Goal: Task Accomplishment & Management: Complete application form

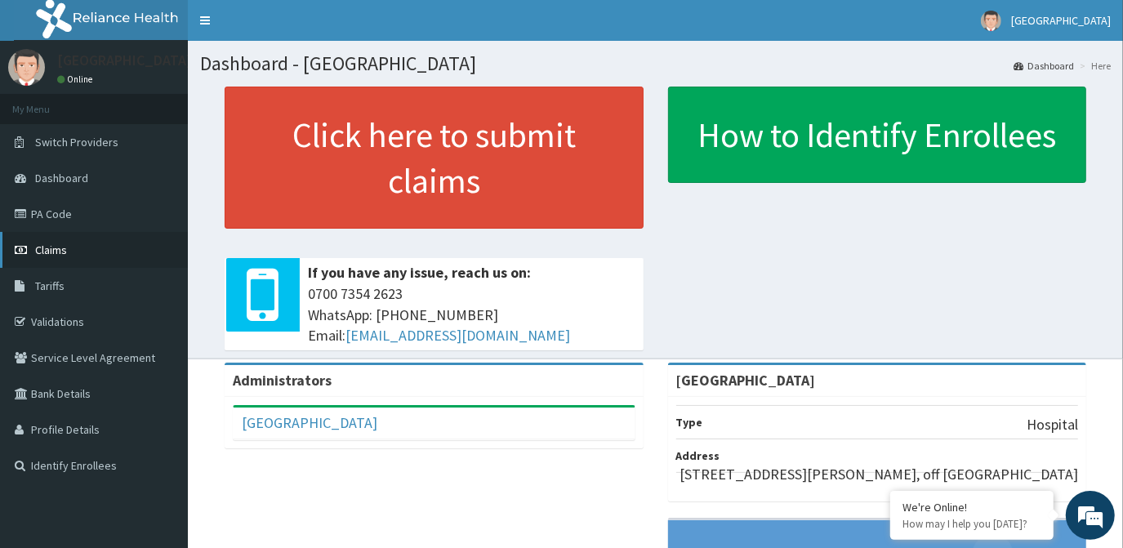
click at [50, 257] on link "Claims" at bounding box center [94, 250] width 188 height 36
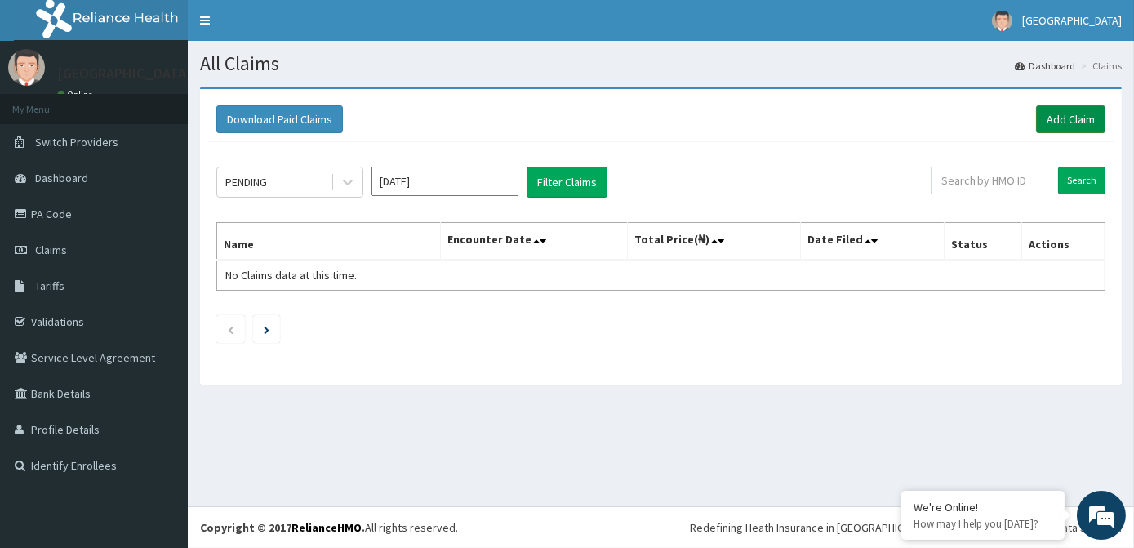
click at [1074, 116] on link "Add Claim" at bounding box center [1070, 119] width 69 height 28
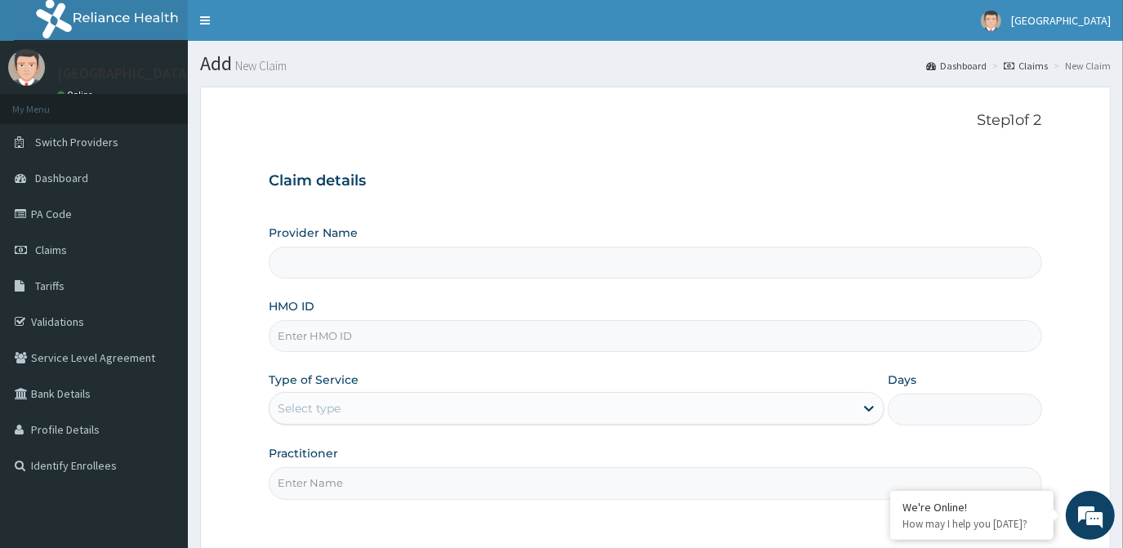
click at [362, 341] on input "HMO ID" at bounding box center [655, 336] width 773 height 32
type input "[GEOGRAPHIC_DATA]"
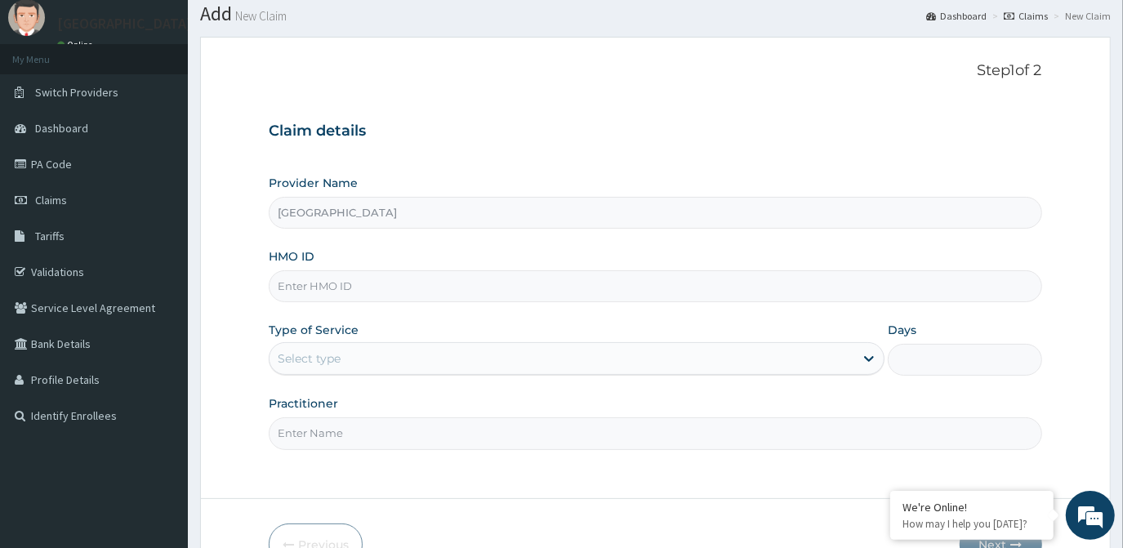
scroll to position [74, 0]
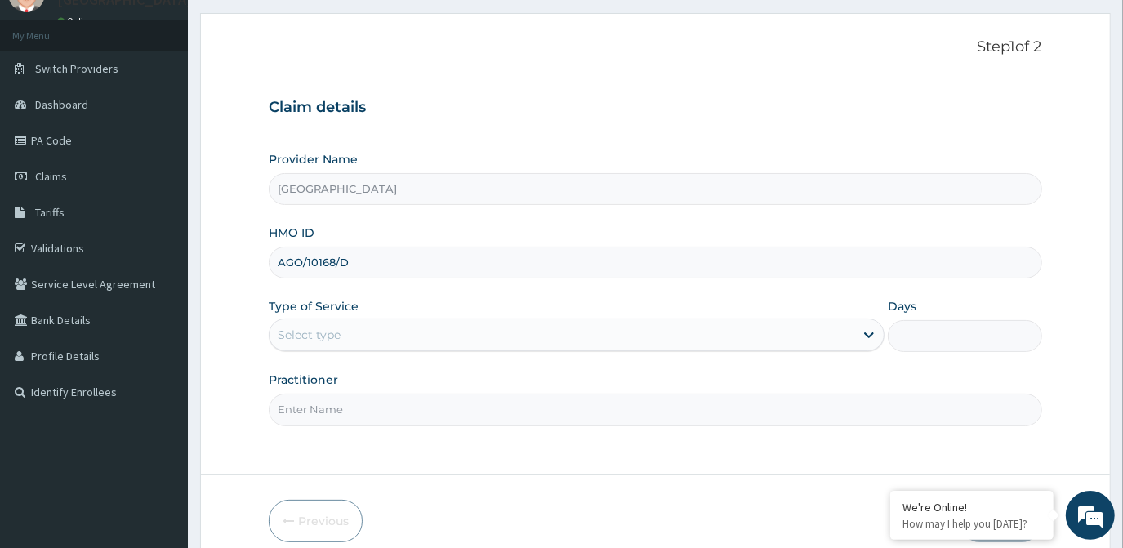
type input "AGO/10168/D"
click at [327, 327] on div "Select type" at bounding box center [309, 335] width 63 height 16
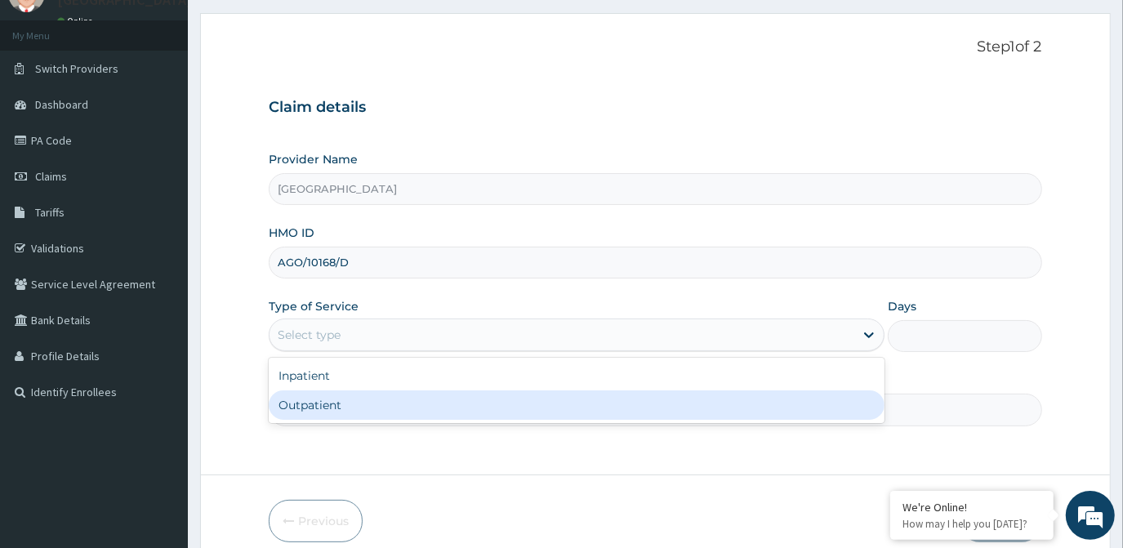
click at [337, 400] on div "Outpatient" at bounding box center [577, 404] width 616 height 29
type input "1"
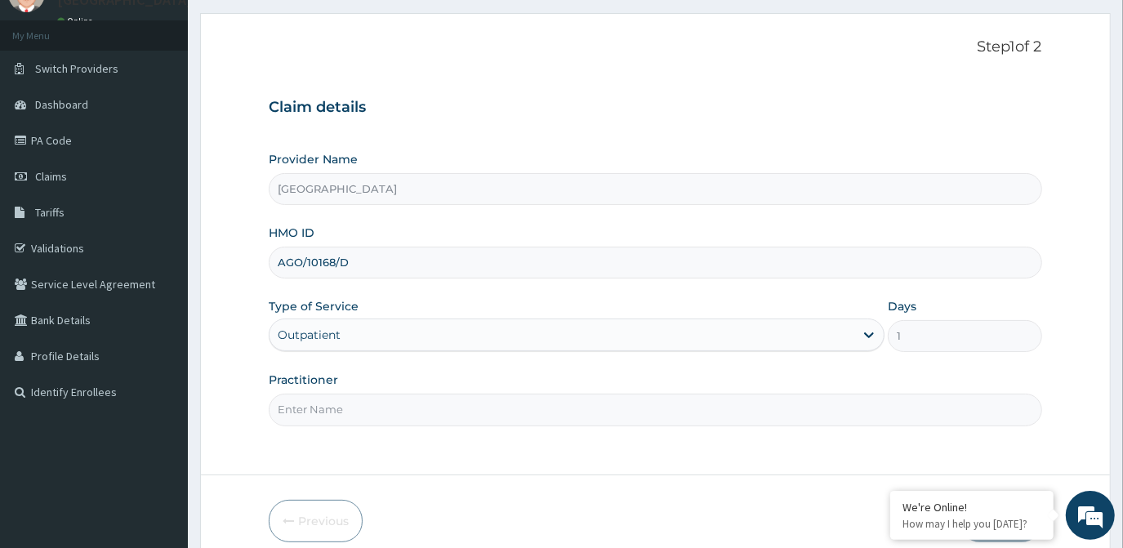
click at [364, 415] on input "Practitioner" at bounding box center [655, 410] width 773 height 32
type input "DR. OLA"
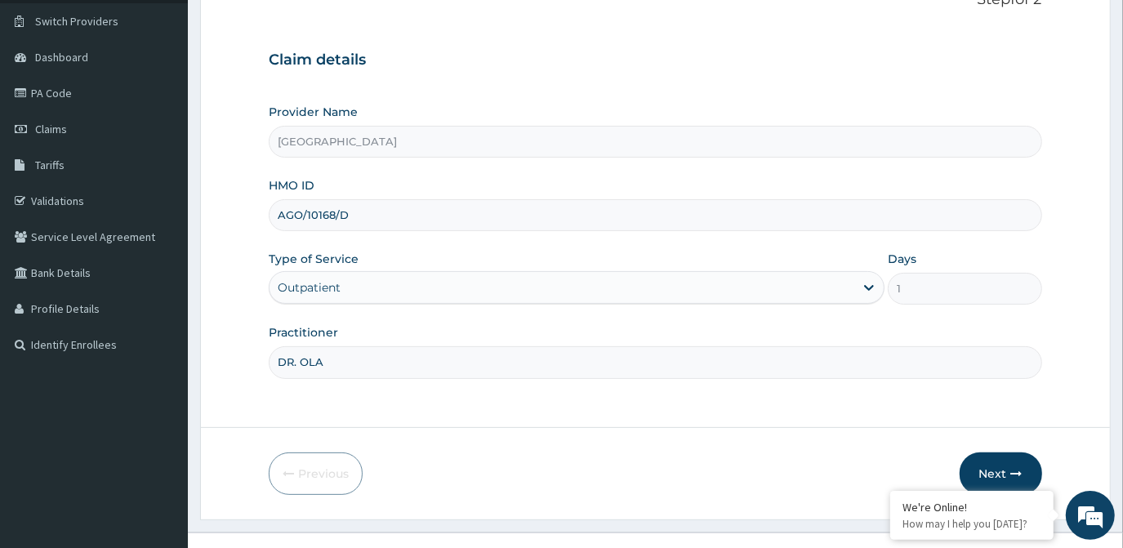
scroll to position [145, 0]
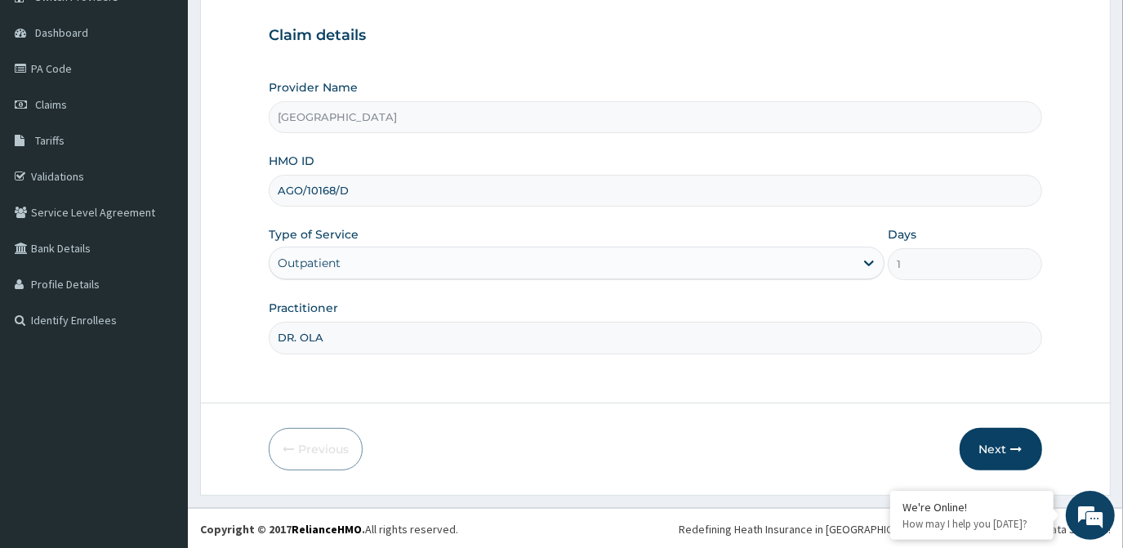
drag, startPoint x: 410, startPoint y: 253, endPoint x: 419, endPoint y: 260, distance: 11.1
click at [418, 253] on div "Outpatient" at bounding box center [562, 263] width 585 height 26
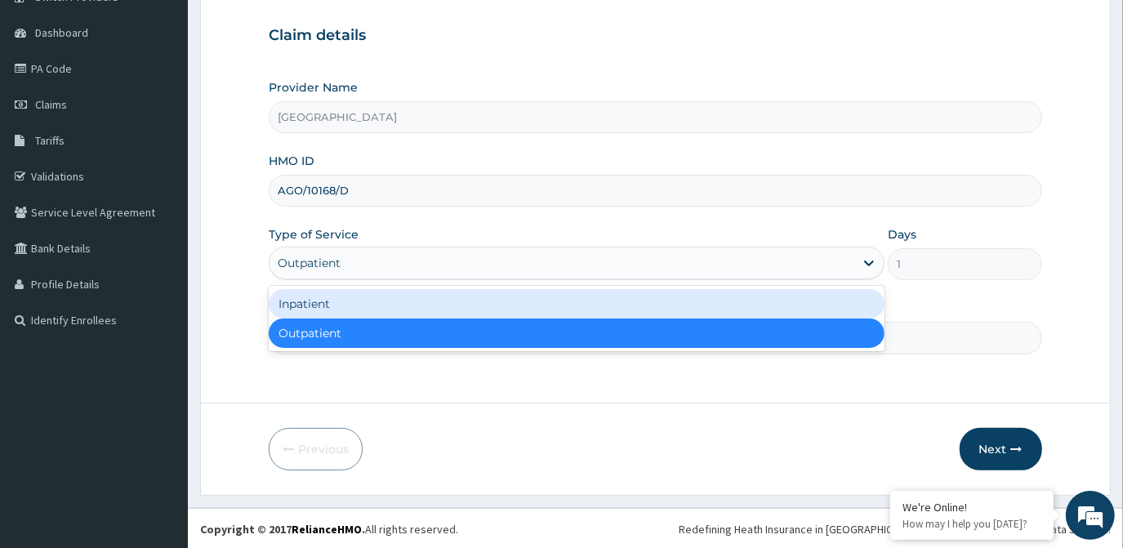
click at [367, 301] on div "Inpatient" at bounding box center [577, 303] width 616 height 29
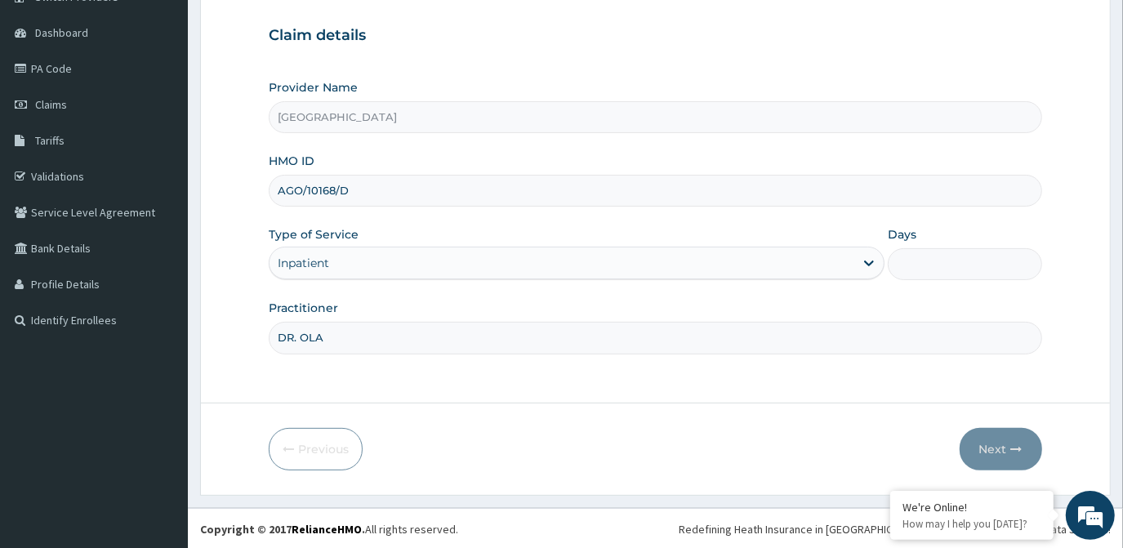
click at [956, 260] on input "Days" at bounding box center [965, 264] width 154 height 32
type input "2"
click at [1006, 456] on button "Next" at bounding box center [1001, 449] width 82 height 42
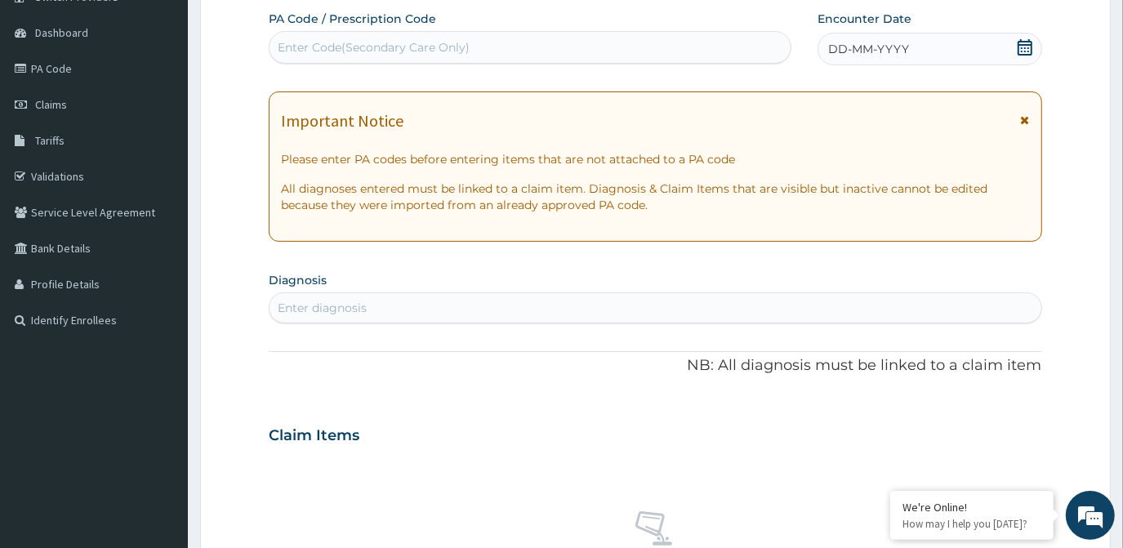
click at [443, 49] on div "Enter Code(Secondary Care Only)" at bounding box center [374, 47] width 192 height 16
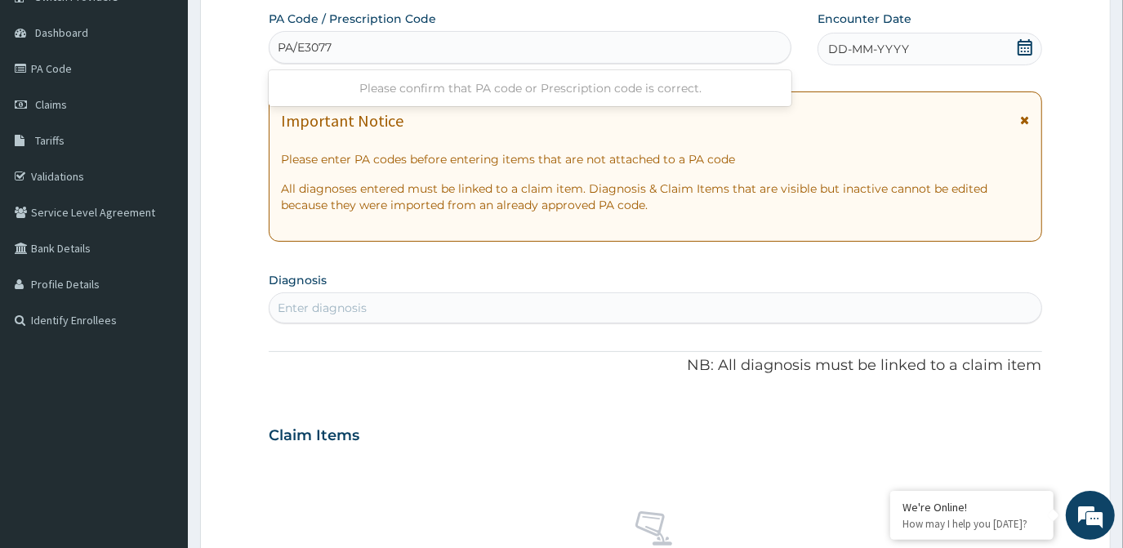
type input "PA/E3077C"
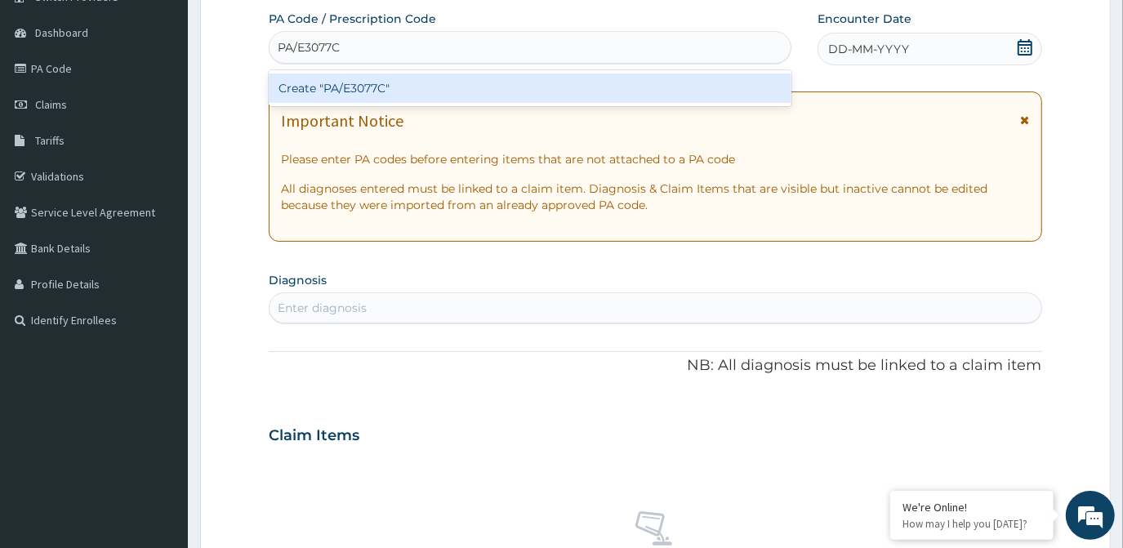
click at [364, 87] on div "Create "PA/E3077C"" at bounding box center [530, 88] width 523 height 29
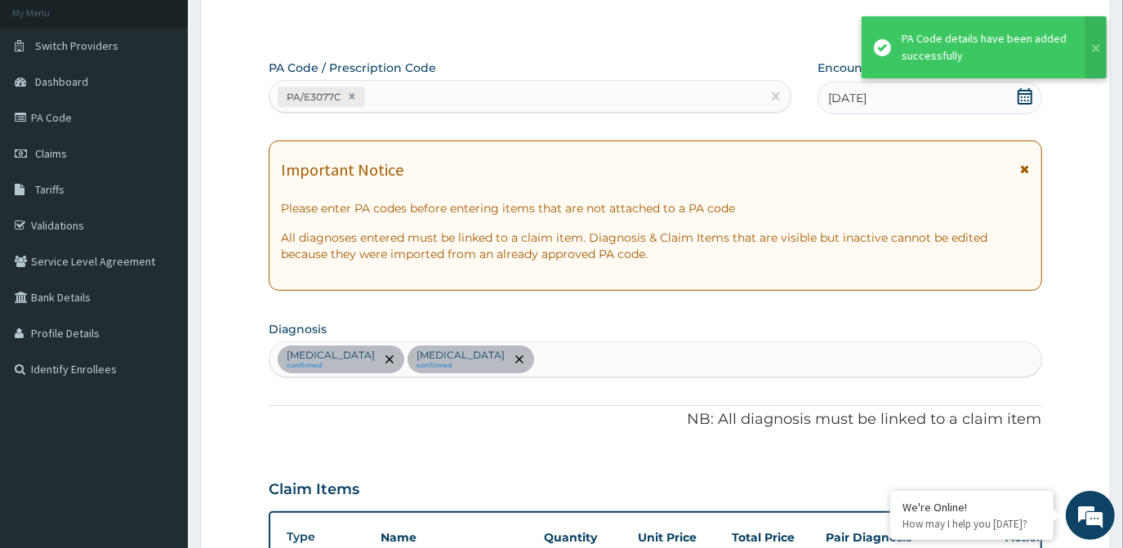
scroll to position [89, 0]
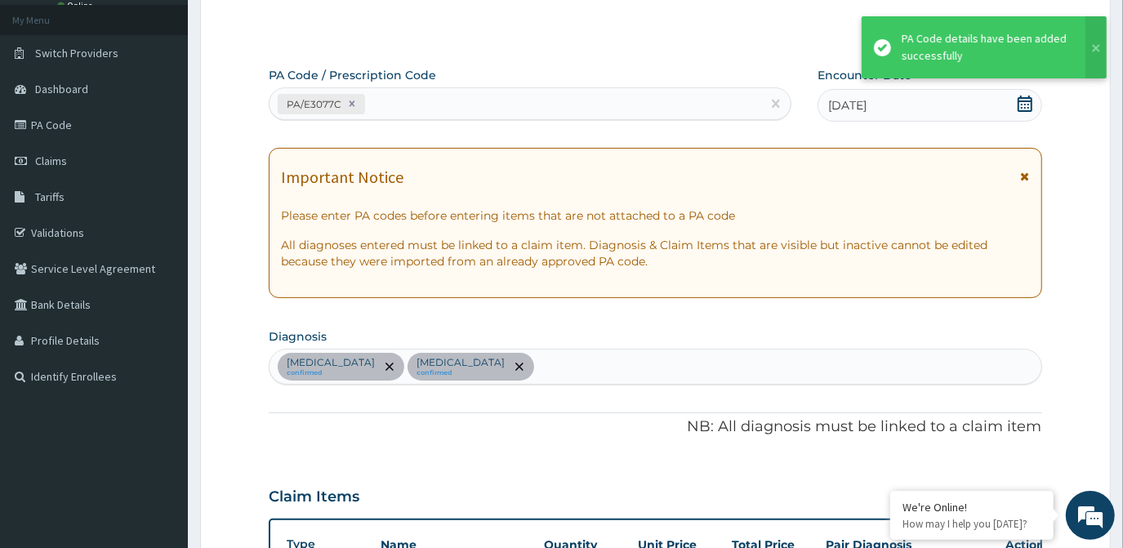
click at [1030, 109] on icon at bounding box center [1025, 104] width 15 height 16
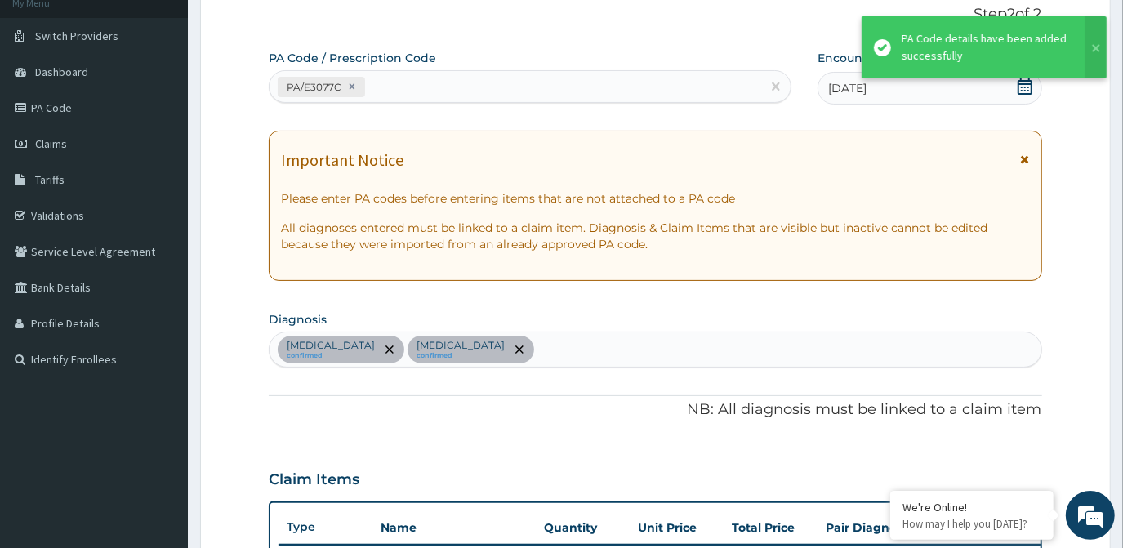
scroll to position [237, 0]
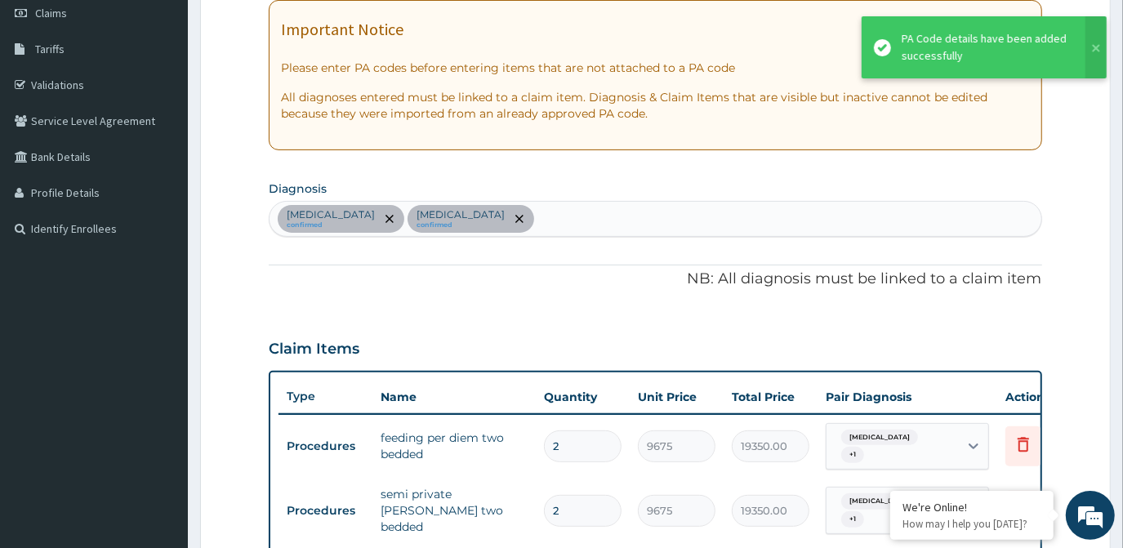
click at [511, 221] on div "Malaria confirmed Sepsis confirmed" at bounding box center [655, 219] width 771 height 34
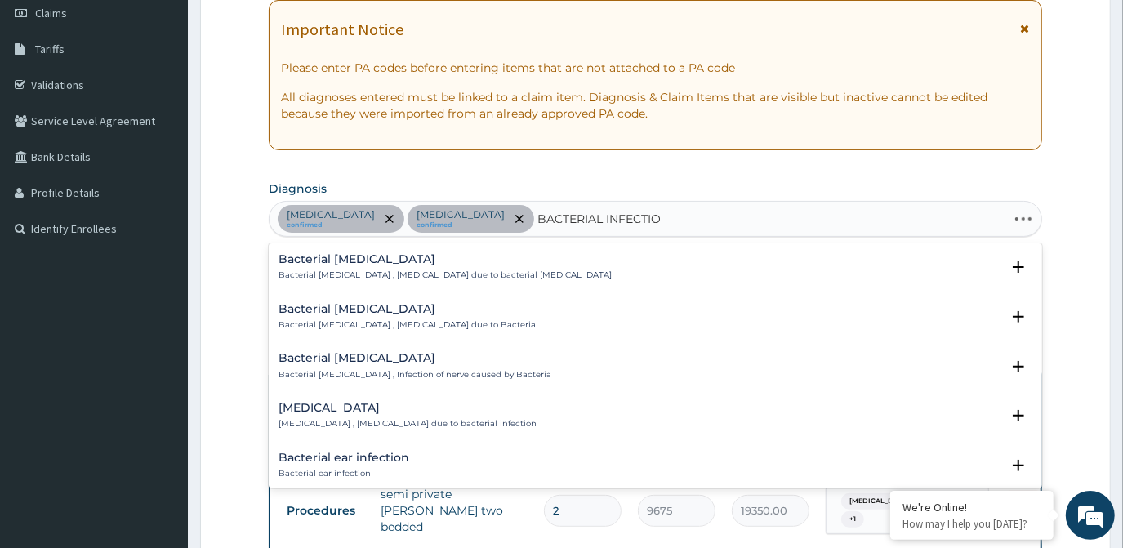
type input "BACTERIAL INFECTION"
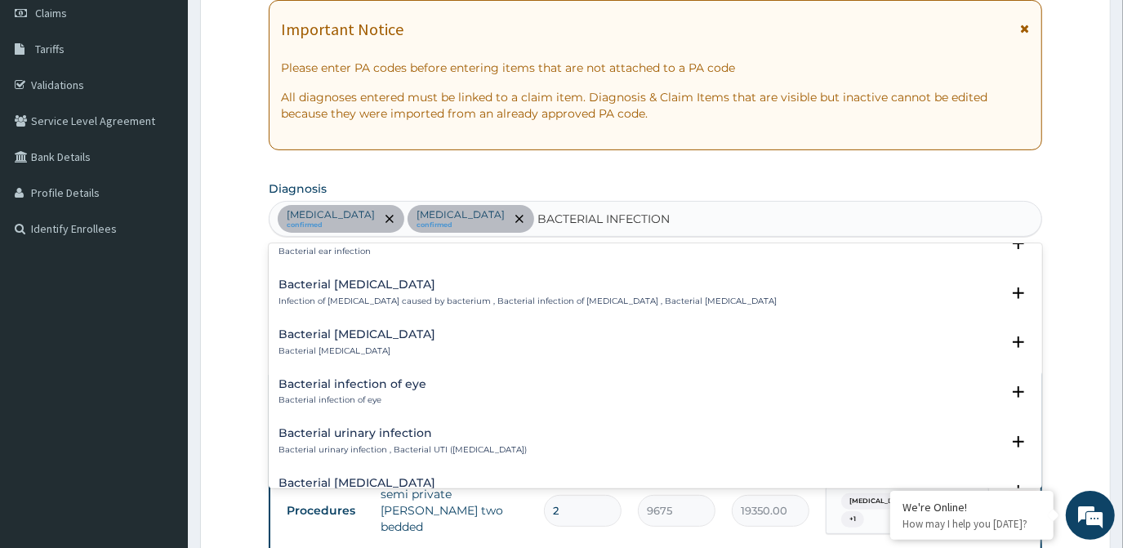
scroll to position [296, 0]
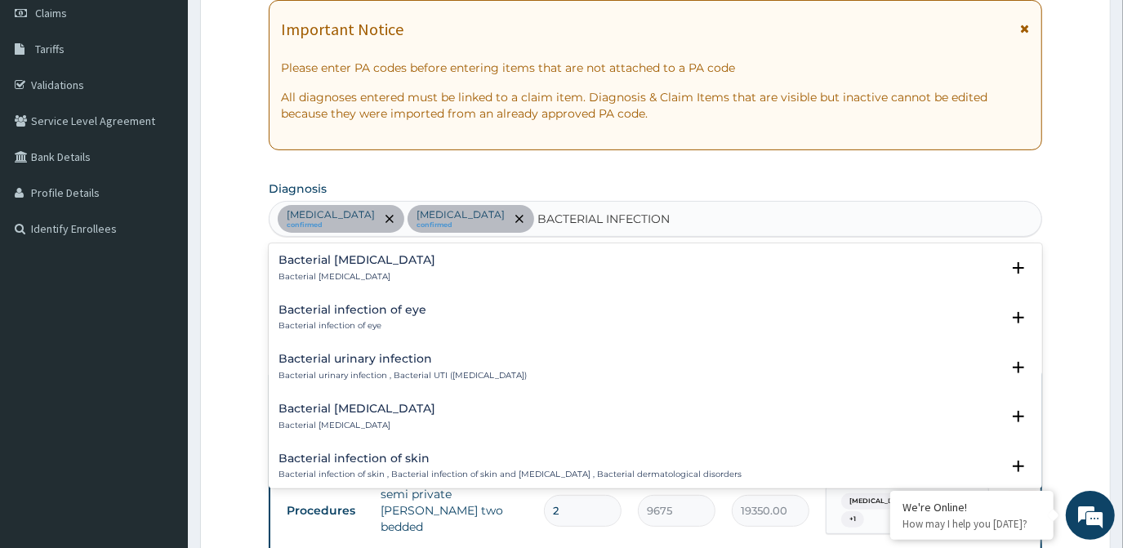
click at [384, 370] on p "Bacterial urinary infection , Bacterial UTI (urinary tract infection)" at bounding box center [402, 375] width 248 height 11
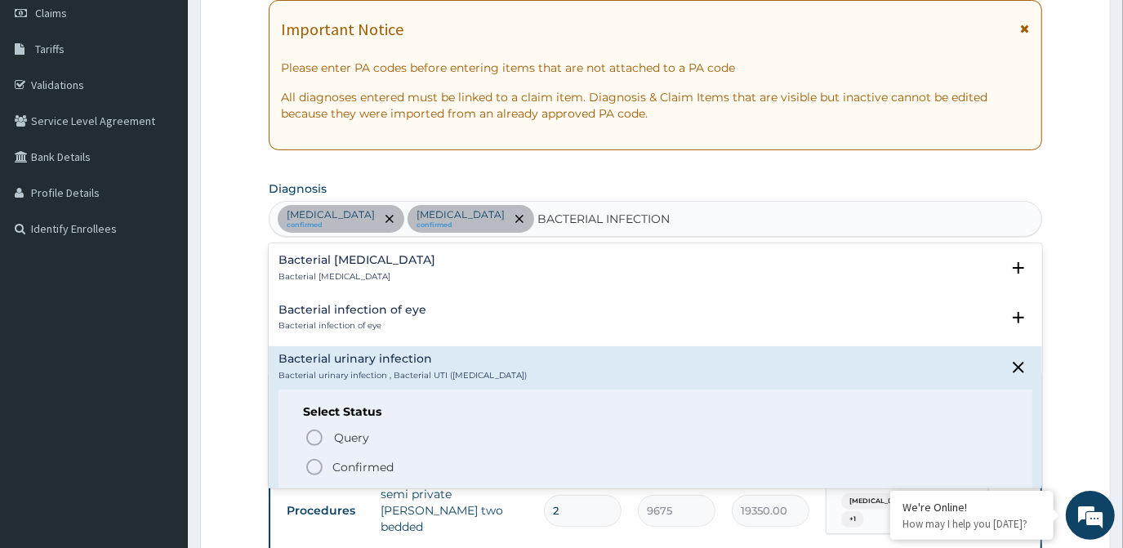
click at [359, 462] on p "Confirmed" at bounding box center [362, 467] width 61 height 16
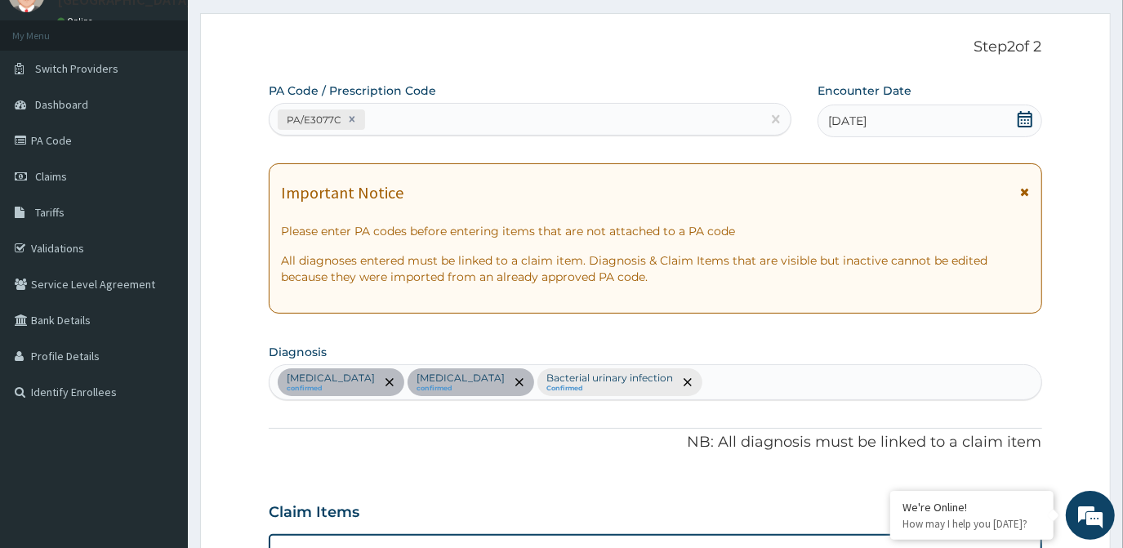
scroll to position [148, 0]
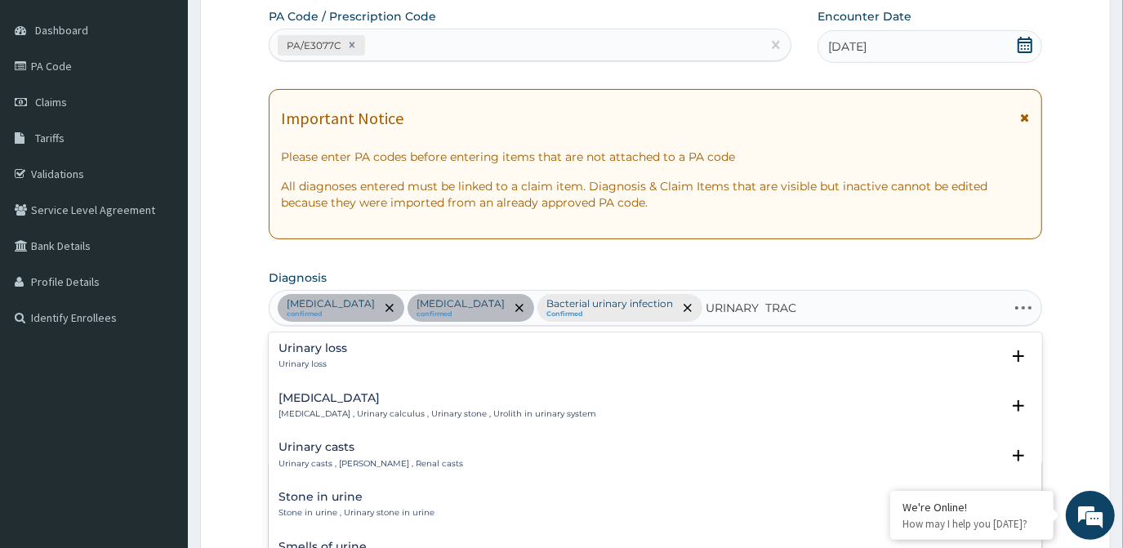
type input "URINARY TRACT"
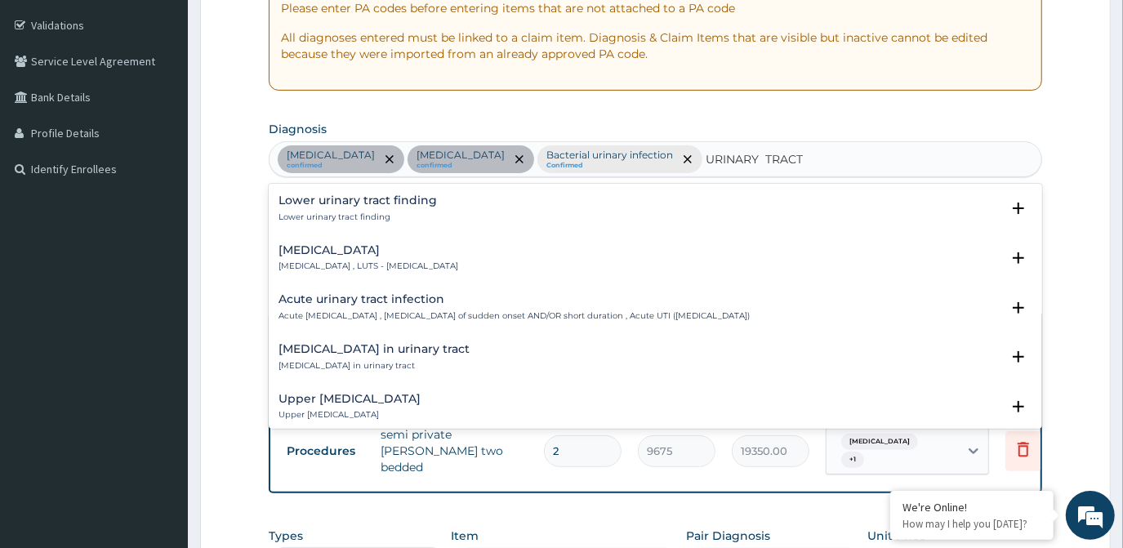
scroll to position [519, 0]
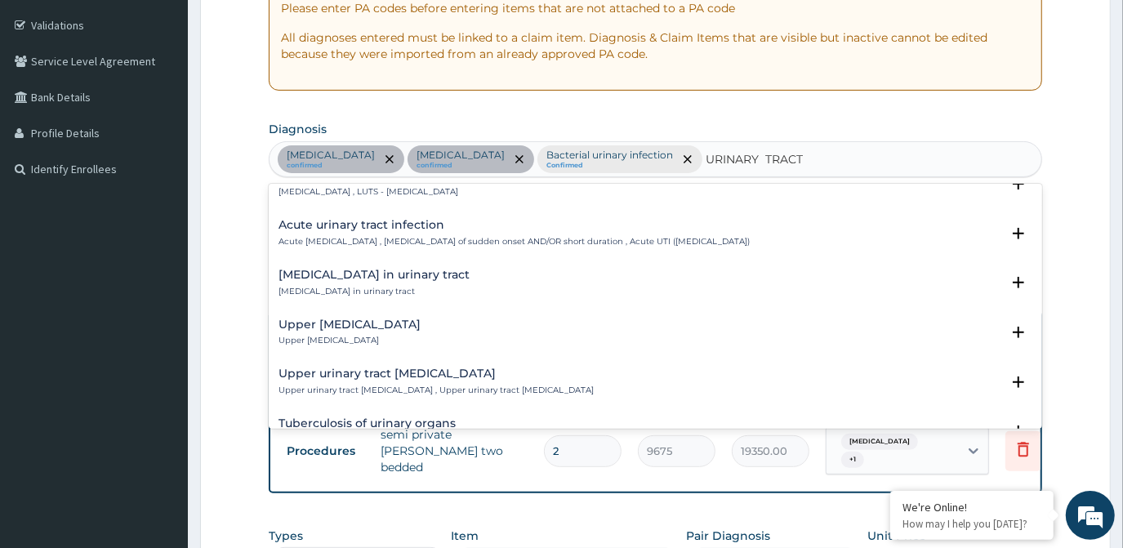
click at [402, 227] on h4 "Acute urinary tract infection" at bounding box center [513, 225] width 471 height 12
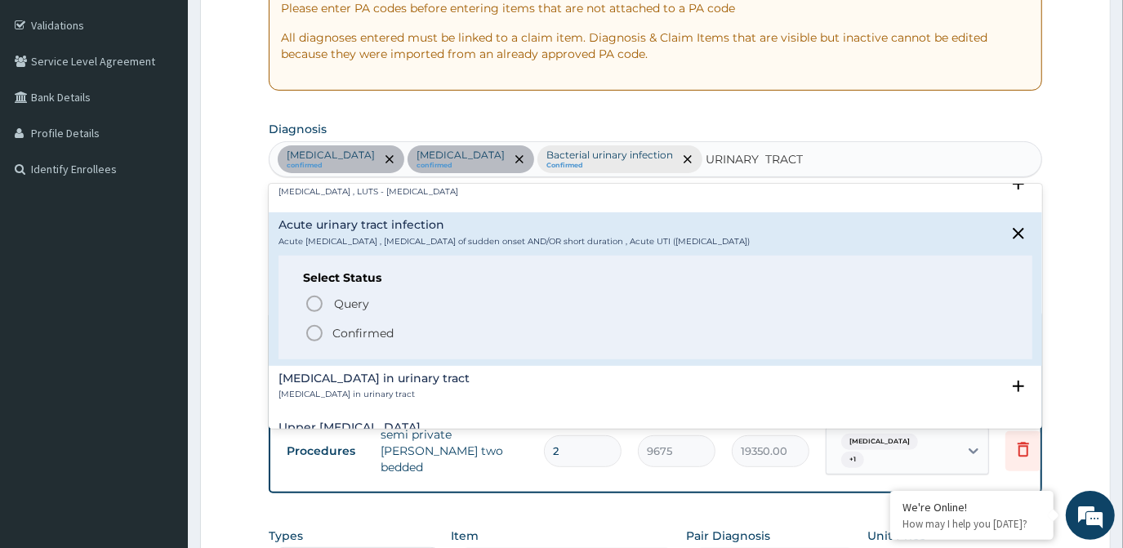
click at [357, 331] on p "Confirmed" at bounding box center [362, 333] width 61 height 16
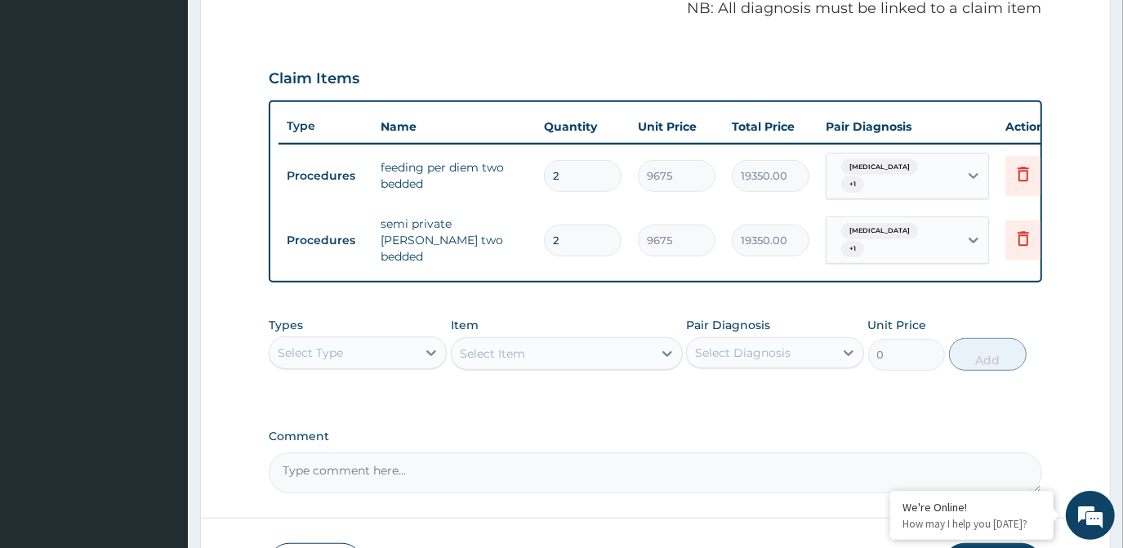
scroll to position [594, 0]
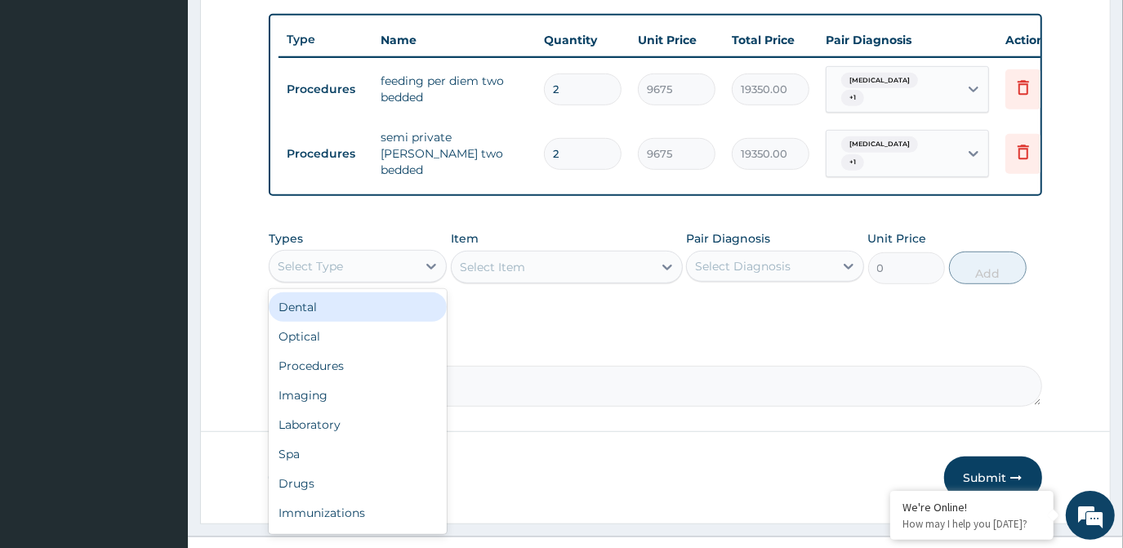
click at [405, 258] on div "Select Type" at bounding box center [343, 266] width 147 height 26
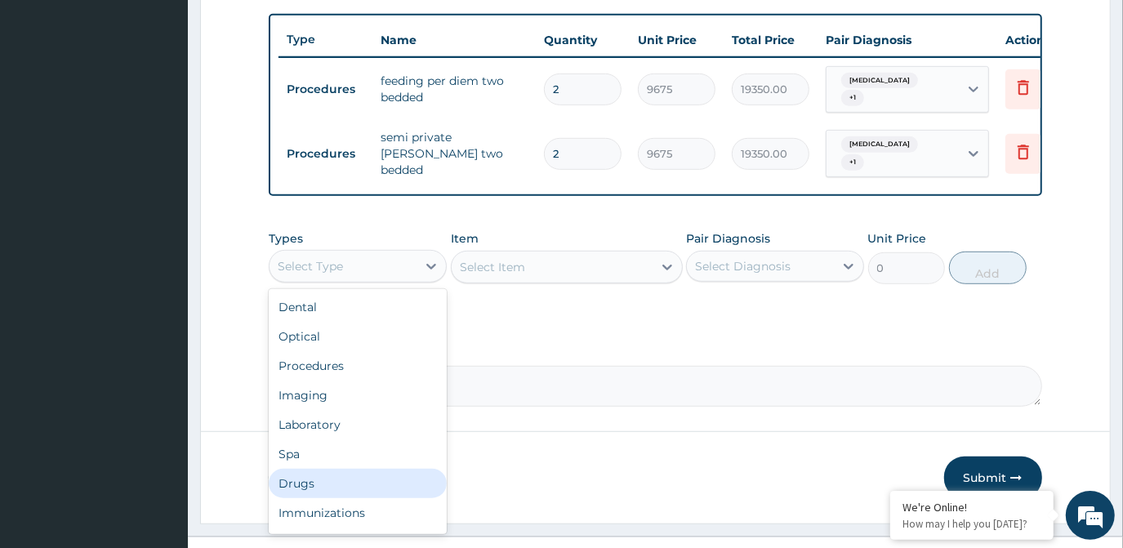
click at [351, 470] on div "Drugs" at bounding box center [358, 483] width 178 height 29
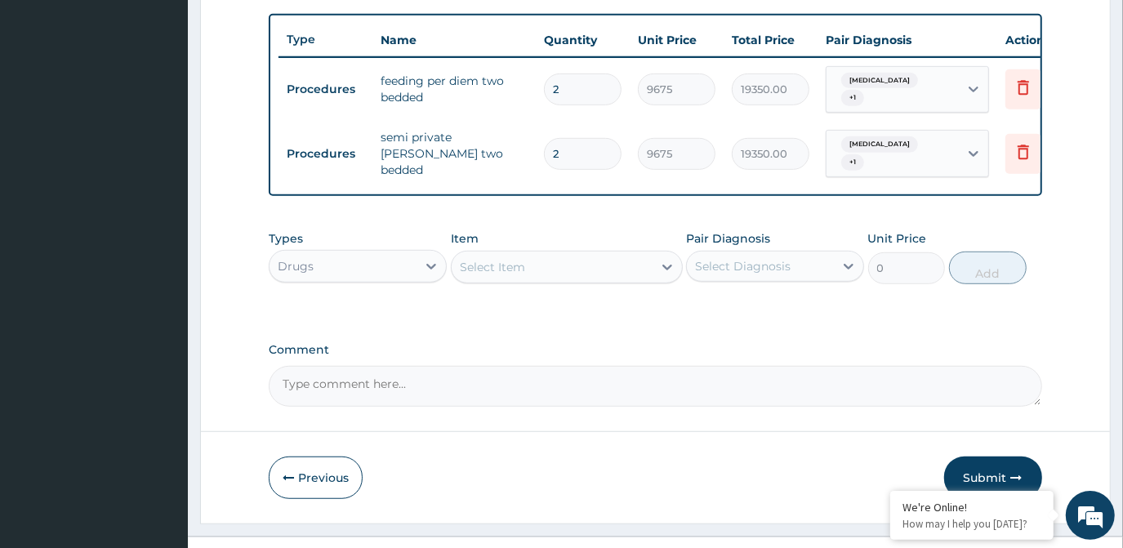
click at [648, 254] on div "Select Item" at bounding box center [552, 267] width 201 height 26
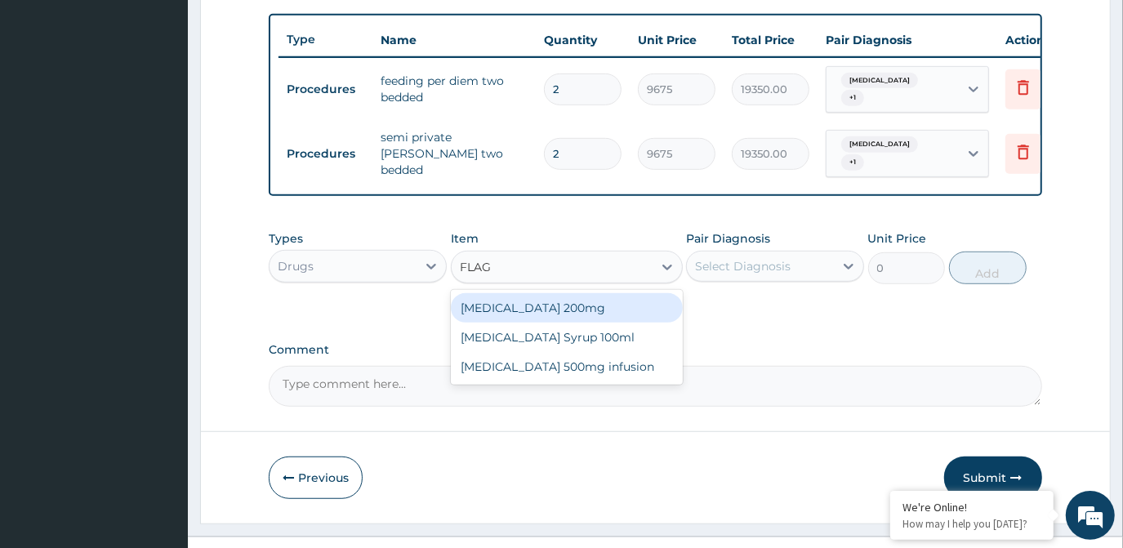
type input "FLAGY"
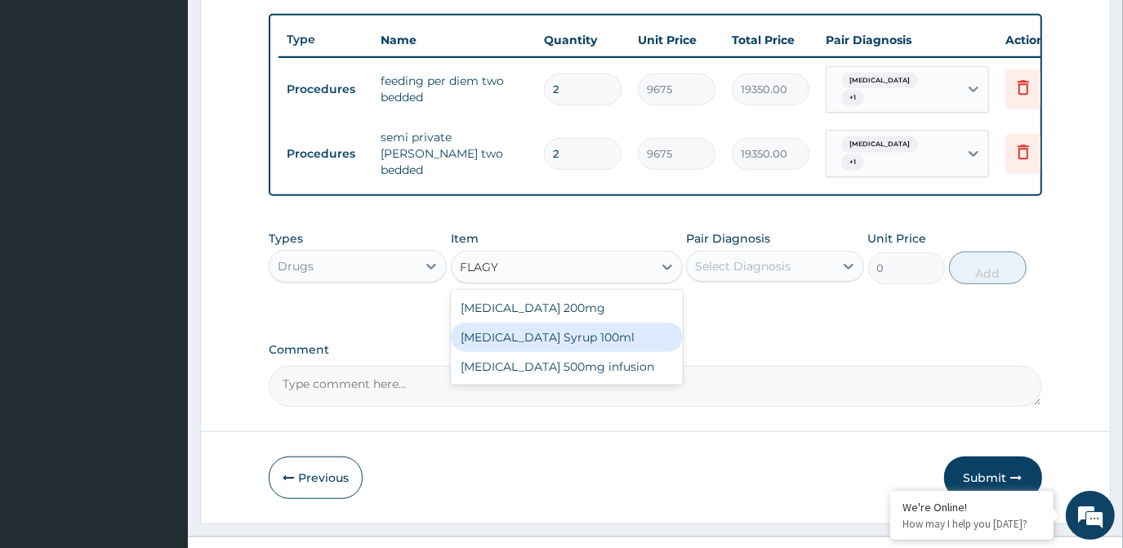
click at [550, 328] on div "FLAGYL Syrup 100ml" at bounding box center [567, 337] width 232 height 29
type input "1064.25"
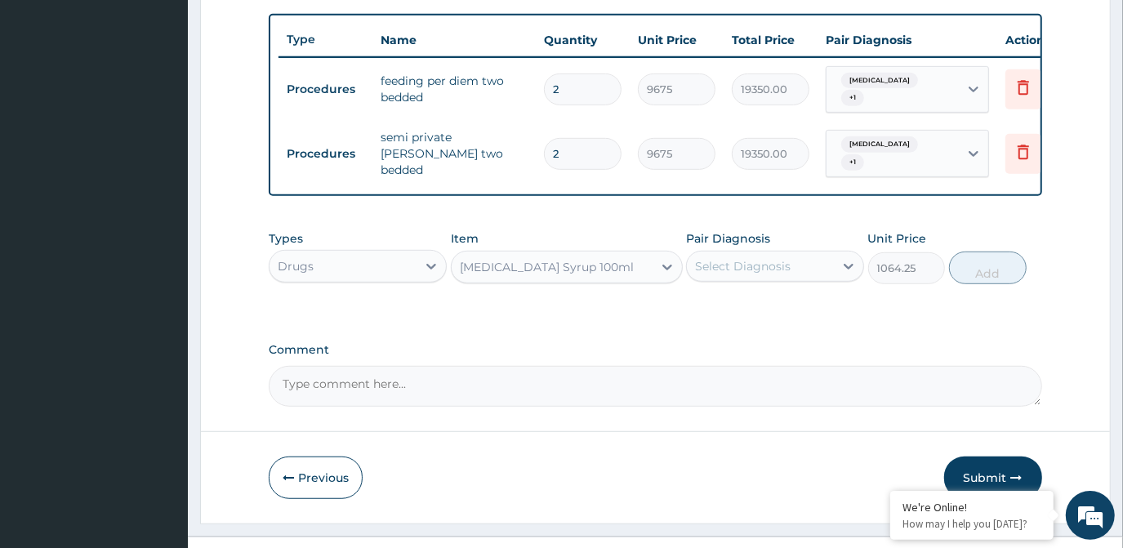
click at [779, 258] on div "Select Diagnosis" at bounding box center [743, 266] width 96 height 16
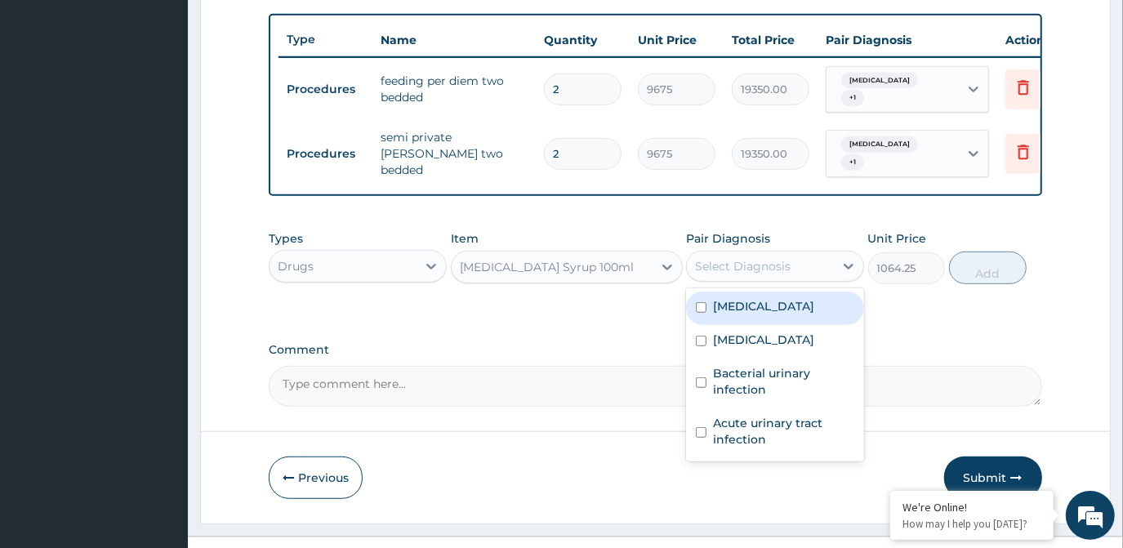
click at [762, 302] on div "Malaria" at bounding box center [775, 308] width 178 height 33
checkbox input "true"
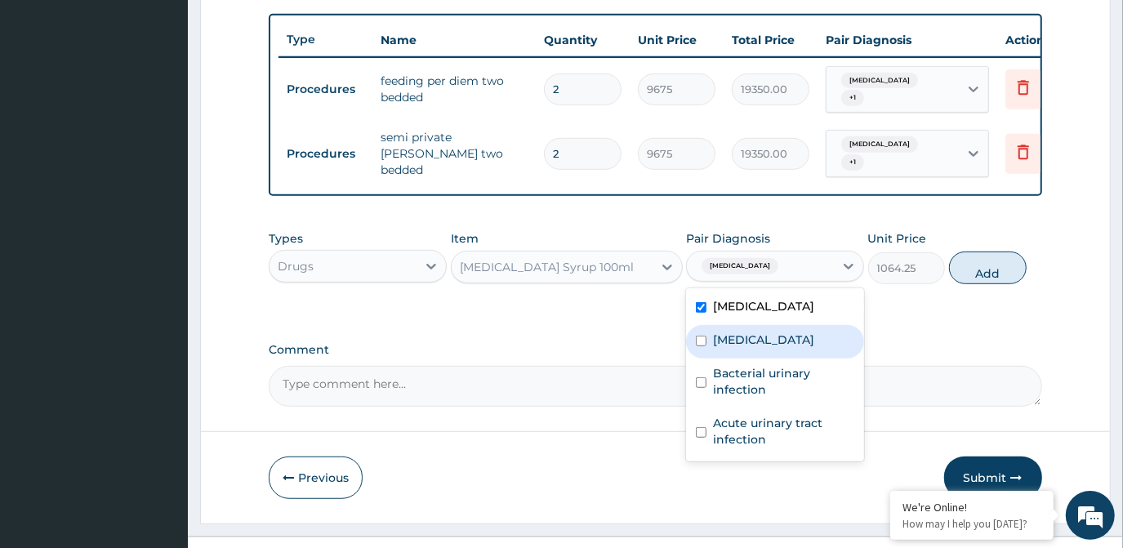
click at [746, 332] on label "Sepsis" at bounding box center [763, 340] width 101 height 16
checkbox input "true"
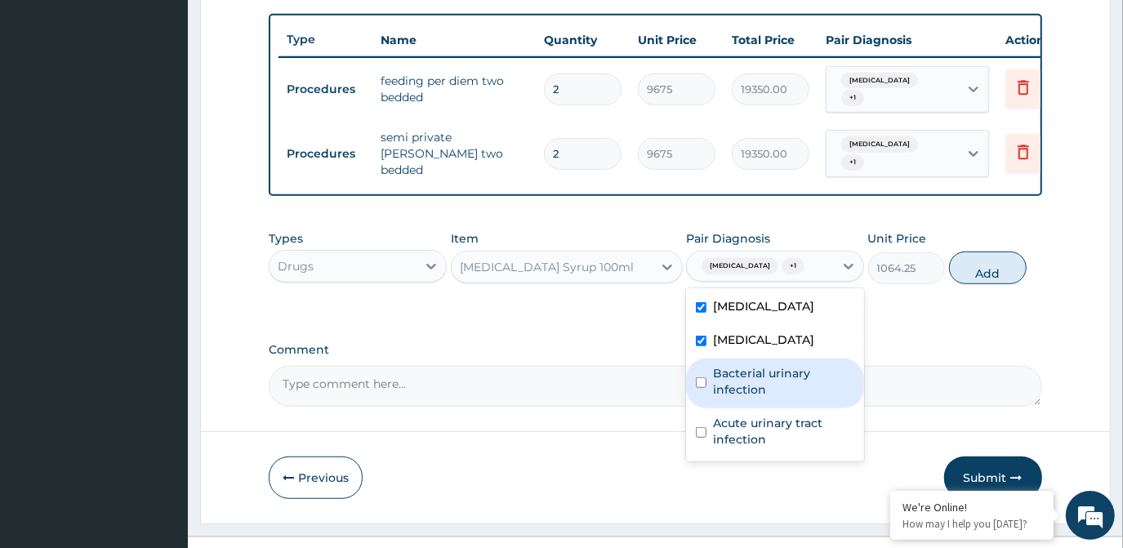
click at [751, 368] on label "Bacterial urinary infection" at bounding box center [783, 381] width 141 height 33
checkbox input "true"
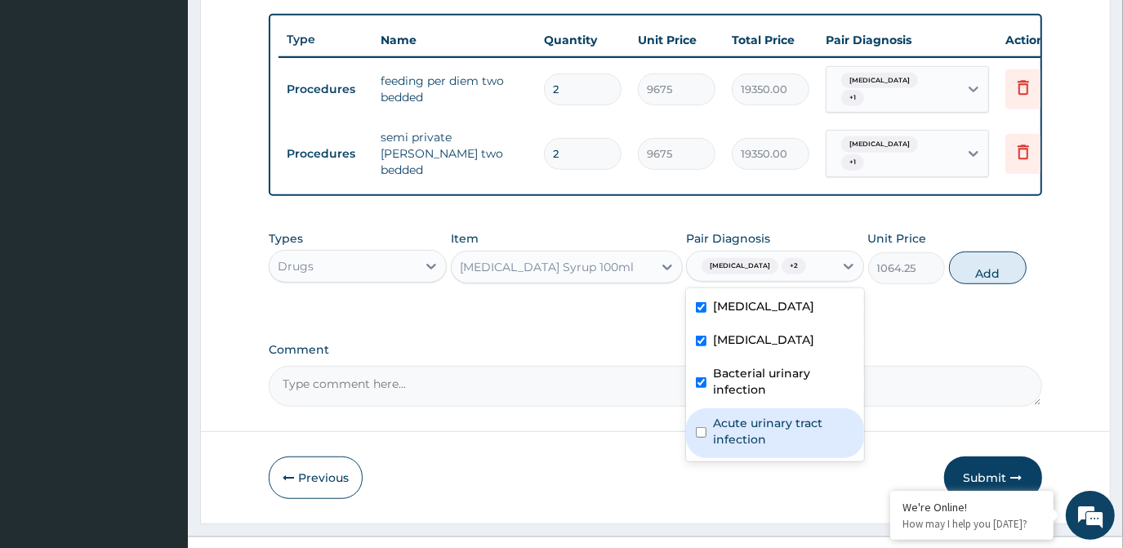
click at [760, 415] on label "Acute urinary tract infection" at bounding box center [783, 431] width 141 height 33
checkbox input "true"
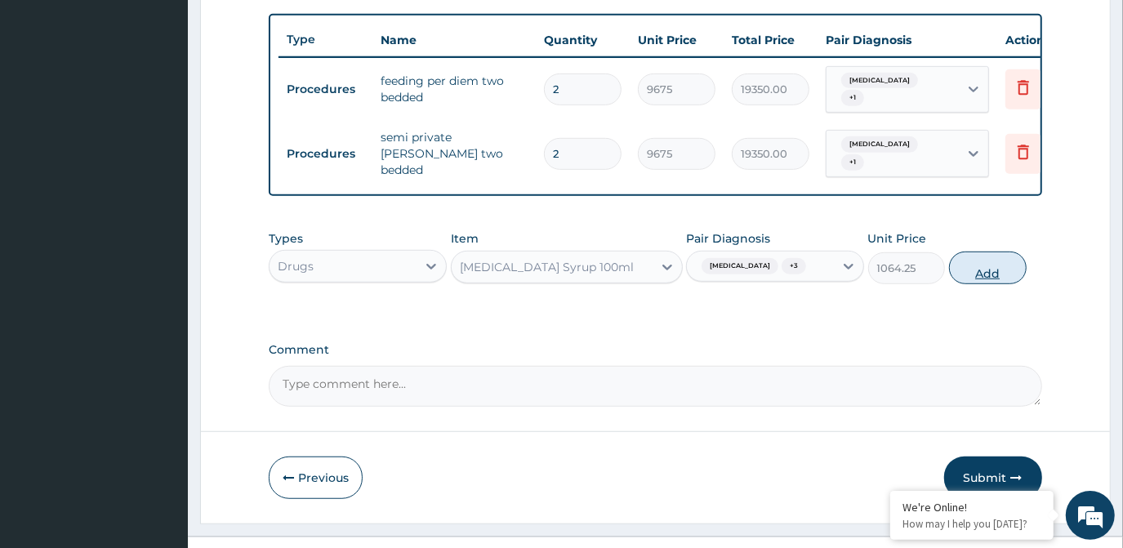
click at [975, 257] on button "Add" at bounding box center [988, 268] width 78 height 33
type input "0"
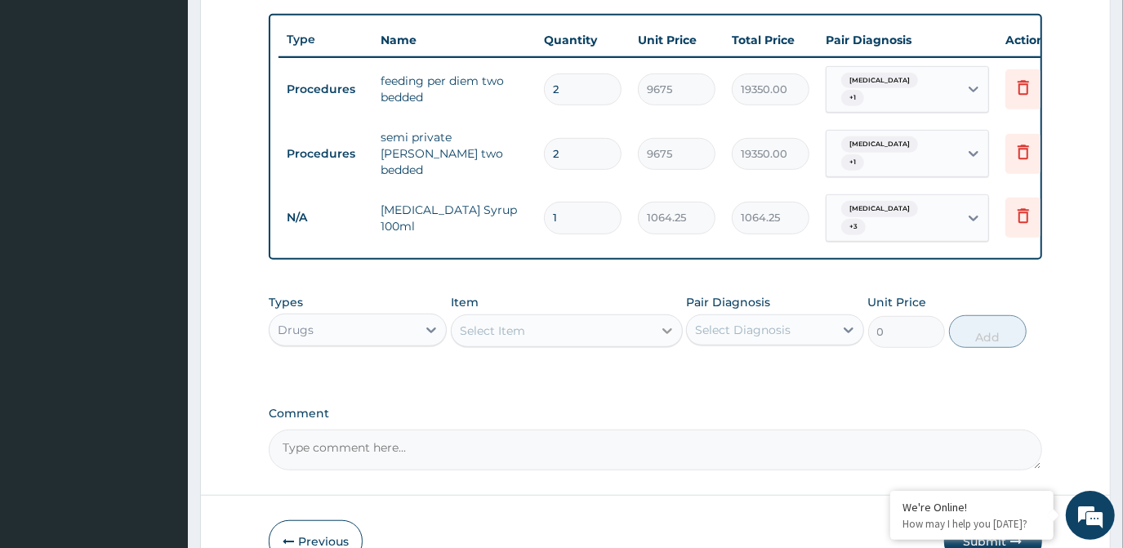
click at [665, 323] on icon at bounding box center [667, 331] width 16 height 16
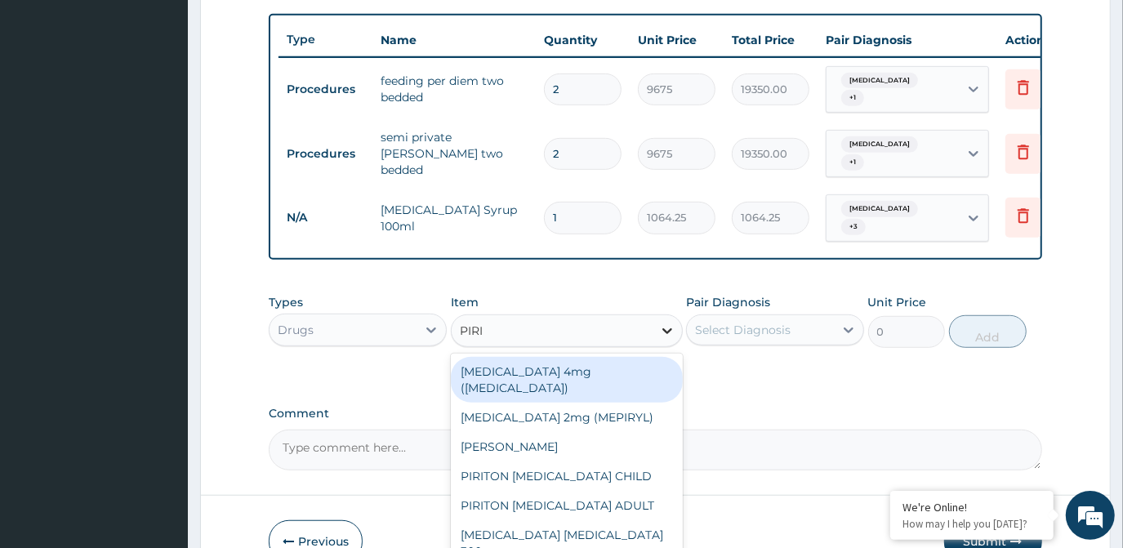
type input "PIRIT"
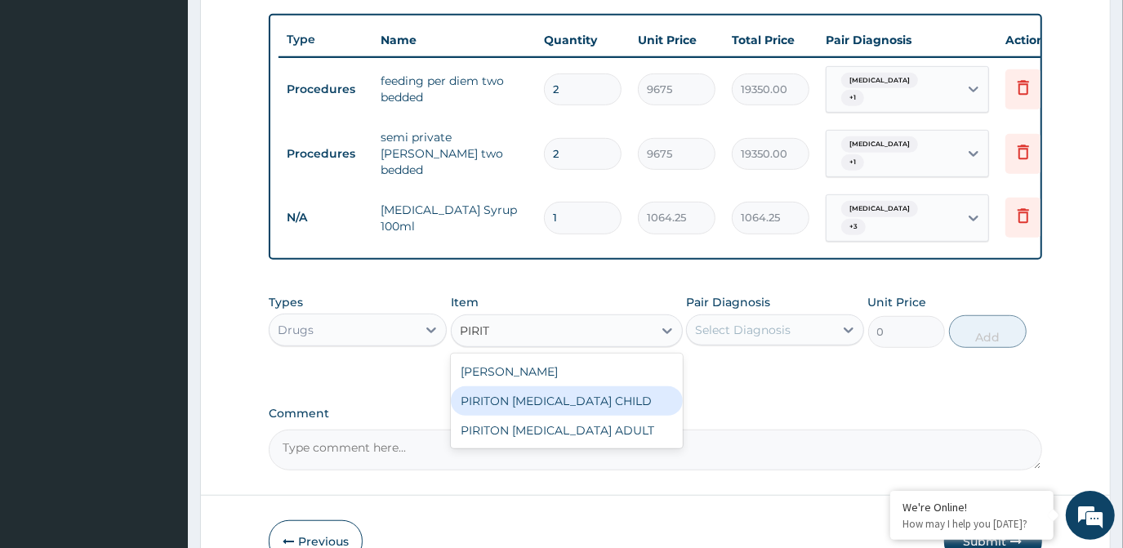
click at [631, 389] on div "PIRITON EXPECTORANT CHILD" at bounding box center [567, 400] width 232 height 29
type input "1182.5"
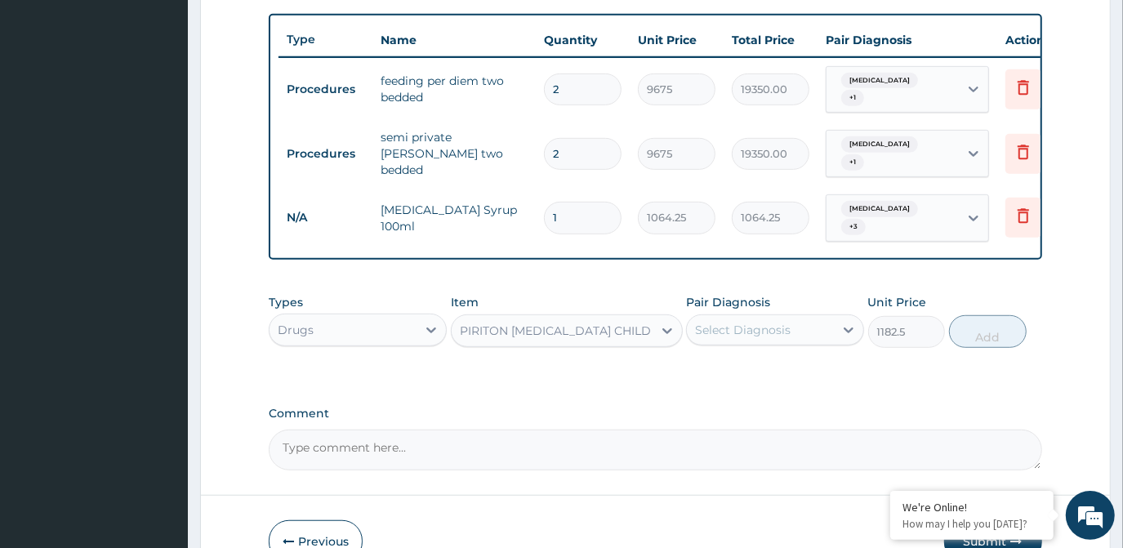
click at [779, 322] on div "Select Diagnosis" at bounding box center [743, 330] width 96 height 16
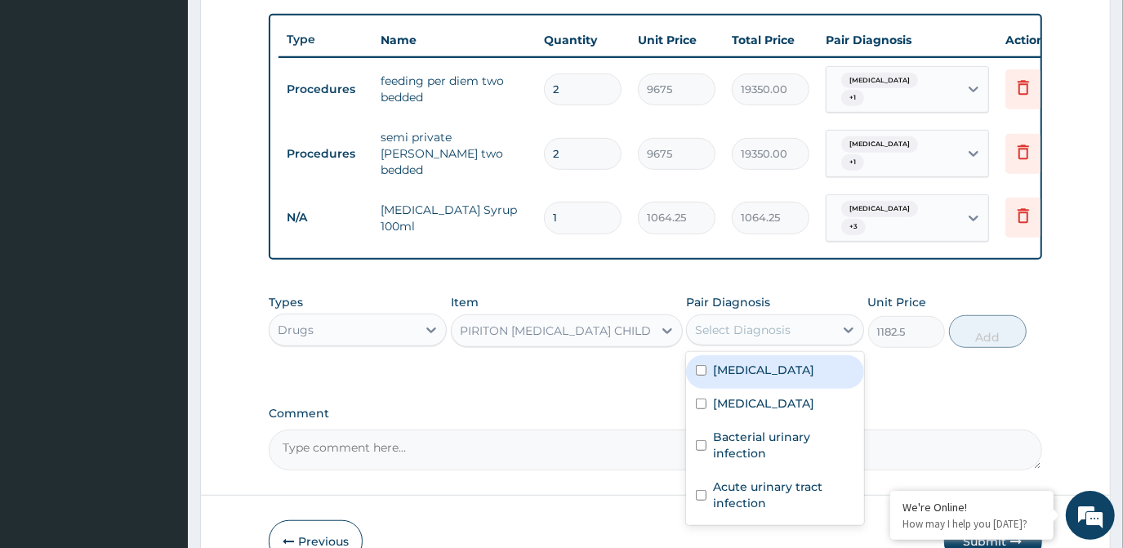
click at [751, 362] on label "Malaria" at bounding box center [763, 370] width 101 height 16
checkbox input "true"
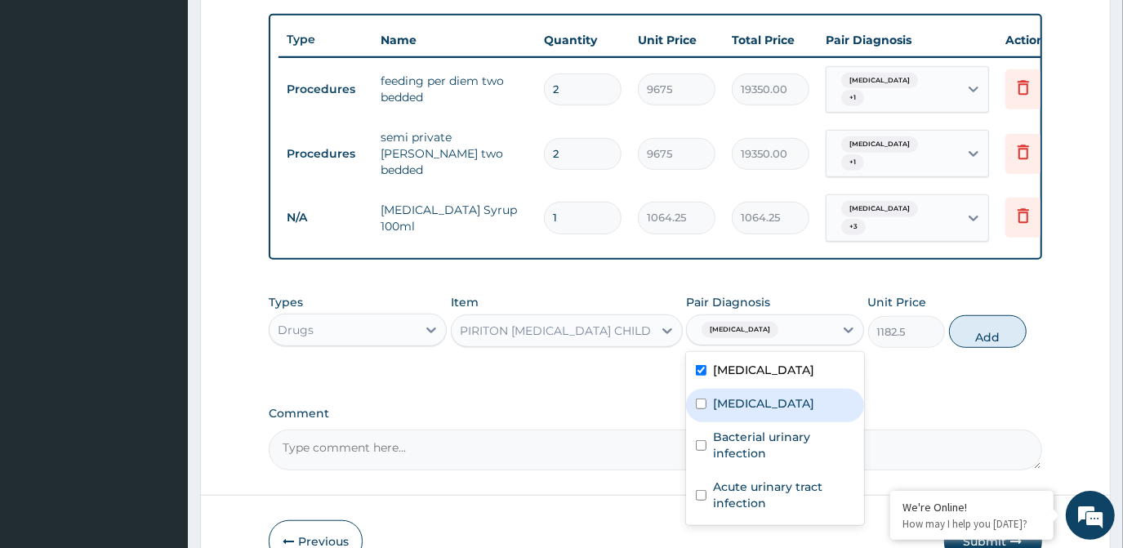
click at [738, 395] on label "Sepsis" at bounding box center [763, 403] width 101 height 16
checkbox input "true"
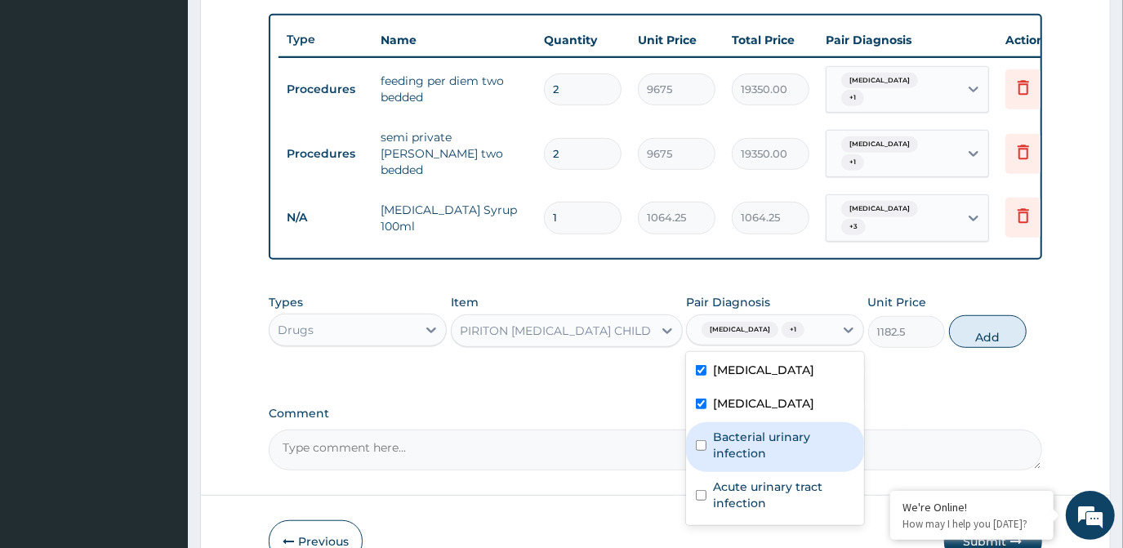
click at [724, 434] on label "Bacterial urinary infection" at bounding box center [783, 445] width 141 height 33
checkbox input "true"
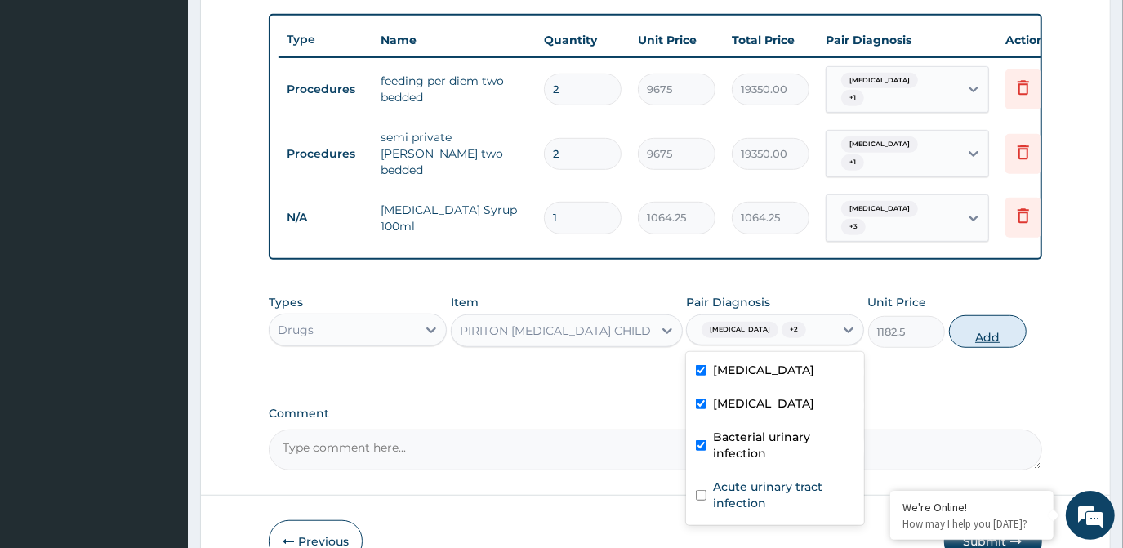
click at [957, 315] on button "Add" at bounding box center [988, 331] width 78 height 33
type input "0"
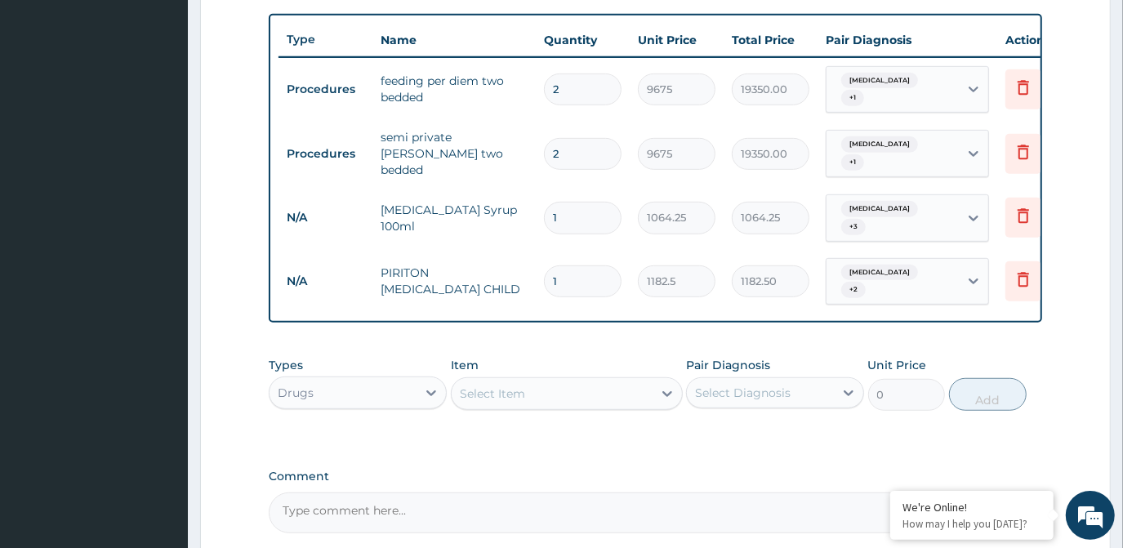
click at [543, 381] on div "Select Item" at bounding box center [552, 394] width 201 height 26
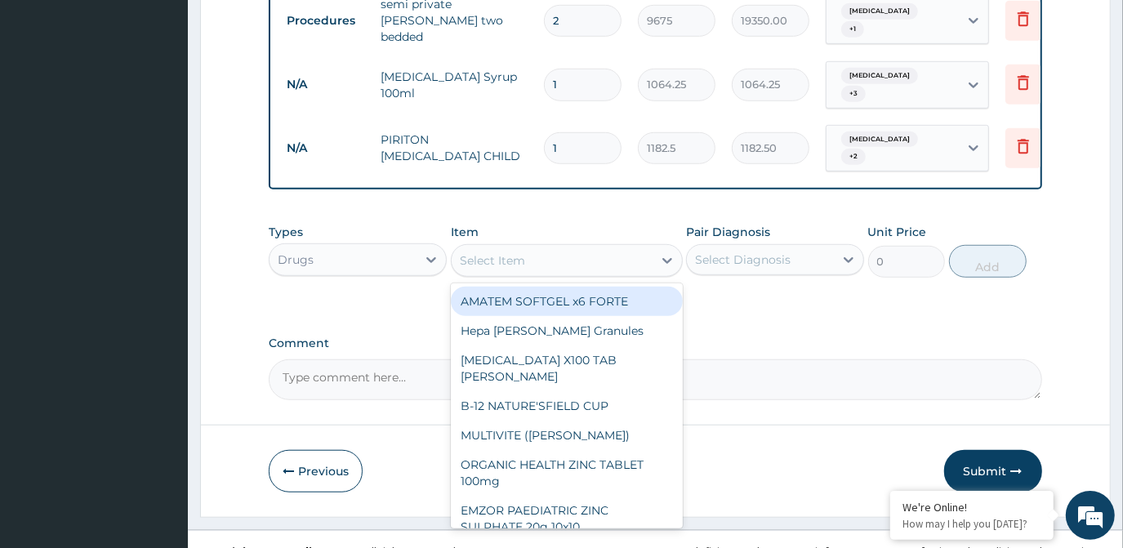
scroll to position [729, 0]
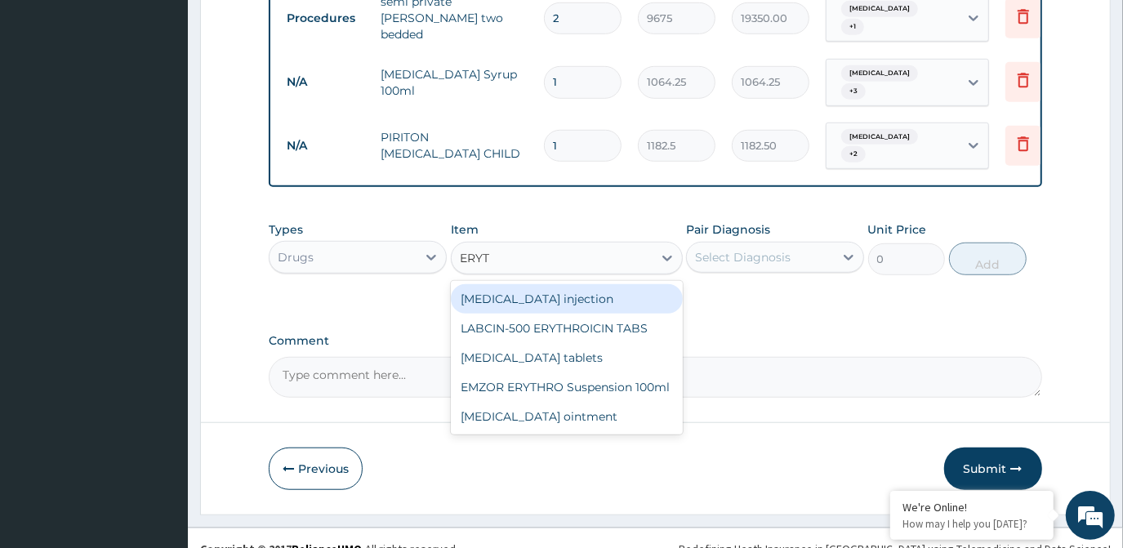
type input "ERYTH"
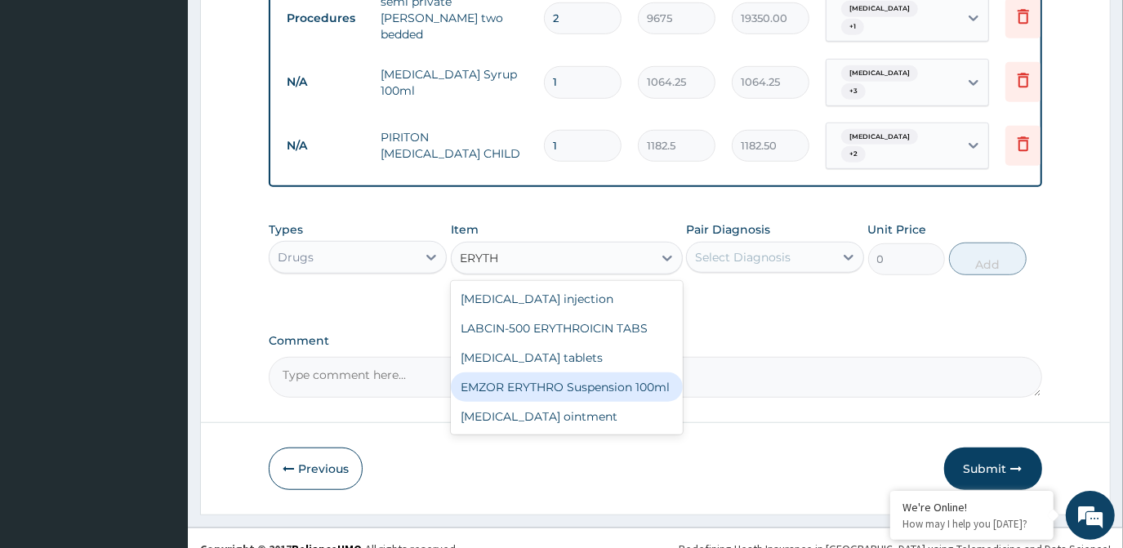
click at [599, 372] on div "EMZOR ERYTHRO Suspension 100ml" at bounding box center [567, 386] width 232 height 29
type input "2601.5"
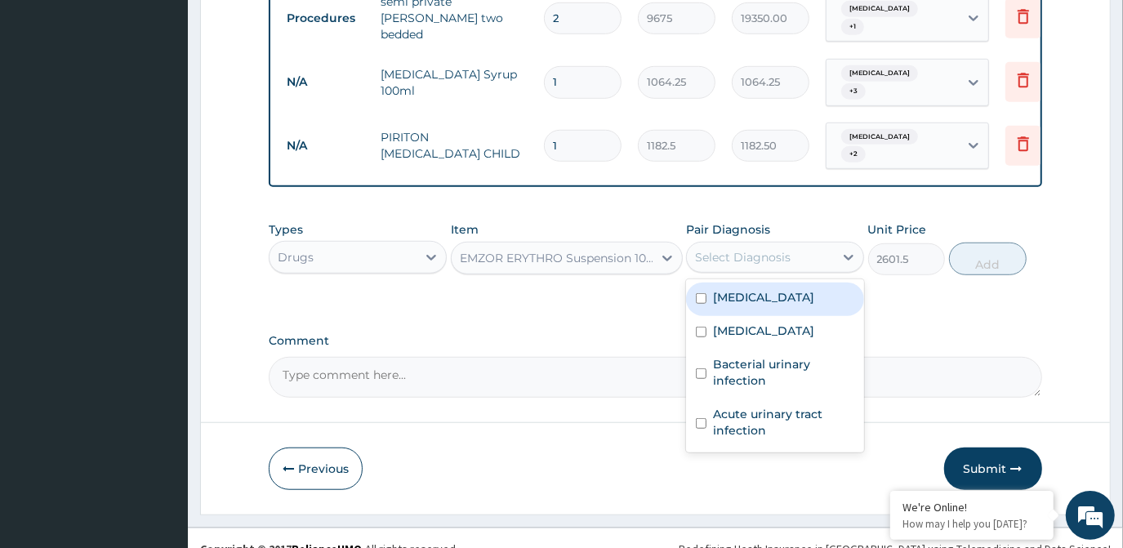
click at [765, 249] on div "Select Diagnosis" at bounding box center [743, 257] width 96 height 16
click at [764, 284] on div "Malaria" at bounding box center [775, 299] width 178 height 33
checkbox input "true"
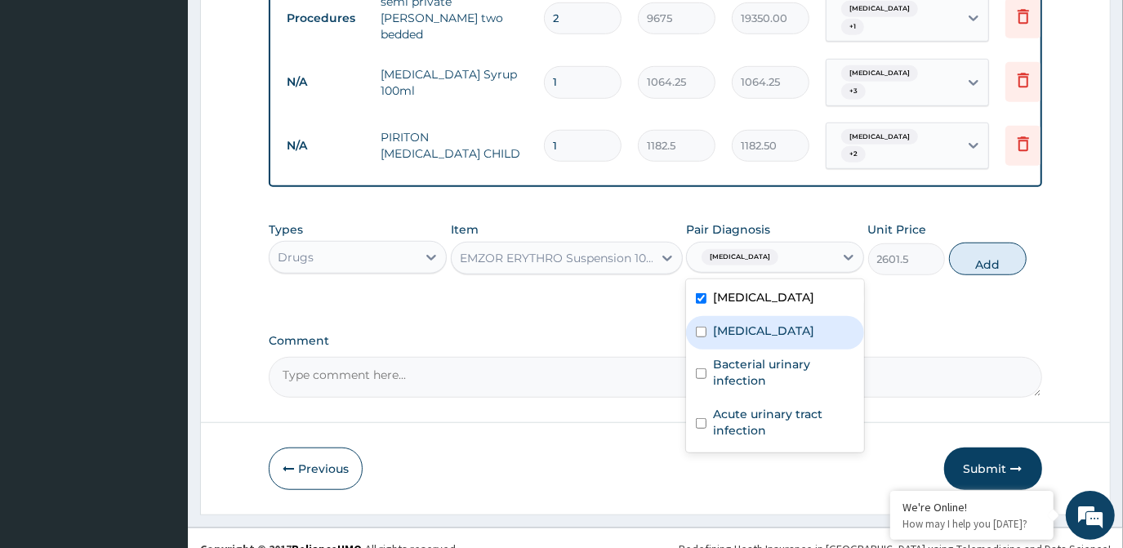
click at [758, 316] on div "Sepsis" at bounding box center [775, 332] width 178 height 33
checkbox input "true"
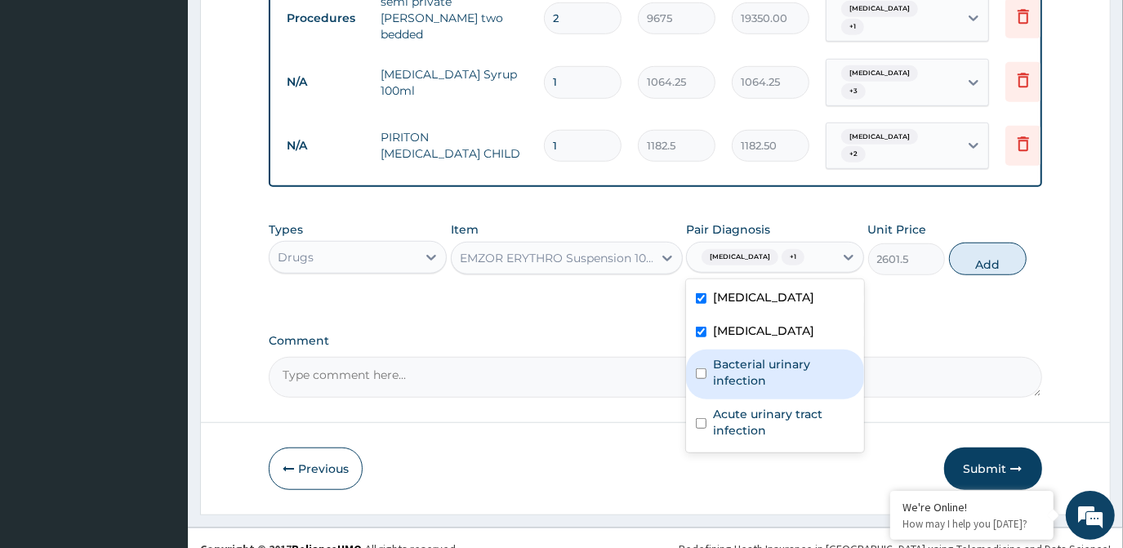
click at [760, 356] on label "Bacterial urinary infection" at bounding box center [783, 372] width 141 height 33
checkbox input "true"
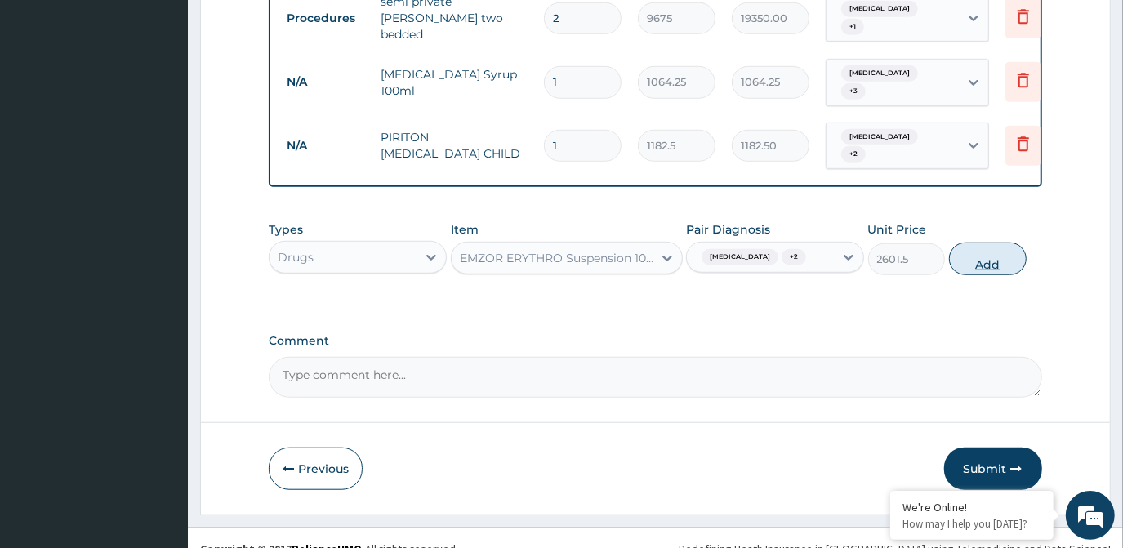
click at [979, 243] on button "Add" at bounding box center [988, 259] width 78 height 33
type input "0"
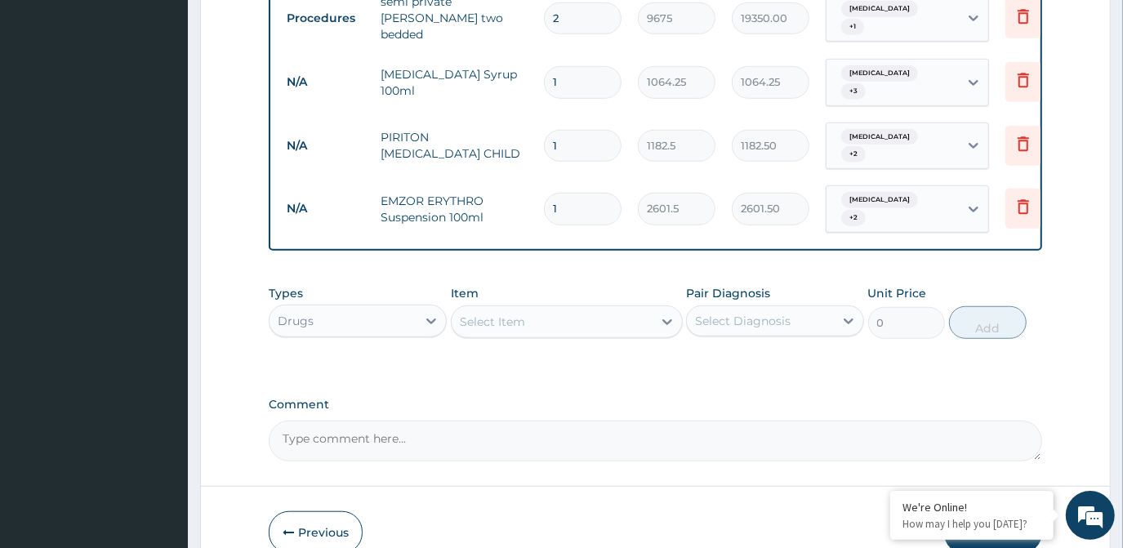
click at [561, 309] on div "Select Item" at bounding box center [552, 322] width 201 height 26
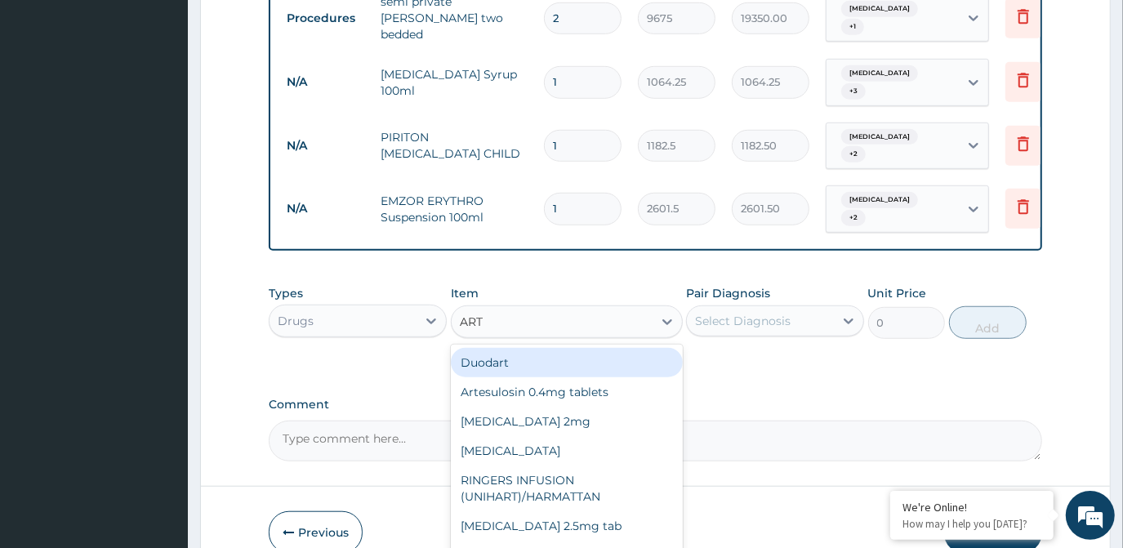
type input "ARTE"
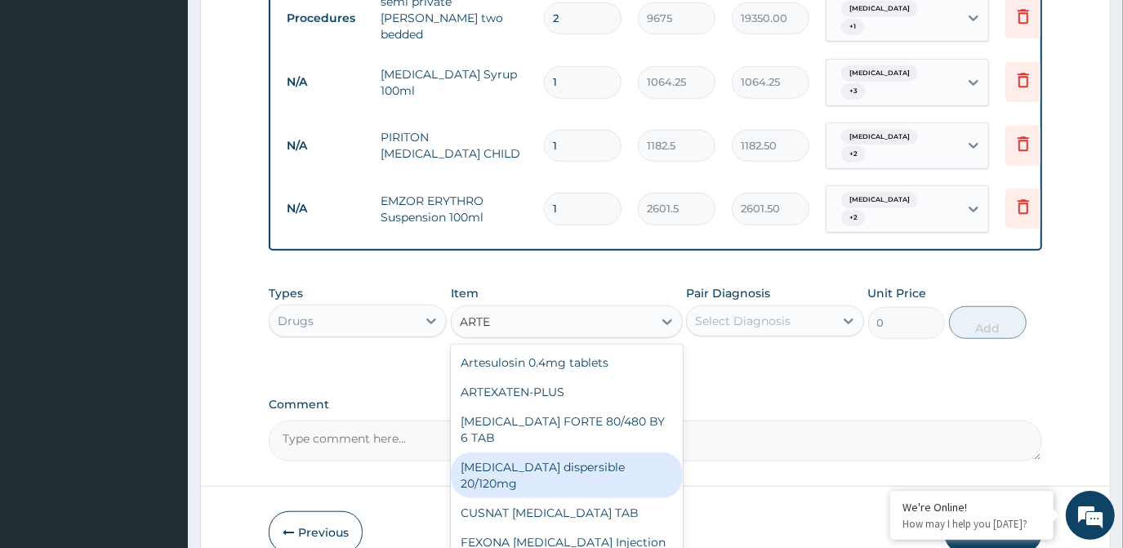
click at [595, 452] on div "Coartem dispersible 20/120mg" at bounding box center [567, 475] width 232 height 46
type input "112.3375"
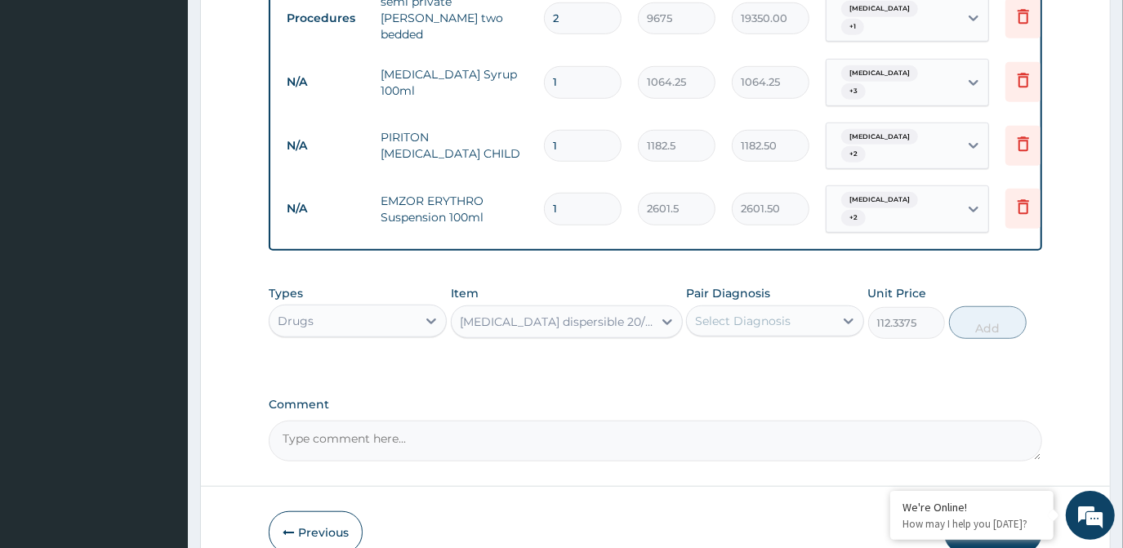
click at [725, 313] on div "Select Diagnosis" at bounding box center [743, 321] width 96 height 16
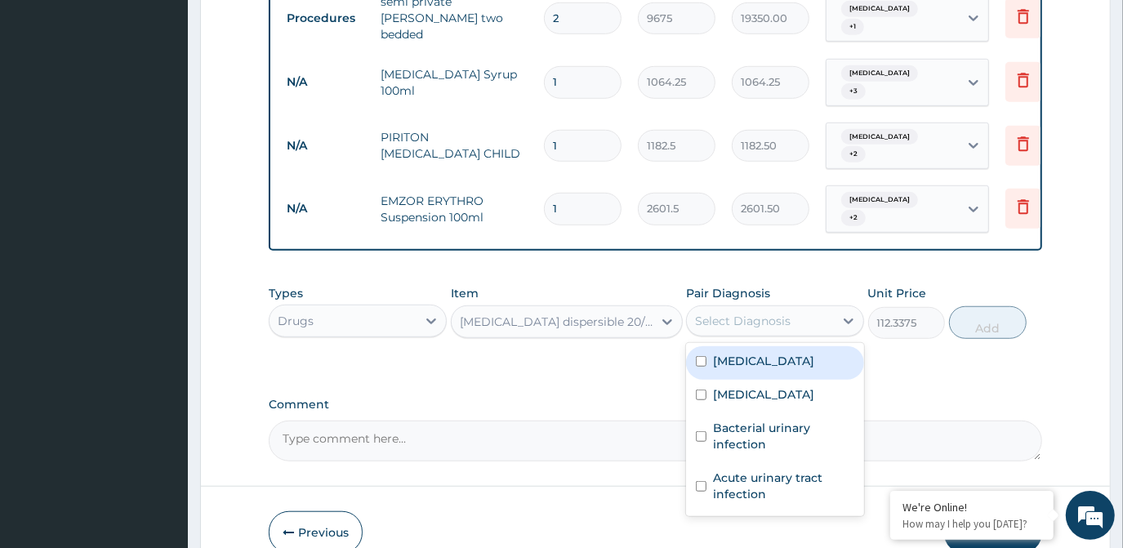
click at [729, 353] on label "Malaria" at bounding box center [763, 361] width 101 height 16
checkbox input "true"
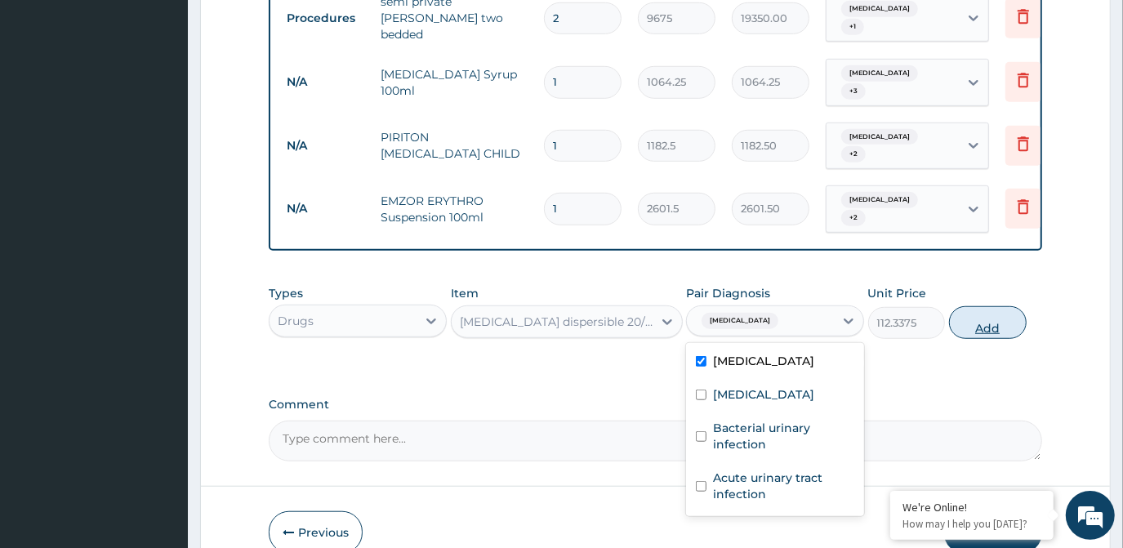
click at [991, 306] on button "Add" at bounding box center [988, 322] width 78 height 33
type input "0"
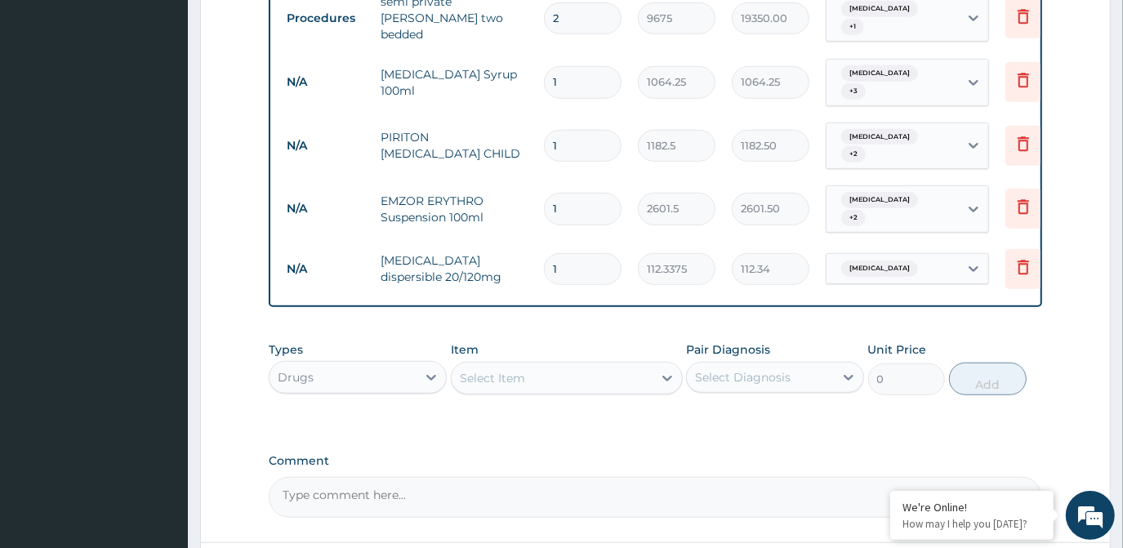
type input "12"
type input "1348.05"
type input "12"
click at [655, 363] on div at bounding box center [667, 377] width 29 height 29
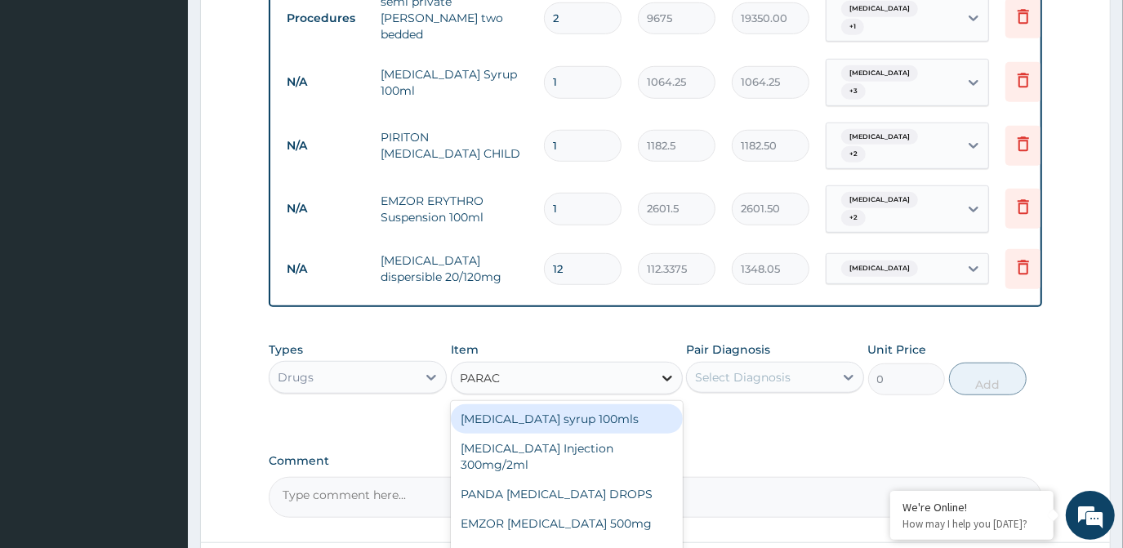
type input "PARACE"
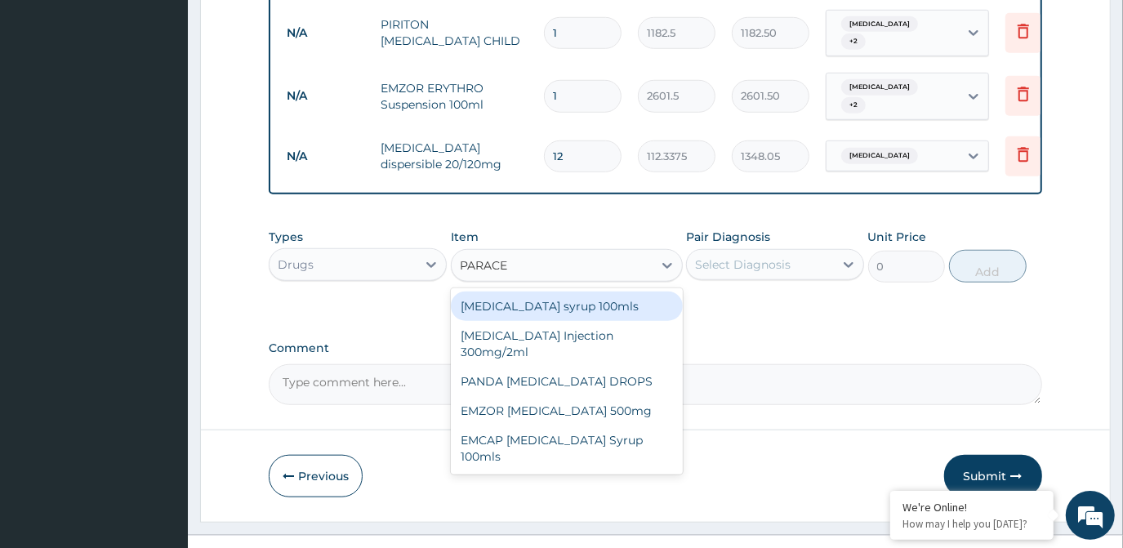
scroll to position [843, 0]
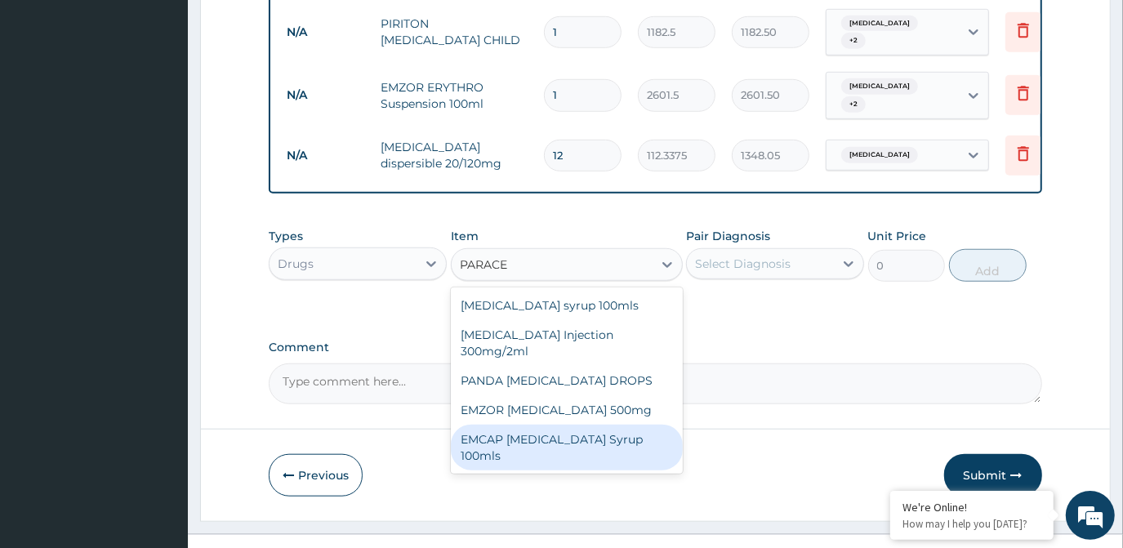
click at [596, 425] on div "EMCAP PARACETAMOL Syrup 100mls" at bounding box center [567, 448] width 232 height 46
type input "591.25"
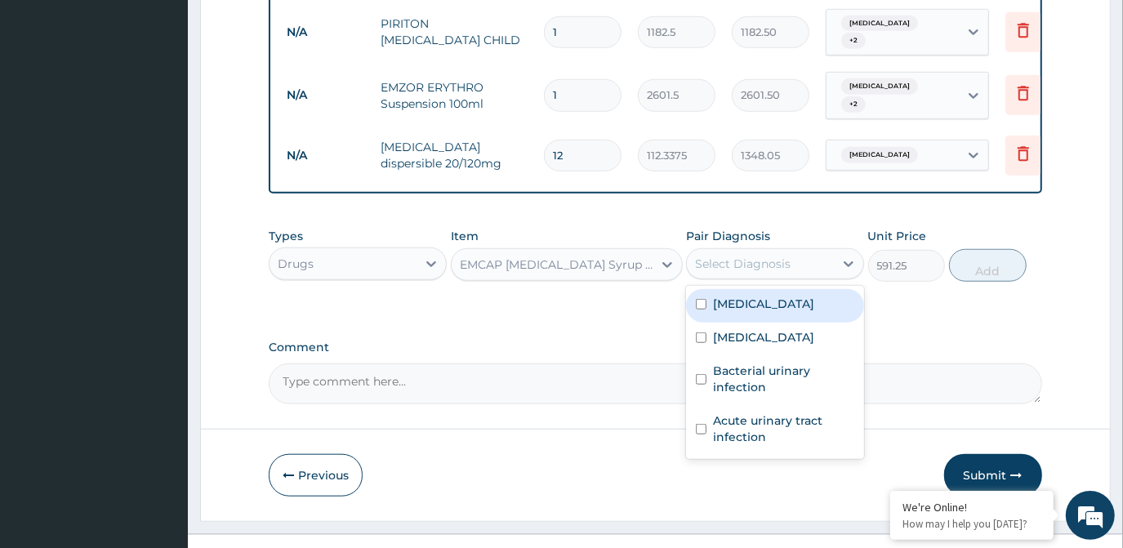
click at [801, 251] on div "Select Diagnosis" at bounding box center [760, 264] width 147 height 26
click at [781, 289] on div "Malaria" at bounding box center [775, 305] width 178 height 33
checkbox input "true"
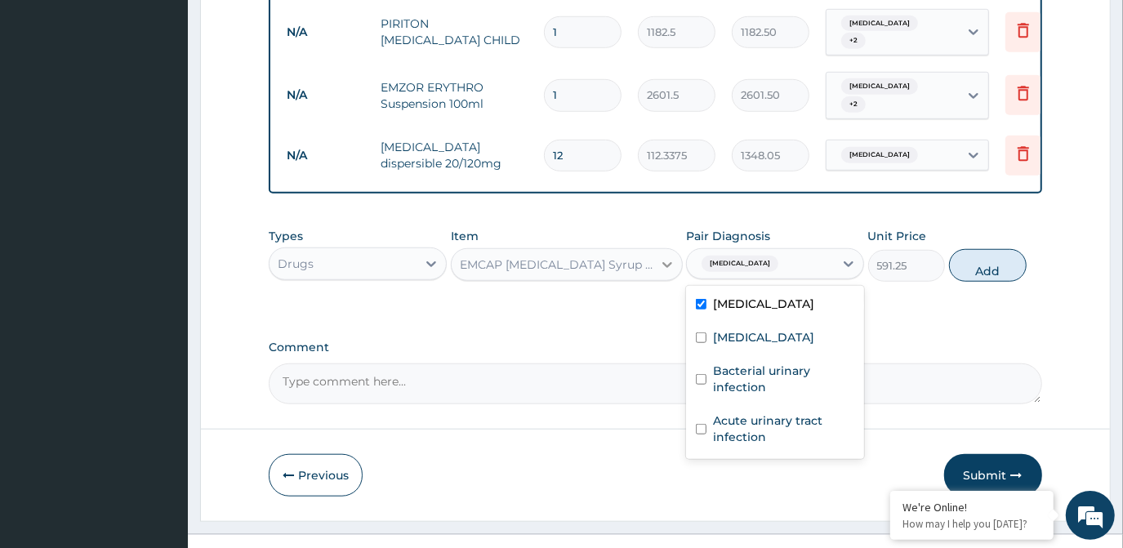
click at [668, 256] on icon at bounding box center [667, 264] width 16 height 16
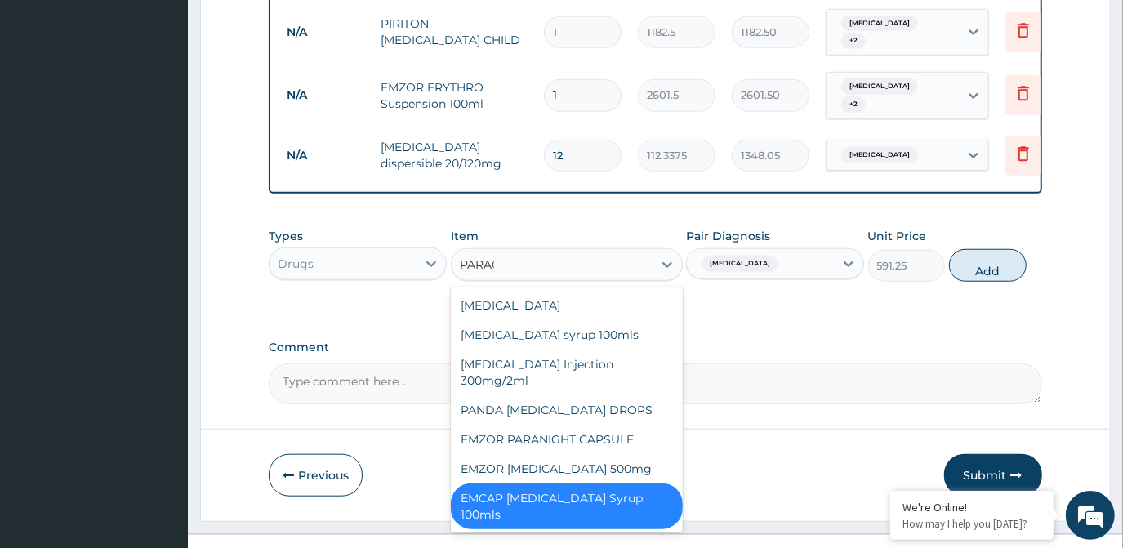
scroll to position [0, 0]
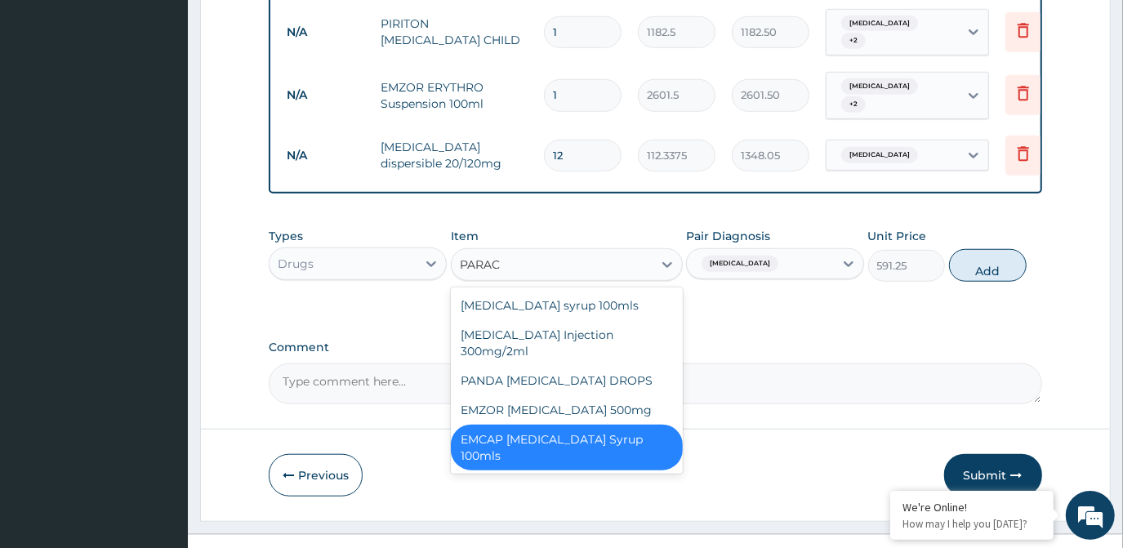
type input "PARACE"
click at [590, 291] on div "Paracetamol syrup 100mls" at bounding box center [567, 305] width 232 height 29
type input "709.5"
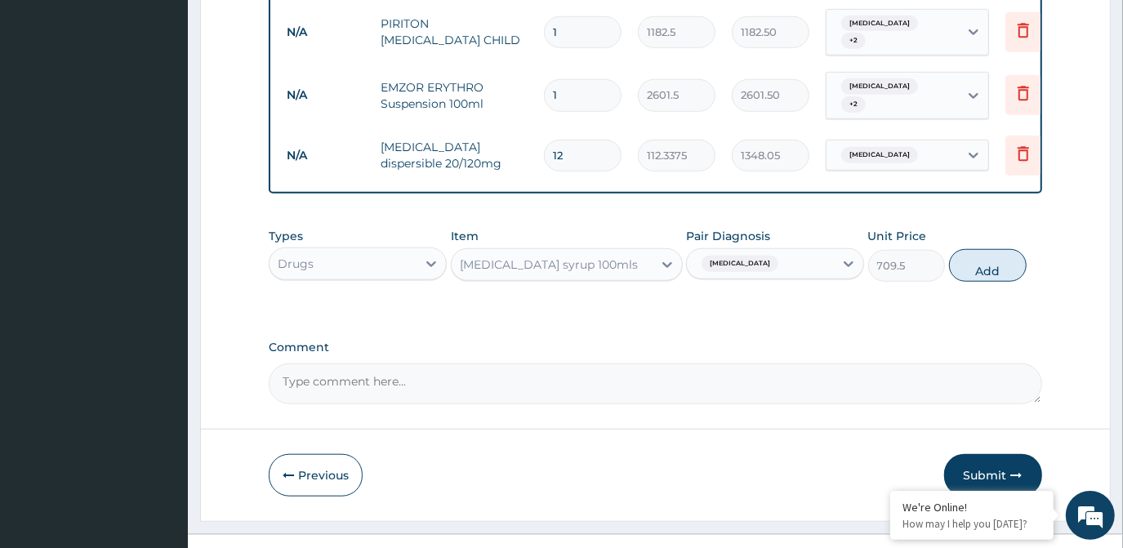
click at [784, 256] on input "text" at bounding box center [785, 264] width 2 height 16
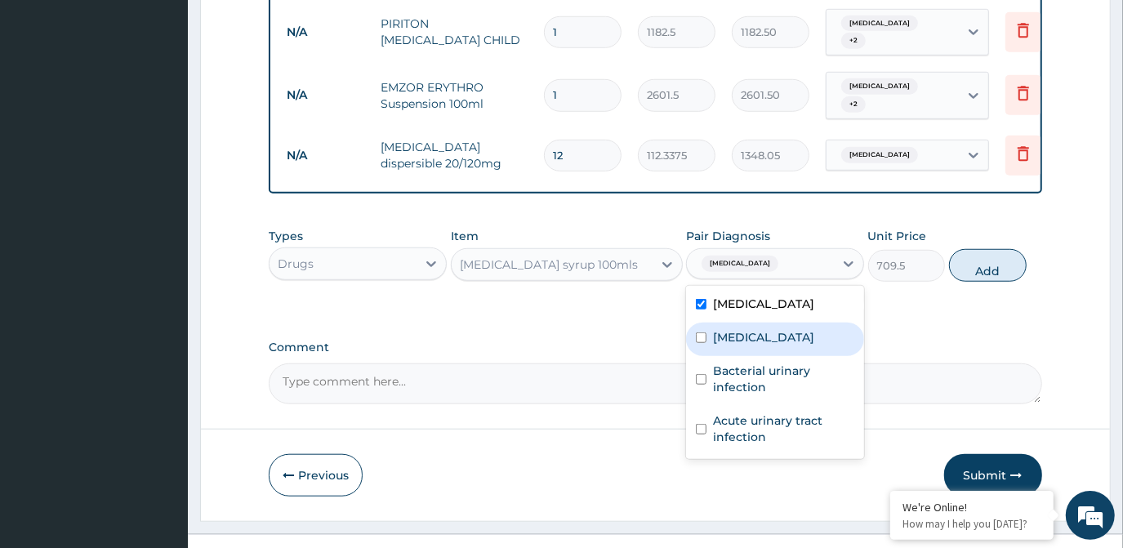
click at [758, 323] on div "Sepsis" at bounding box center [775, 339] width 178 height 33
checkbox input "true"
click at [994, 249] on button "Add" at bounding box center [988, 265] width 78 height 33
type input "0"
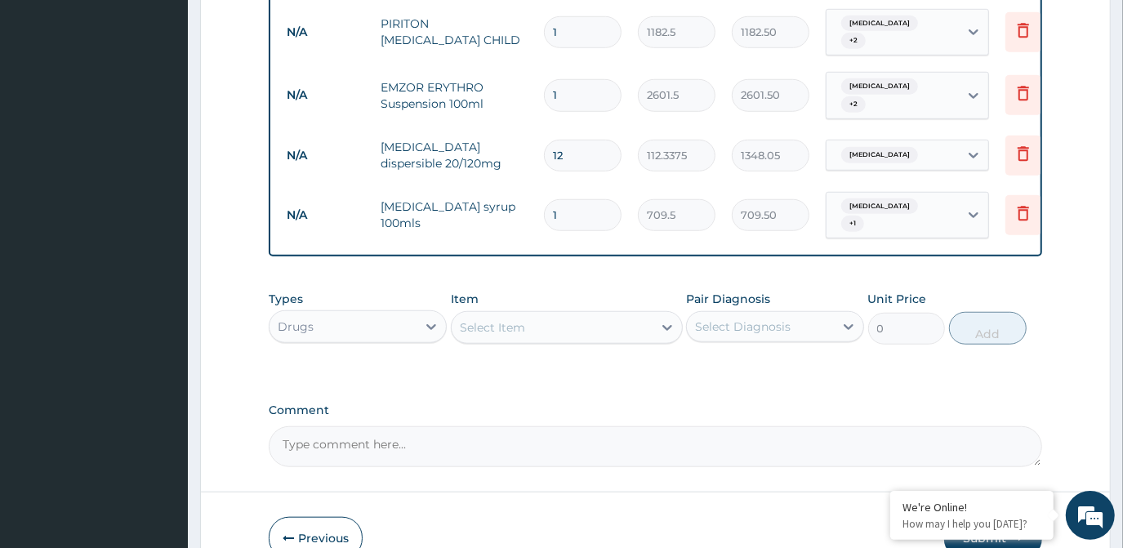
click at [618, 314] on div "Select Item" at bounding box center [552, 327] width 201 height 26
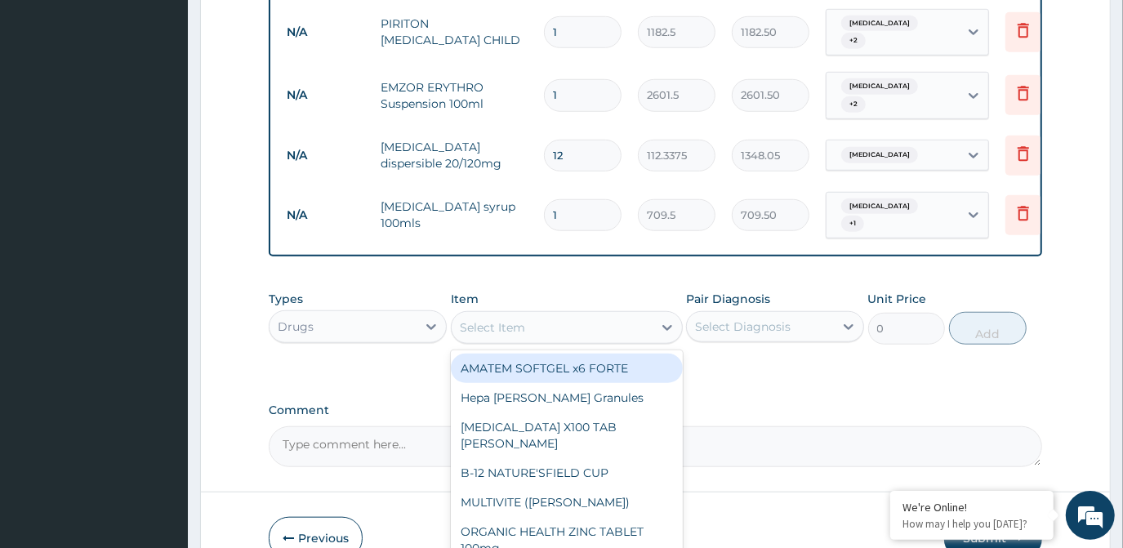
type input "C"
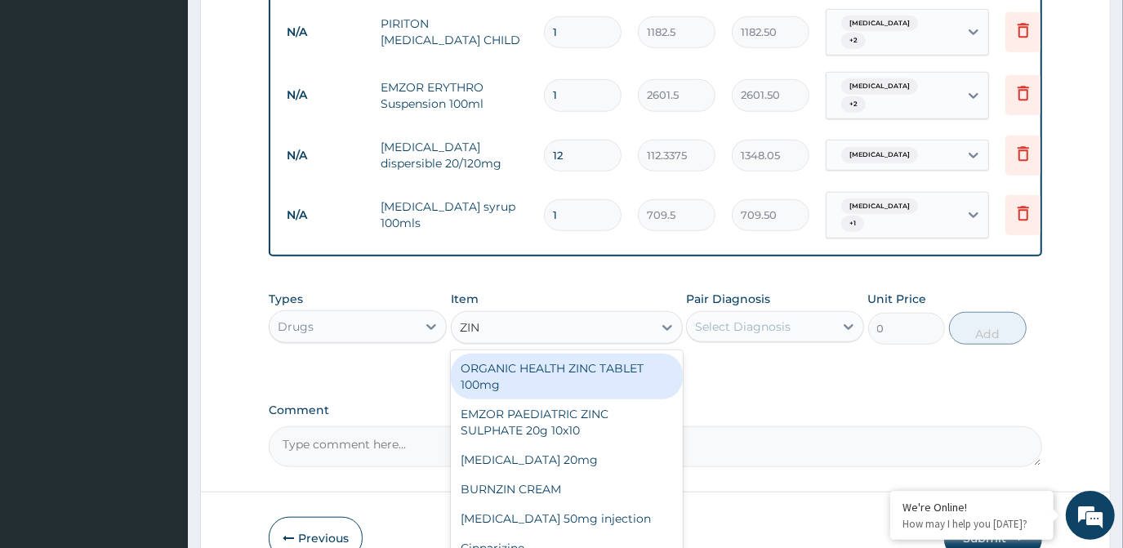
type input "ZINC"
click at [622, 354] on div "ORGANIC HEALTH ZINC TABLET 100mg" at bounding box center [567, 377] width 232 height 46
type input "53.2125"
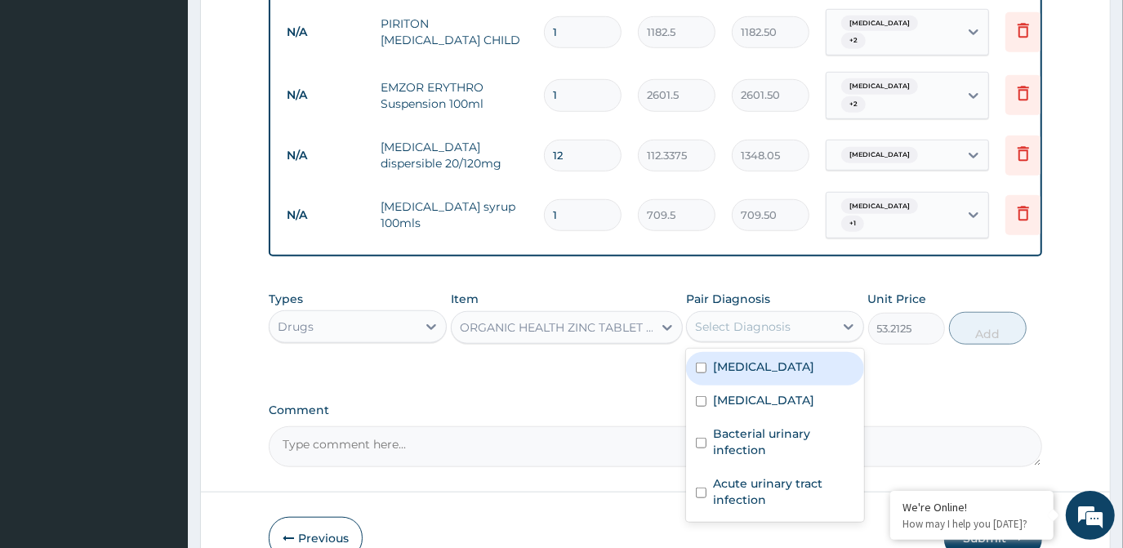
click at [751, 319] on div "Select Diagnosis" at bounding box center [743, 327] width 96 height 16
click at [749, 359] on label "Malaria" at bounding box center [763, 367] width 101 height 16
checkbox input "true"
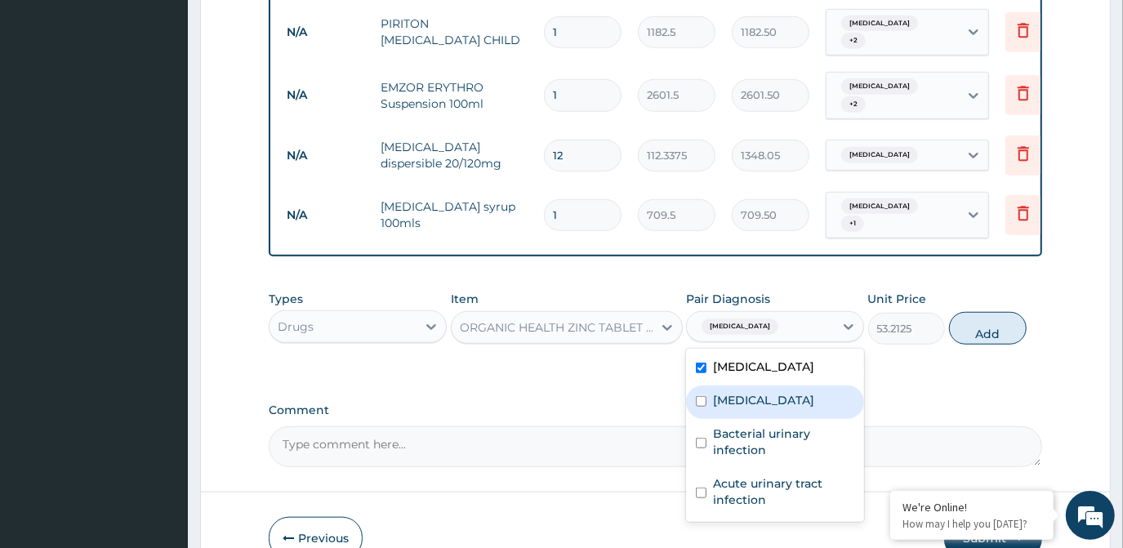
click at [742, 392] on label "Sepsis" at bounding box center [763, 400] width 101 height 16
checkbox input "true"
click at [988, 312] on button "Add" at bounding box center [988, 328] width 78 height 33
type input "0"
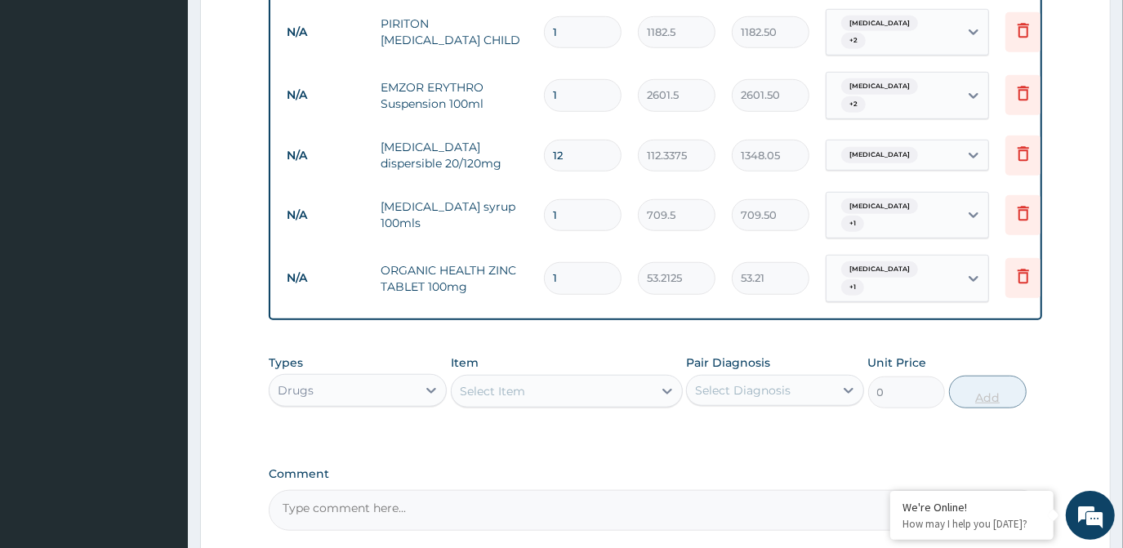
type input "0.00"
type input "5"
type input "266.06"
type input "5"
click at [601, 378] on div "Select Item" at bounding box center [552, 391] width 201 height 26
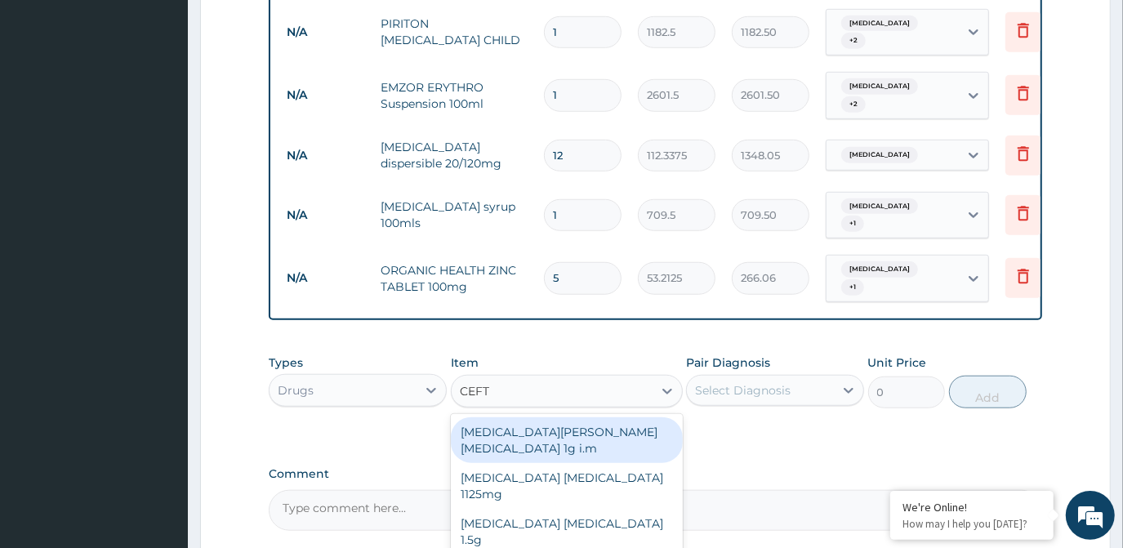
type input "CEFTR"
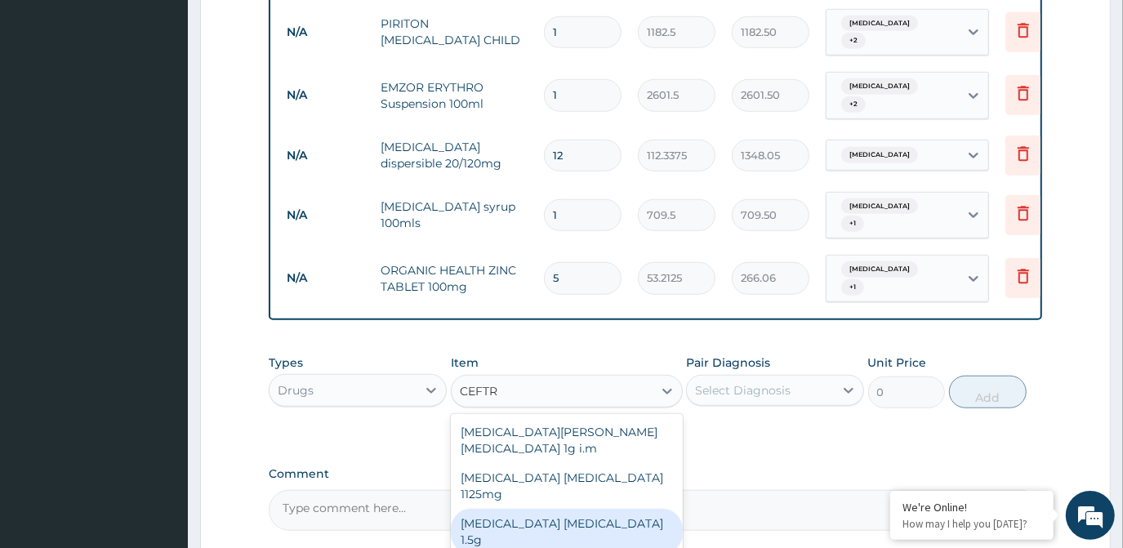
click at [570, 509] on div "Ceftriaxone sulbactam 1.5g" at bounding box center [567, 532] width 232 height 46
type input "1419"
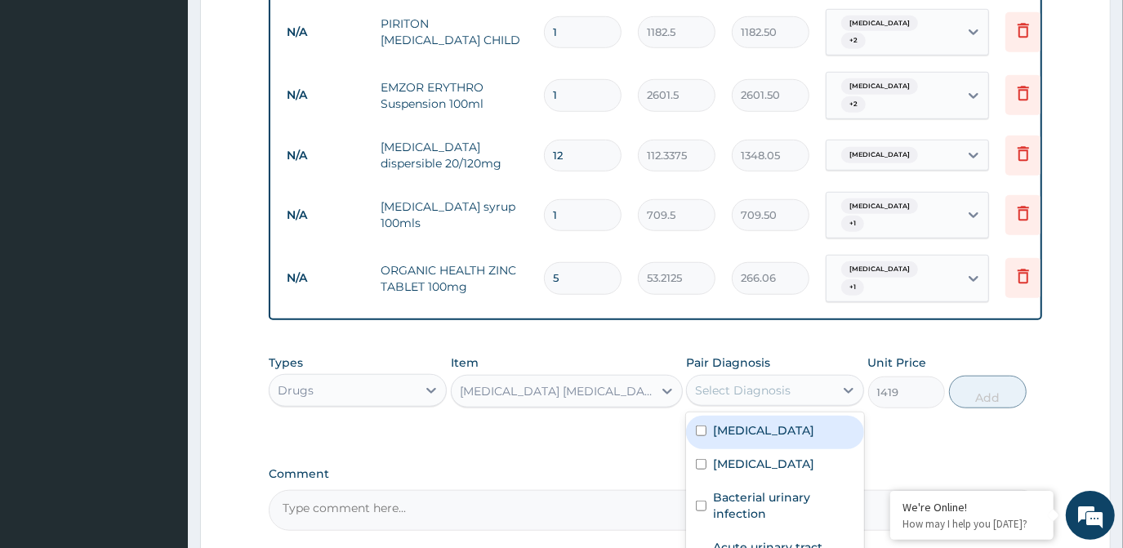
click at [746, 382] on div "Select Diagnosis" at bounding box center [743, 390] width 96 height 16
drag, startPoint x: 811, startPoint y: 394, endPoint x: 796, endPoint y: 411, distance: 22.0
click at [808, 416] on div "Malaria" at bounding box center [775, 432] width 178 height 33
checkbox input "true"
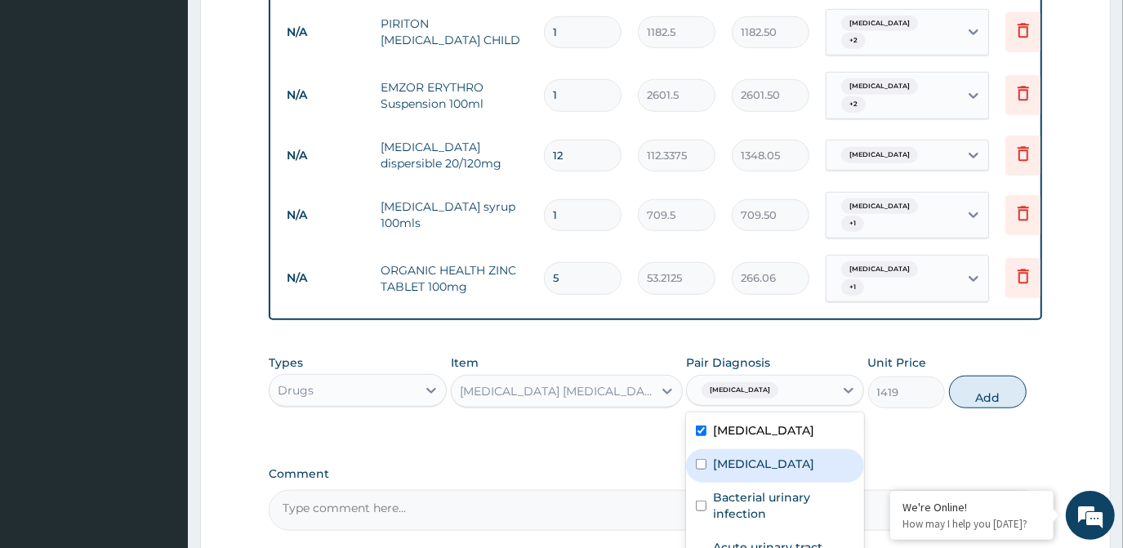
drag, startPoint x: 775, startPoint y: 431, endPoint x: 754, endPoint y: 473, distance: 46.8
click at [773, 449] on div "Sepsis" at bounding box center [775, 465] width 178 height 33
checkbox input "true"
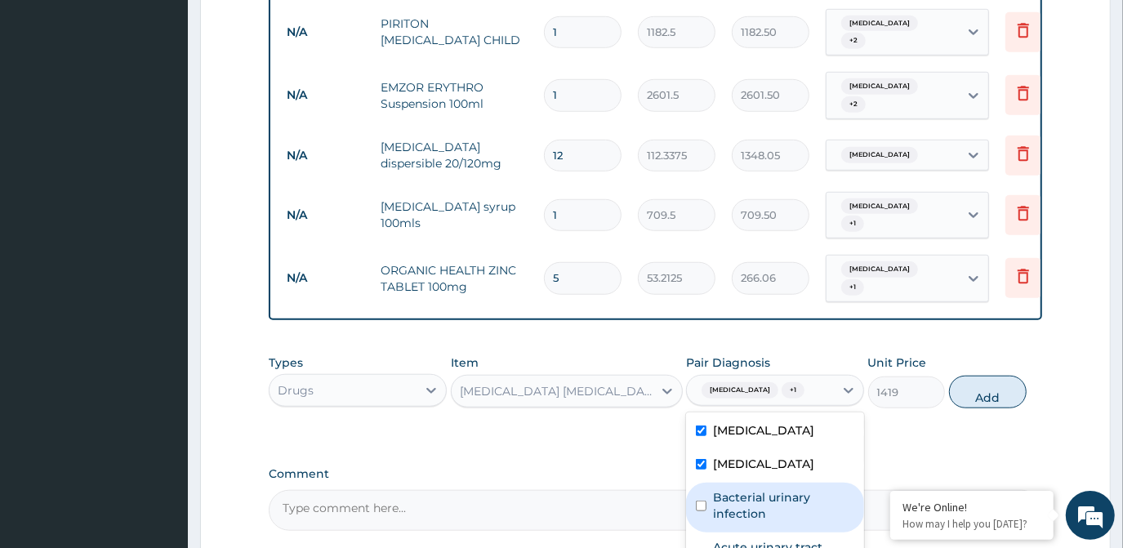
click at [754, 489] on label "Bacterial urinary infection" at bounding box center [783, 505] width 141 height 33
checkbox input "true"
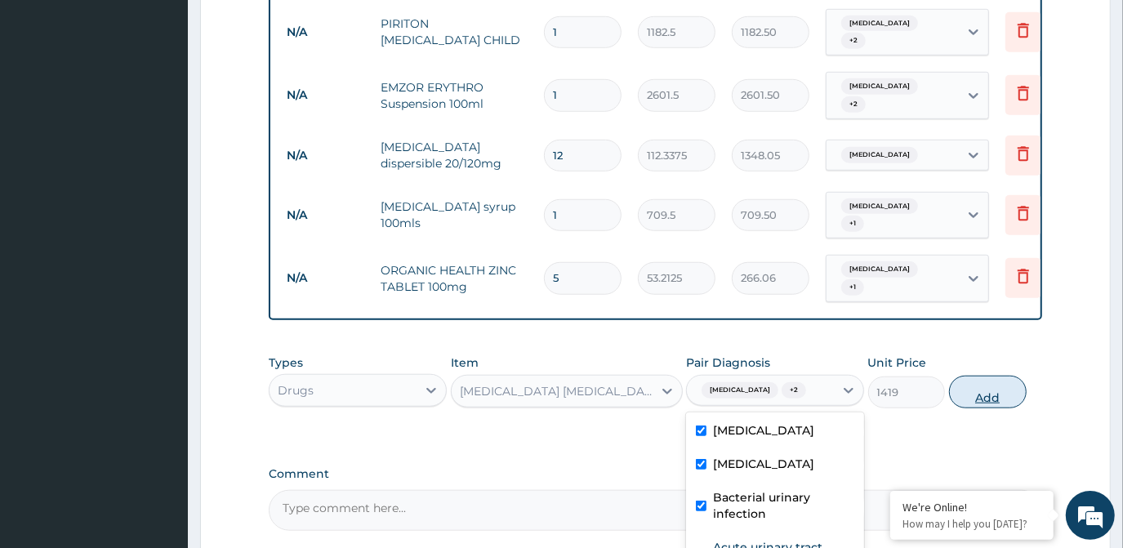
click at [1007, 376] on button "Add" at bounding box center [988, 392] width 78 height 33
type input "0"
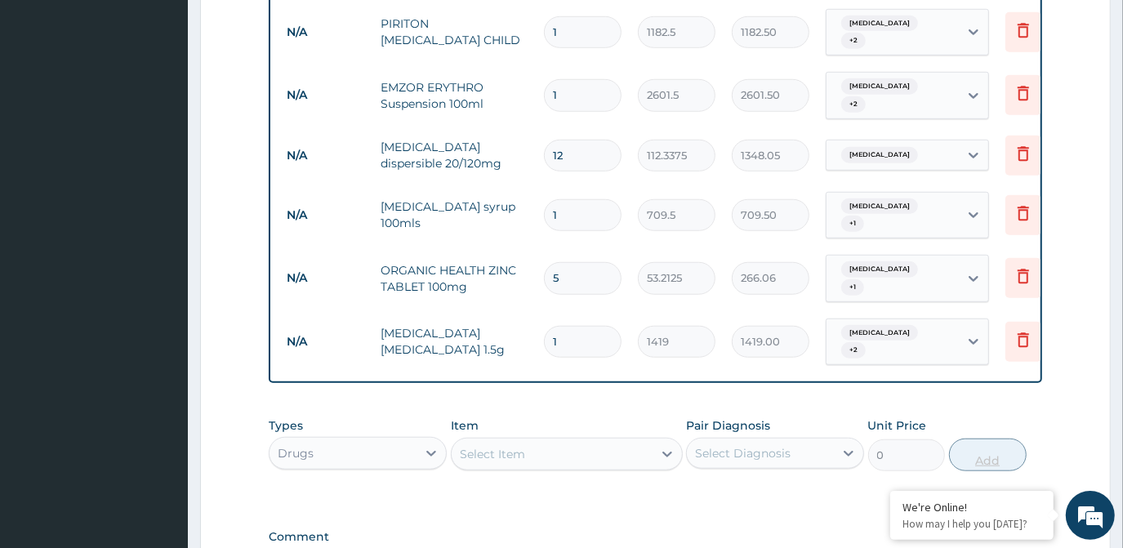
type input "0.00"
type input "4"
type input "5676.00"
type input "4"
click at [579, 441] on div "Select Item" at bounding box center [552, 454] width 201 height 26
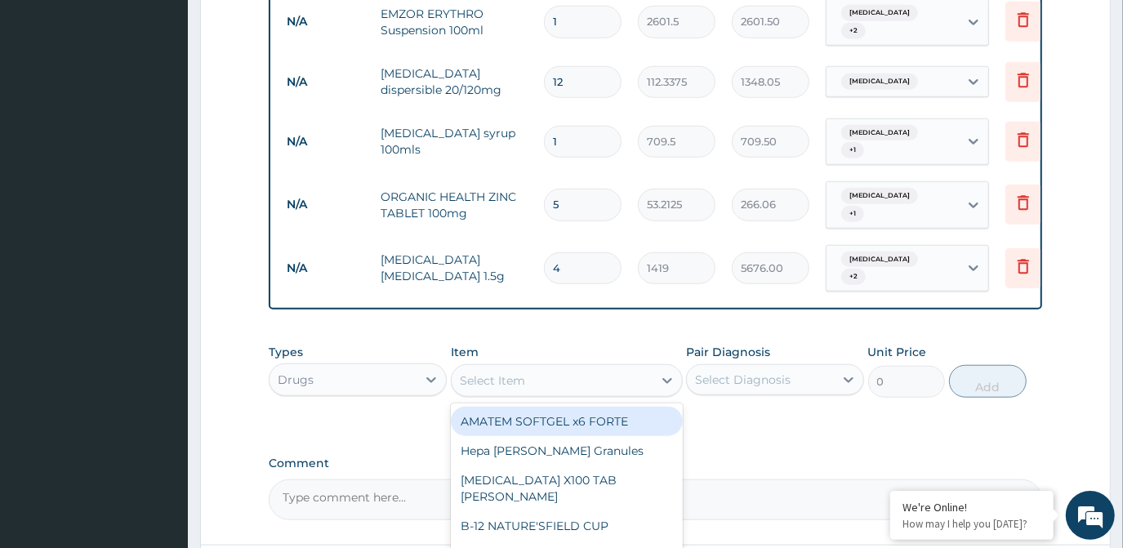
scroll to position [991, 0]
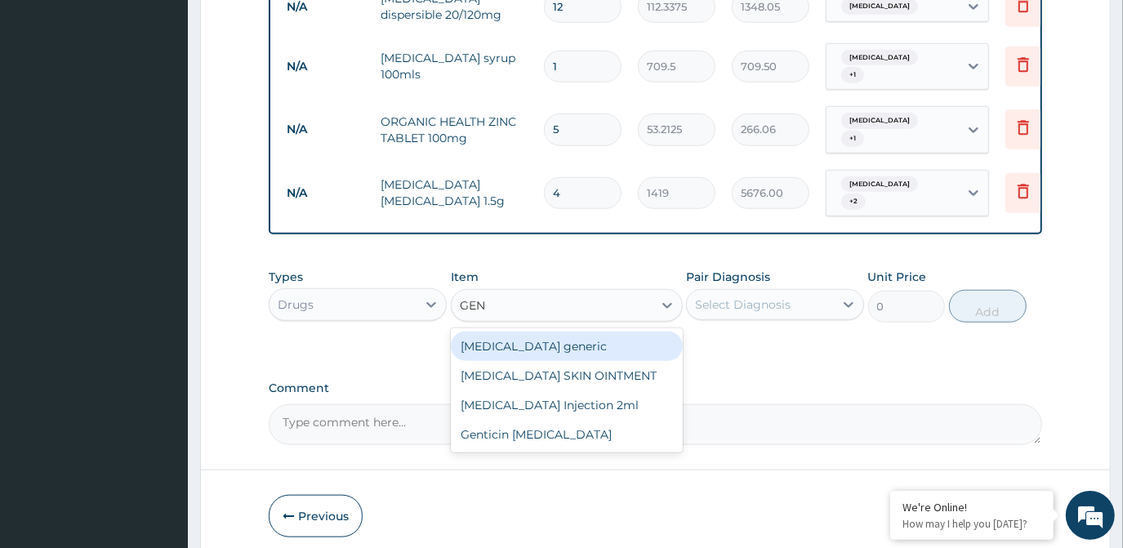
type input "GENT"
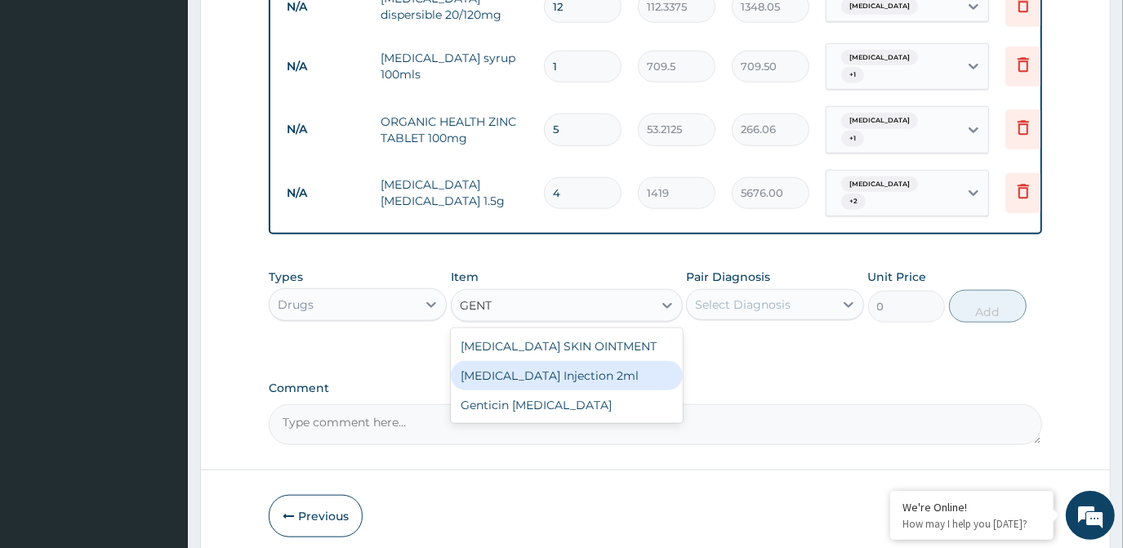
click at [508, 361] on div "GENTAMICIN Injection 2ml" at bounding box center [567, 375] width 232 height 29
type input "331.1"
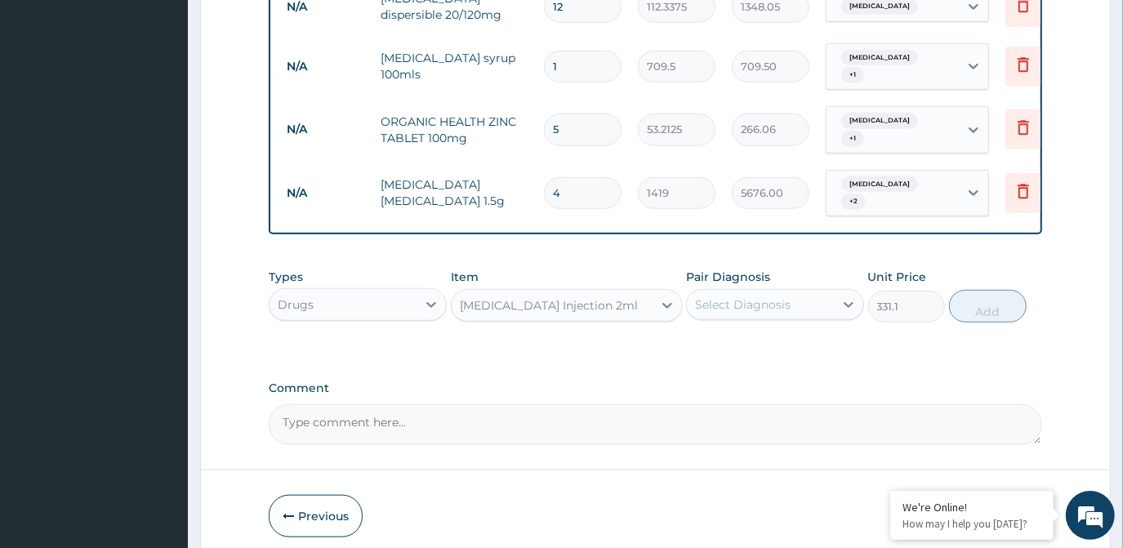
click at [735, 296] on div "Select Diagnosis" at bounding box center [743, 304] width 96 height 16
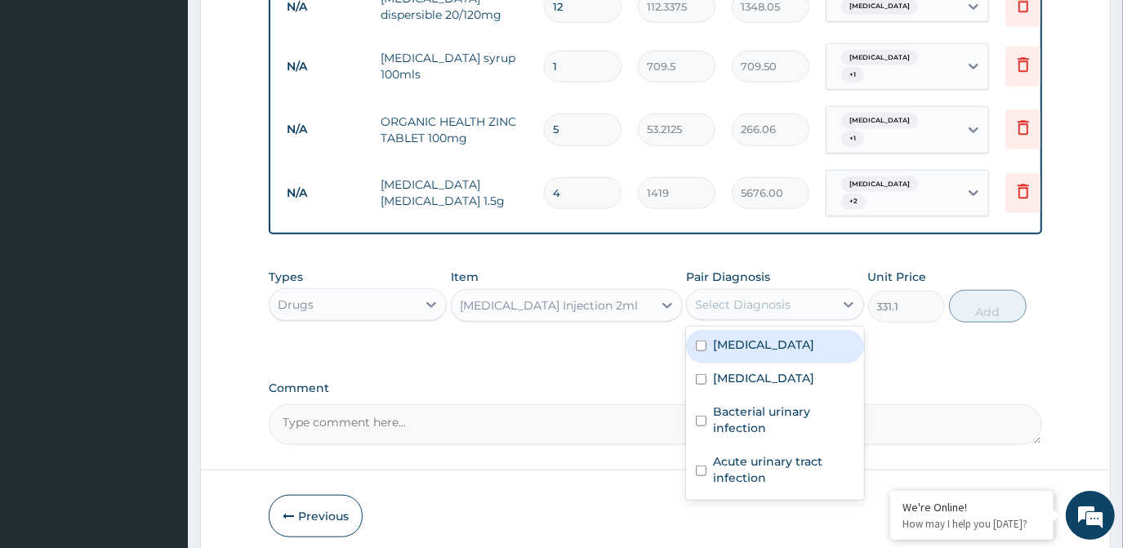
click at [733, 336] on label "Malaria" at bounding box center [763, 344] width 101 height 16
checkbox input "true"
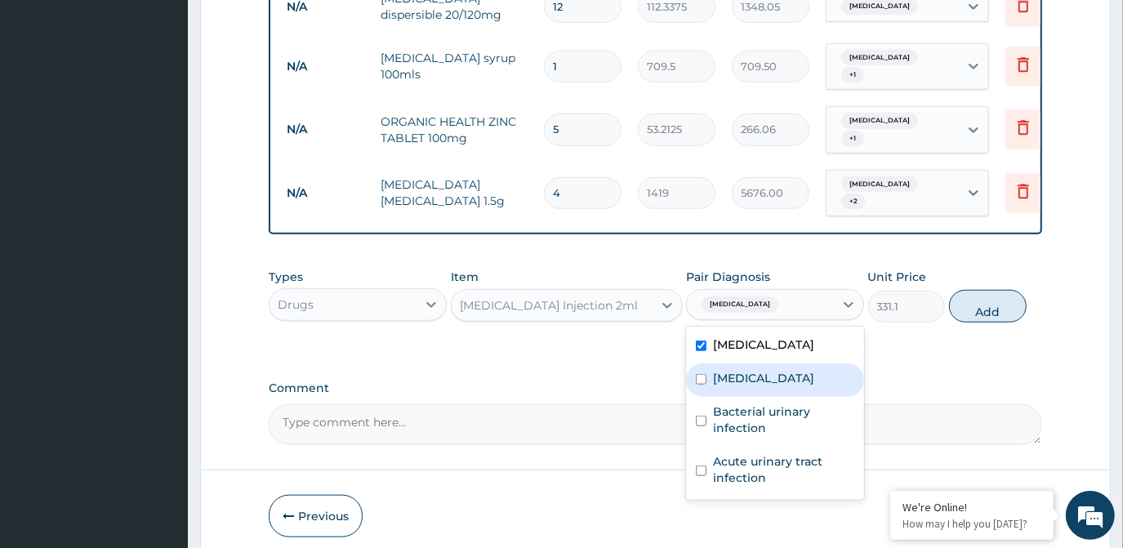
click at [734, 370] on label "Sepsis" at bounding box center [763, 378] width 101 height 16
checkbox input "true"
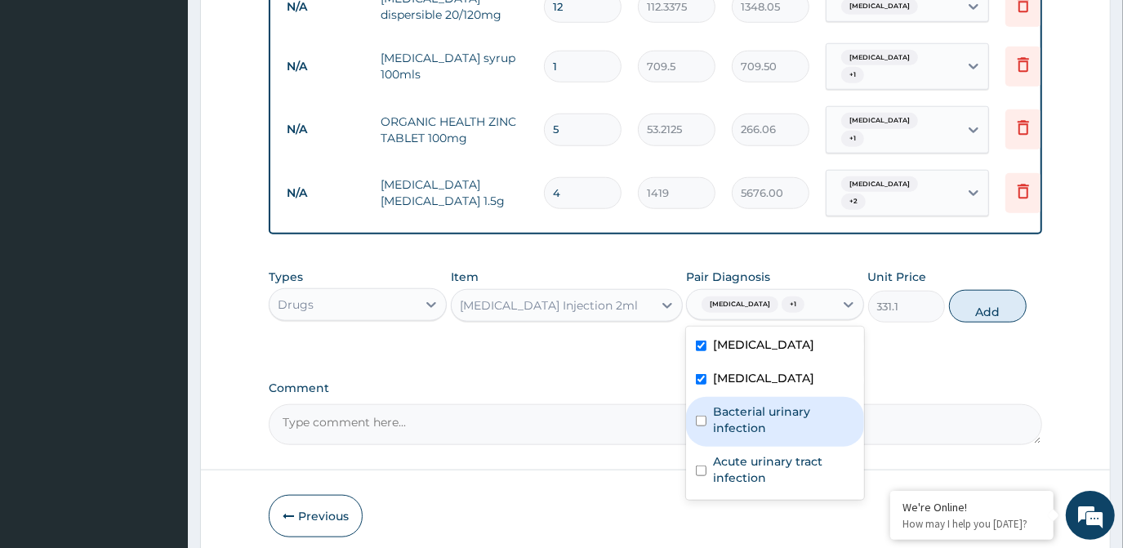
click at [742, 403] on label "Bacterial urinary infection" at bounding box center [783, 419] width 141 height 33
checkbox input "true"
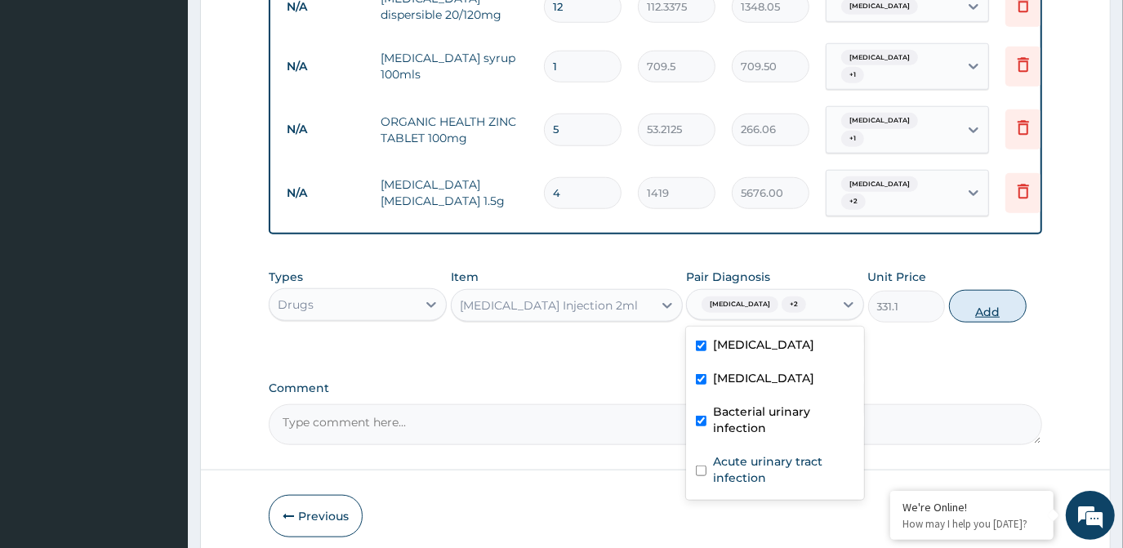
click at [993, 290] on button "Add" at bounding box center [988, 306] width 78 height 33
type input "0"
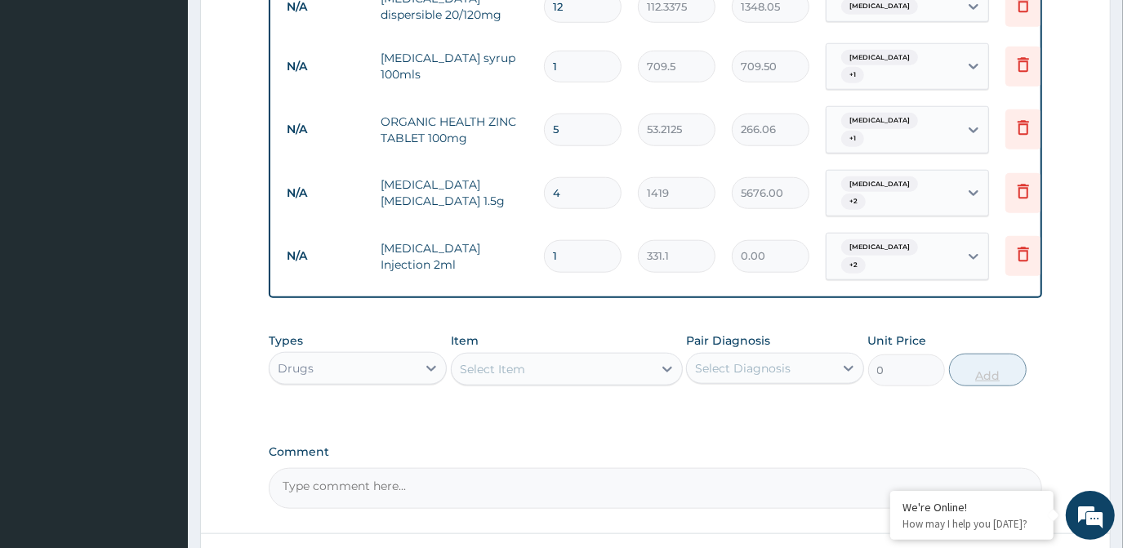
type input "0.00"
type input "4"
type input "1324.40"
type input "4"
click at [590, 356] on div "Select Item" at bounding box center [552, 369] width 201 height 26
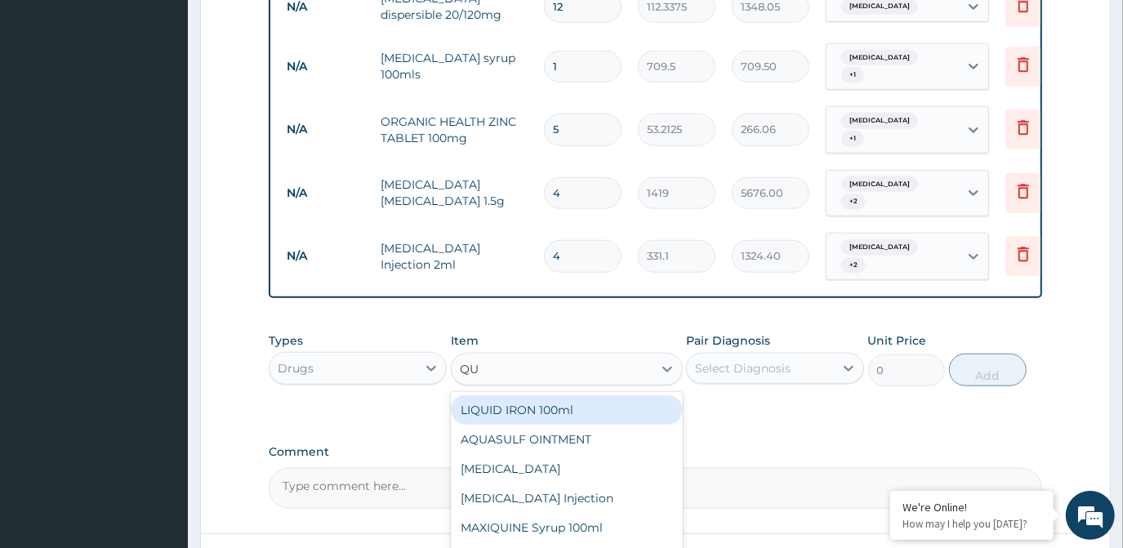
type input "QUI"
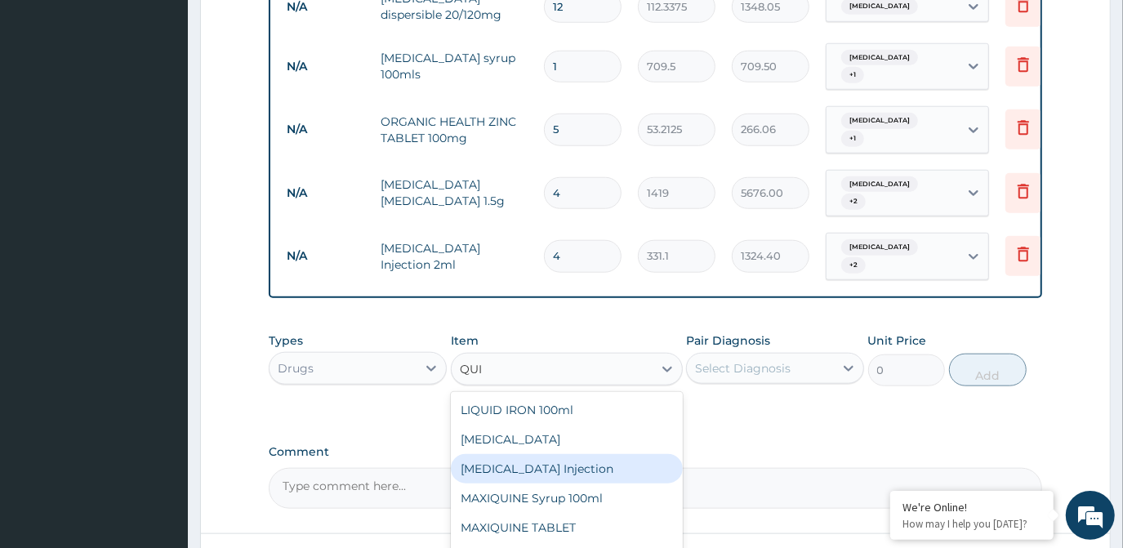
click at [559, 454] on div "QUININE Injection" at bounding box center [567, 468] width 232 height 29
type input "591.25"
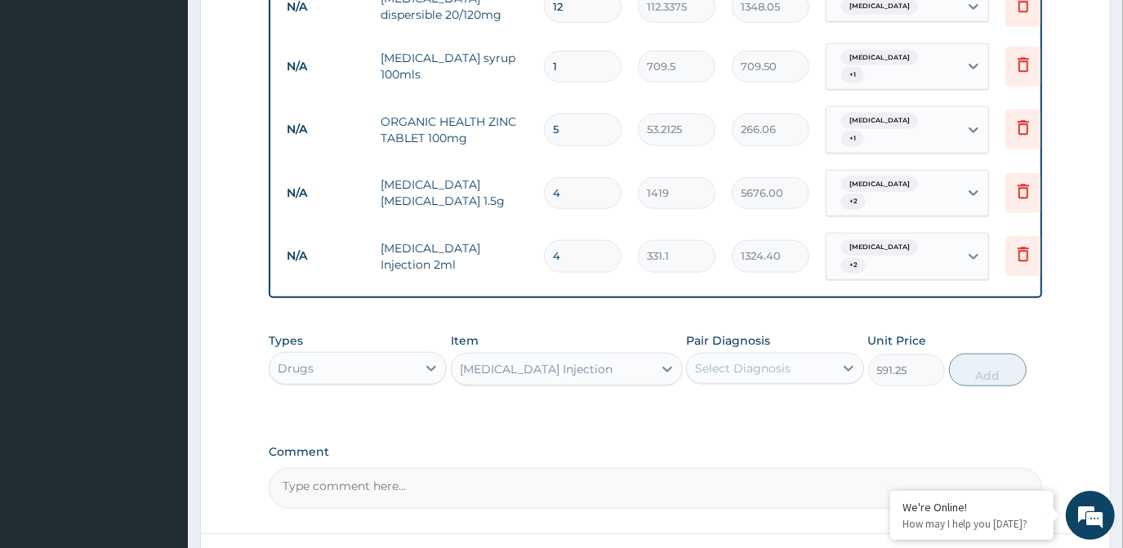
click at [755, 360] on div "Select Diagnosis" at bounding box center [743, 368] width 96 height 16
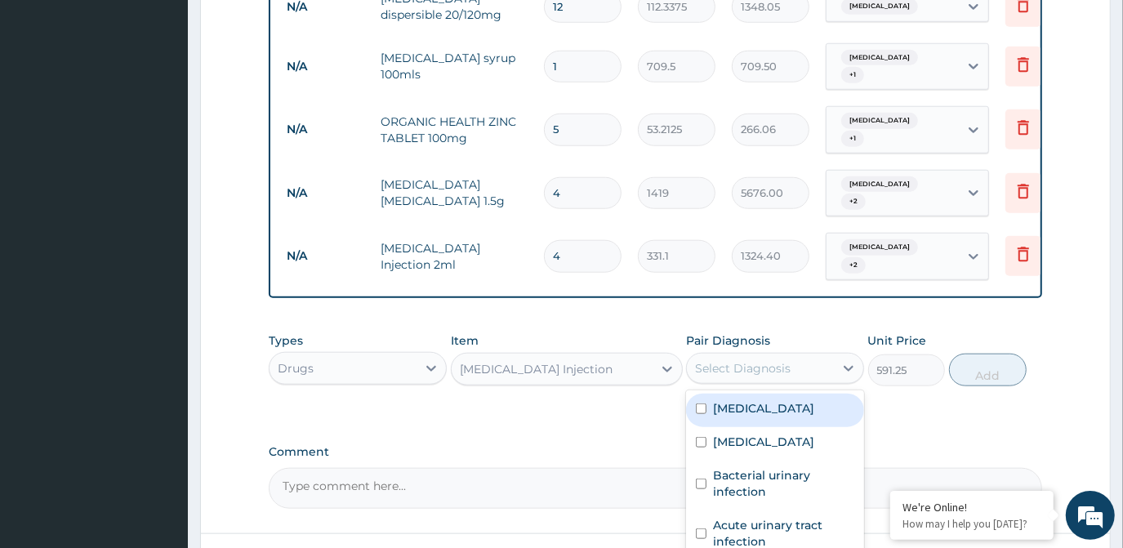
click at [755, 400] on label "Malaria" at bounding box center [763, 408] width 101 height 16
checkbox input "true"
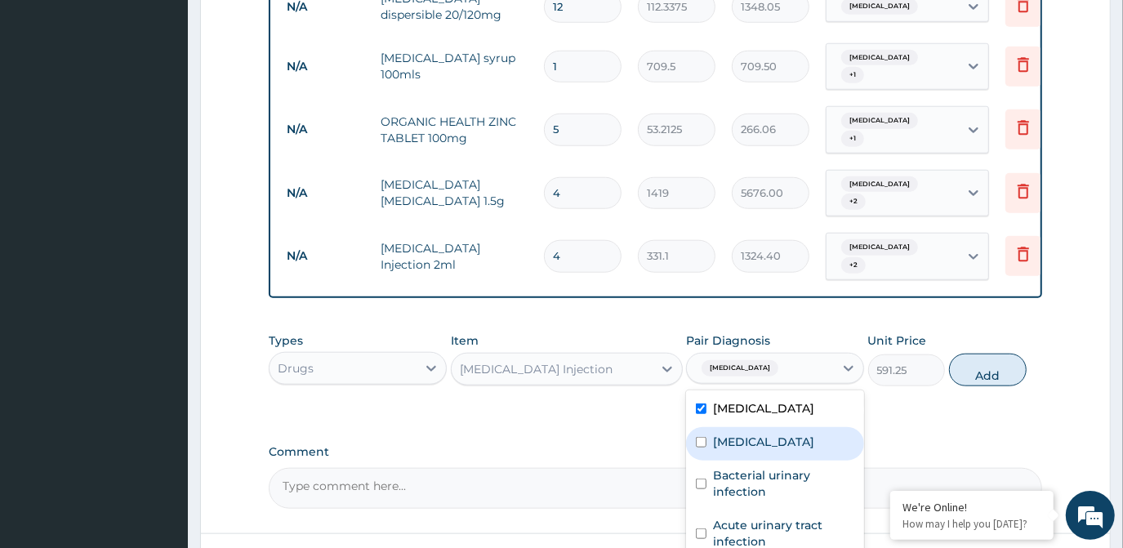
click at [751, 427] on div "Sepsis" at bounding box center [775, 443] width 178 height 33
checkbox input "true"
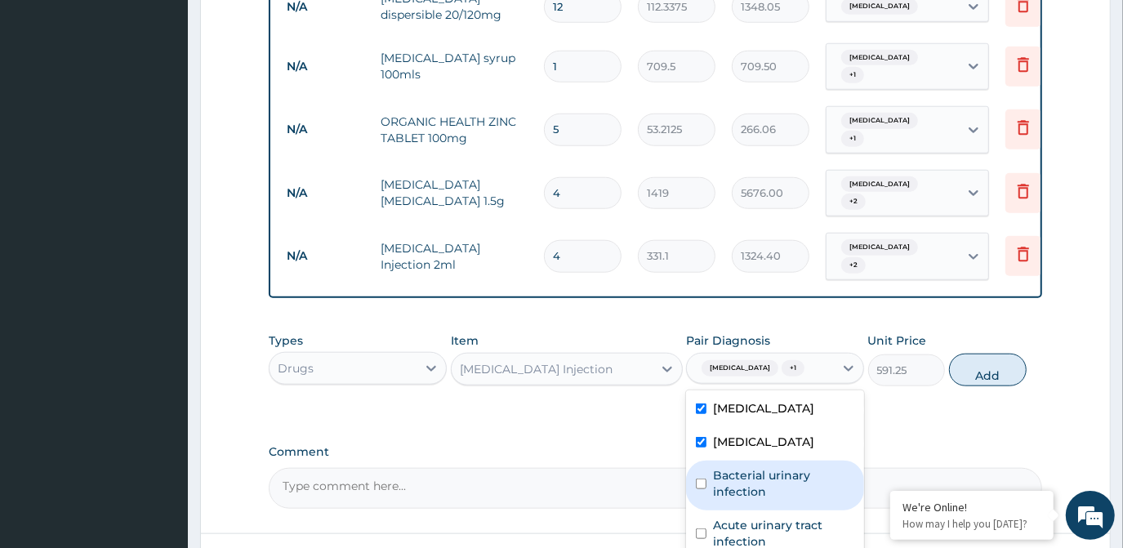
click at [758, 467] on label "Bacterial urinary infection" at bounding box center [783, 483] width 141 height 33
checkbox input "true"
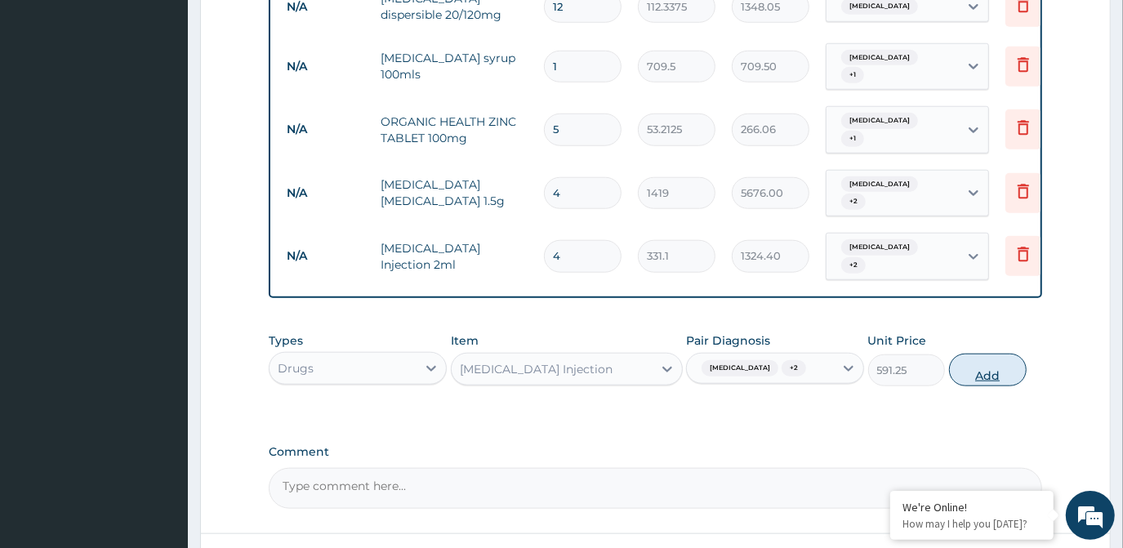
click at [991, 354] on button "Add" at bounding box center [988, 370] width 78 height 33
type input "0"
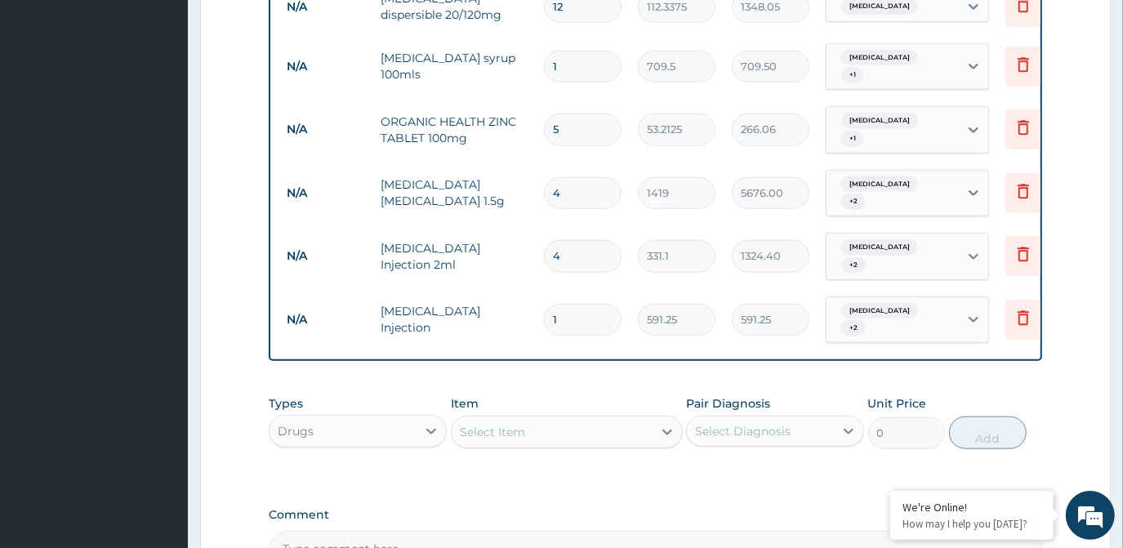
type input "0.00"
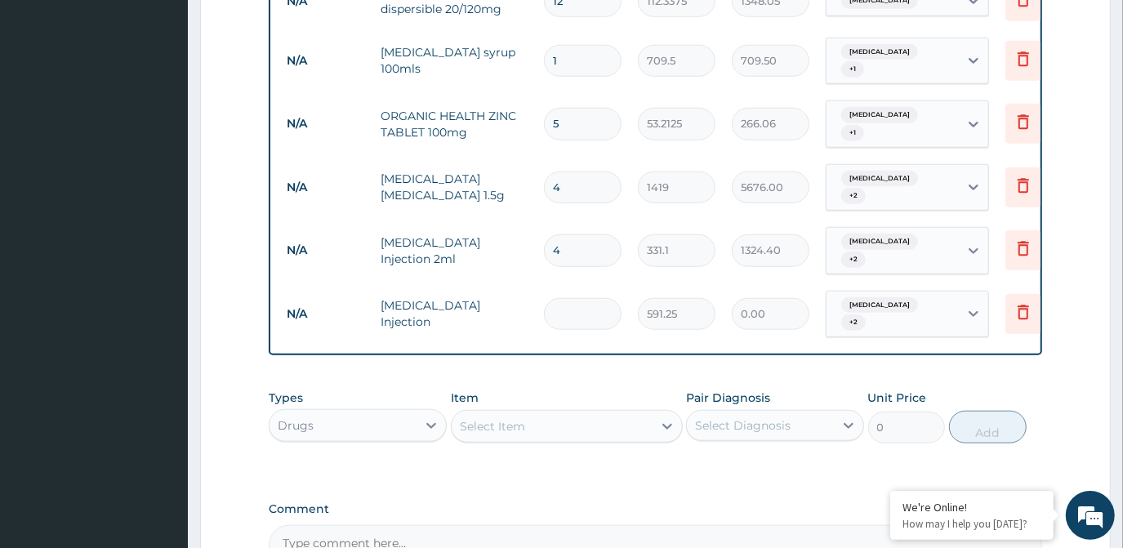
click at [990, 381] on div "Types Drugs Item Select Item Pair Diagnosis Select Diagnosis Unit Price 0 Add" at bounding box center [655, 416] width 773 height 70
click at [586, 298] on input "number" at bounding box center [583, 314] width 78 height 32
type input "3"
type input "1773.75"
type input "3"
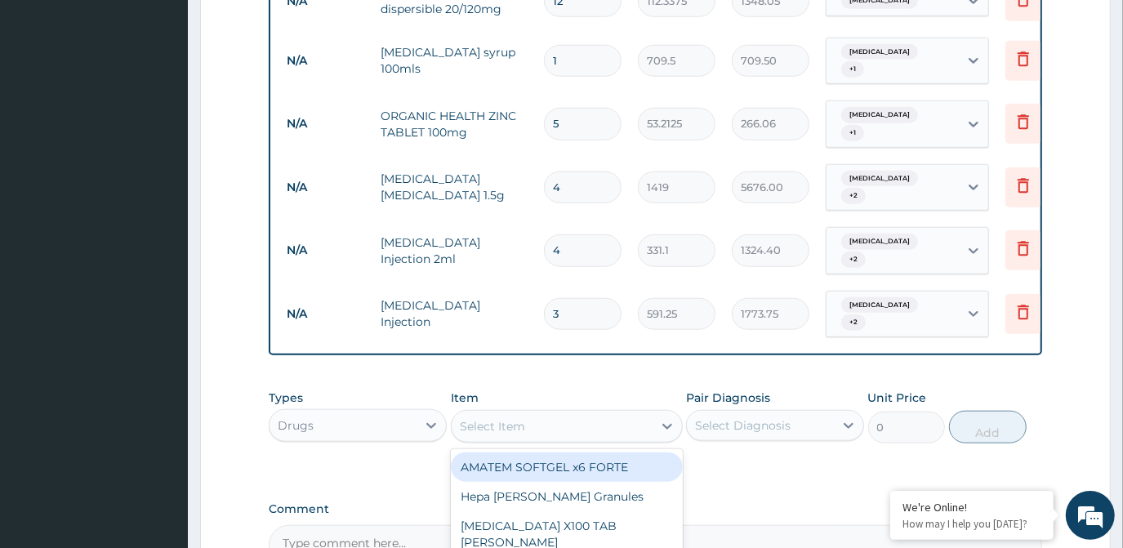
click at [518, 418] on div "Select Item" at bounding box center [492, 426] width 65 height 16
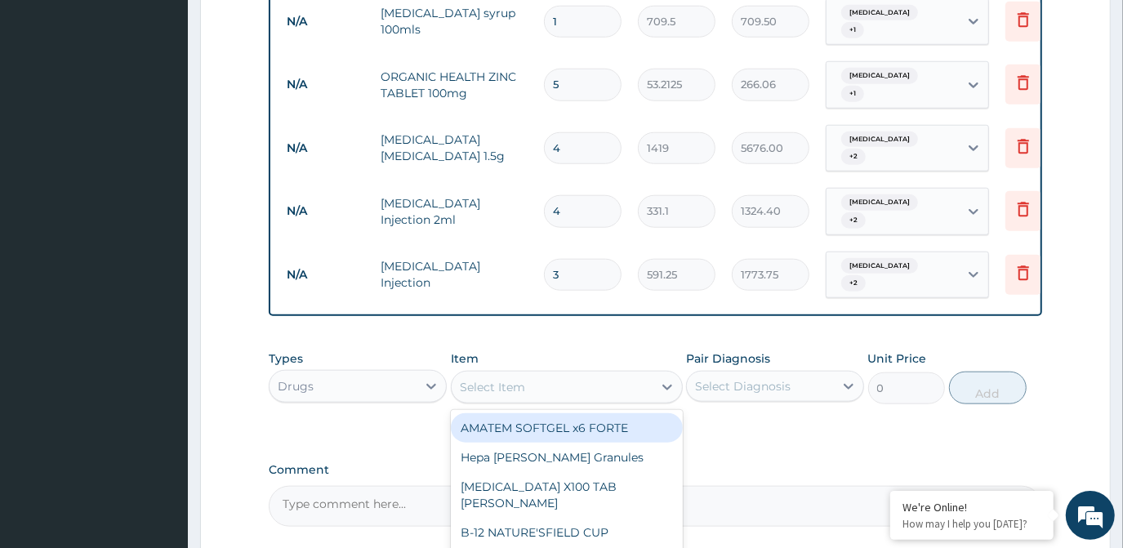
scroll to position [1071, 0]
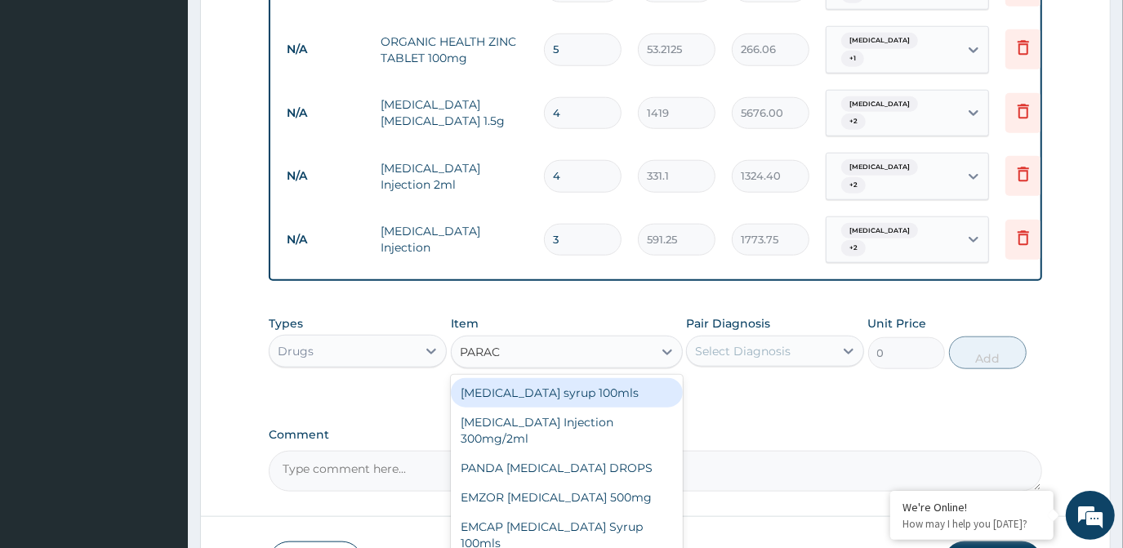
type input "PARACE"
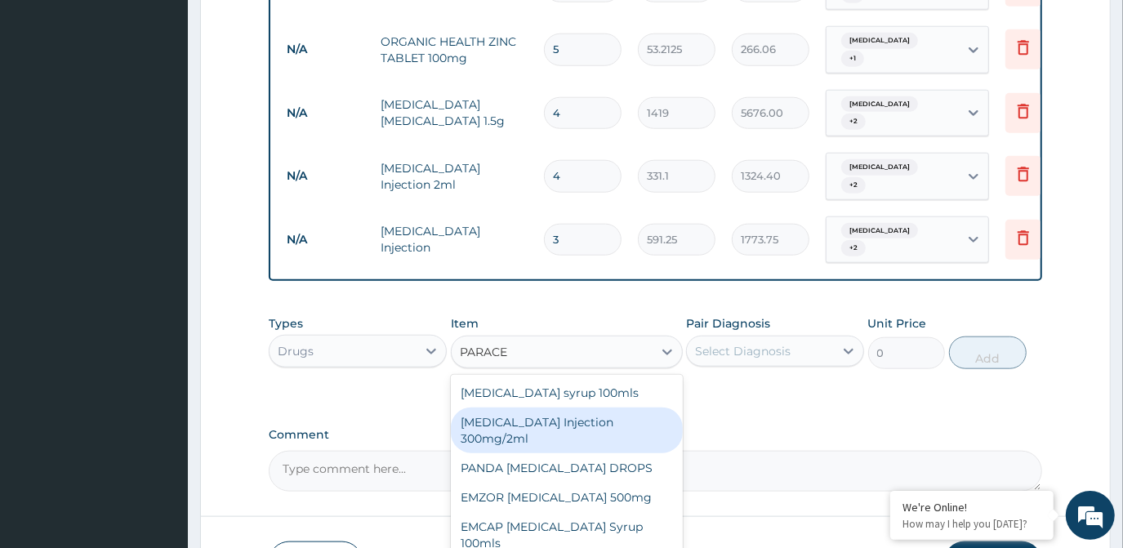
click at [587, 408] on div "PARACETAMOL Injection 300mg/2ml" at bounding box center [567, 431] width 232 height 46
type input "260.15"
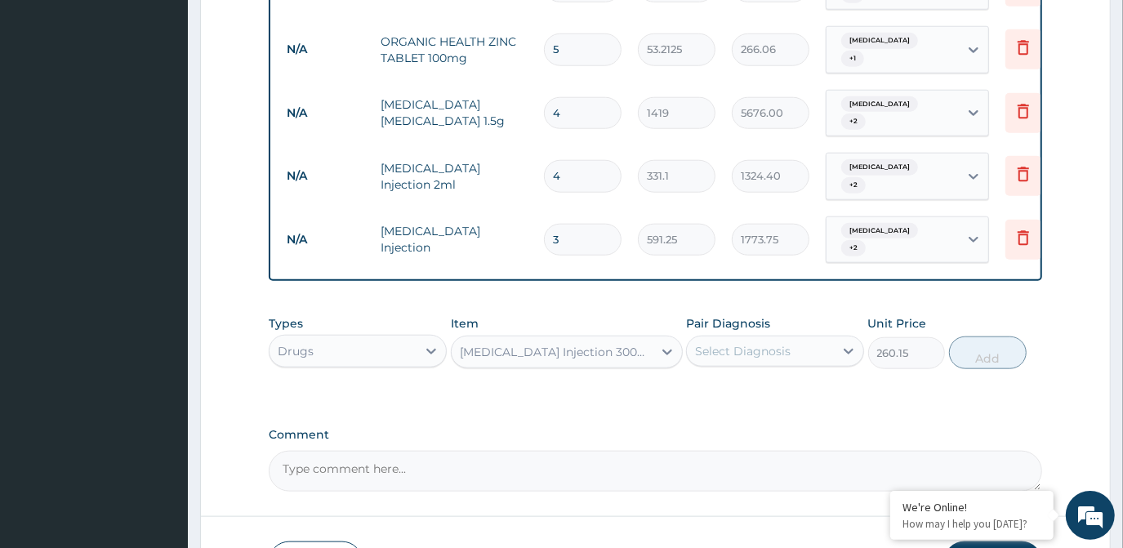
click at [728, 343] on div "Select Diagnosis" at bounding box center [743, 351] width 96 height 16
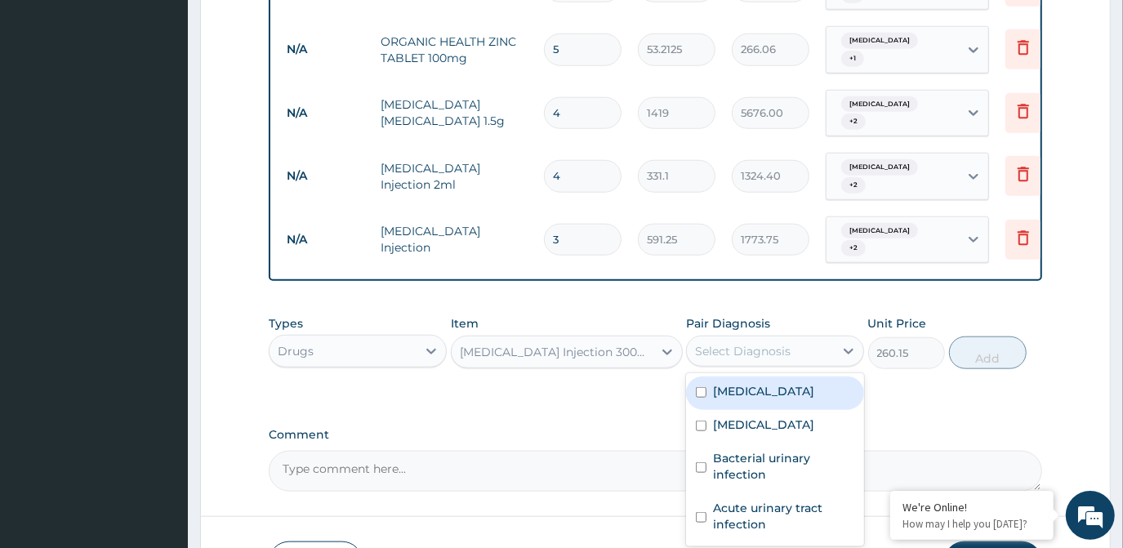
drag, startPoint x: 728, startPoint y: 330, endPoint x: 726, endPoint y: 345, distance: 14.9
click at [728, 383] on label "Malaria" at bounding box center [763, 391] width 101 height 16
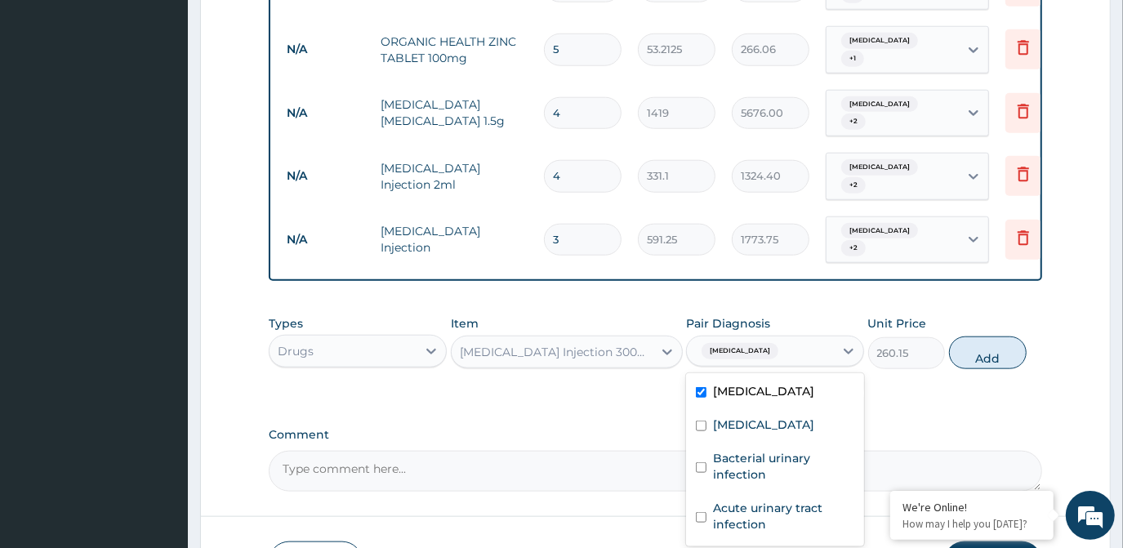
click at [726, 376] on div "Malaria" at bounding box center [775, 392] width 178 height 33
checkbox input "false"
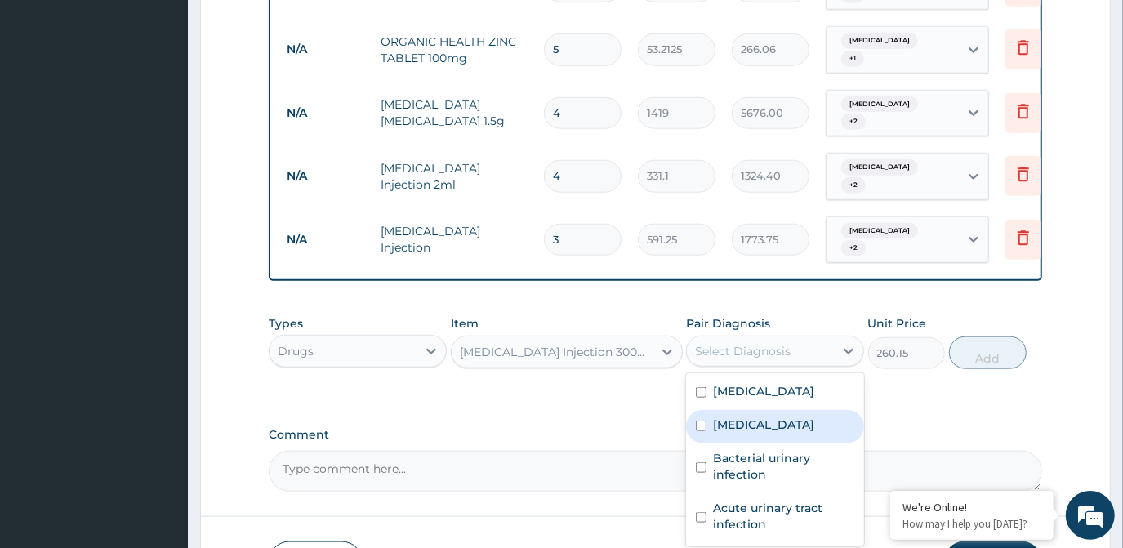
click at [727, 417] on label "Sepsis" at bounding box center [763, 425] width 101 height 16
checkbox input "true"
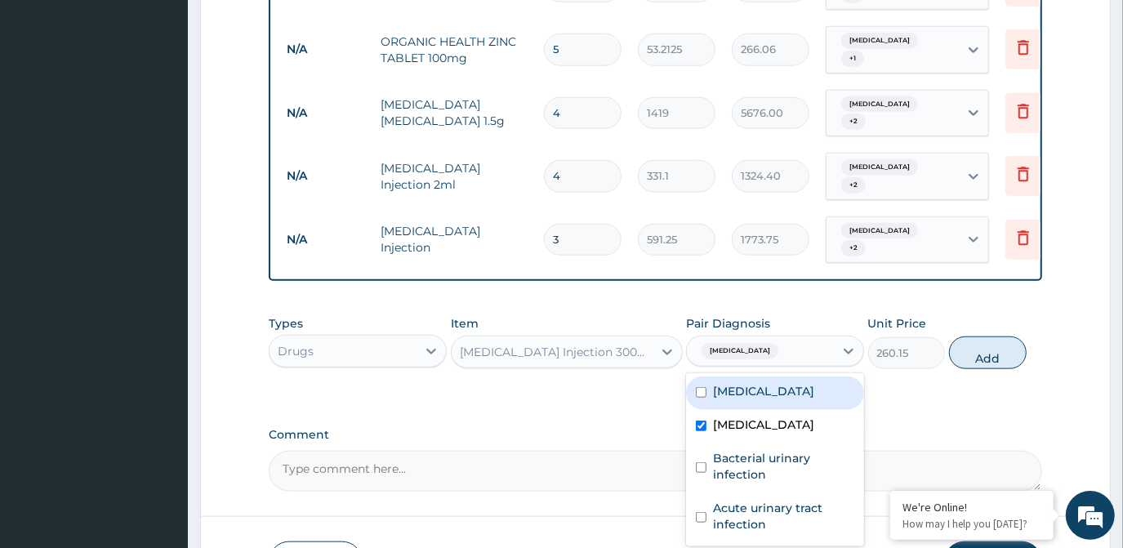
click at [733, 383] on label "Malaria" at bounding box center [763, 391] width 101 height 16
checkbox input "true"
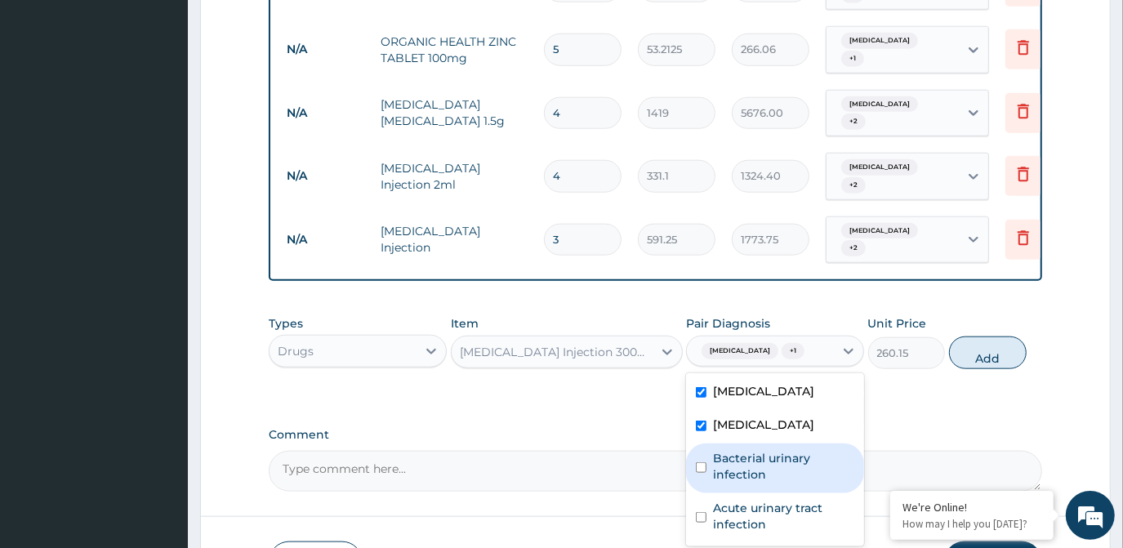
click at [726, 450] on label "Bacterial urinary infection" at bounding box center [783, 466] width 141 height 33
checkbox input "true"
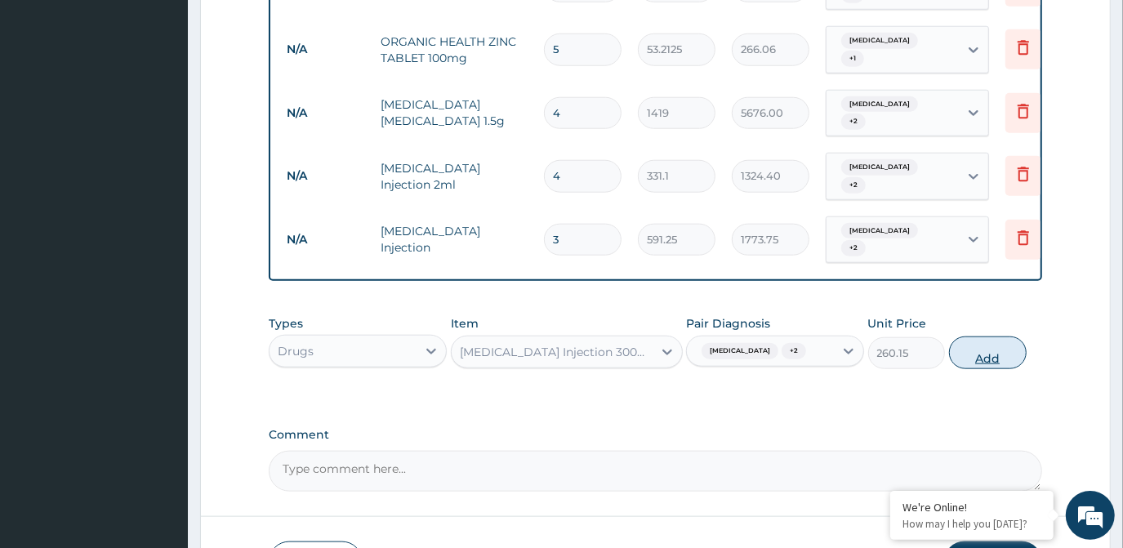
click at [982, 336] on button "Add" at bounding box center [988, 352] width 78 height 33
type input "0"
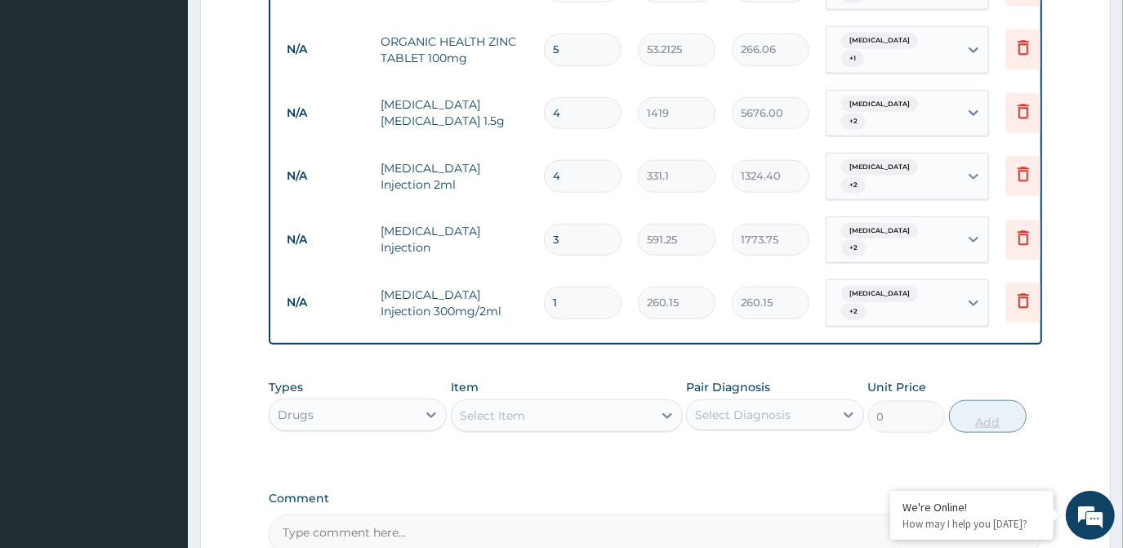
type input "0.00"
type input "8"
type input "2081.20"
type input "8"
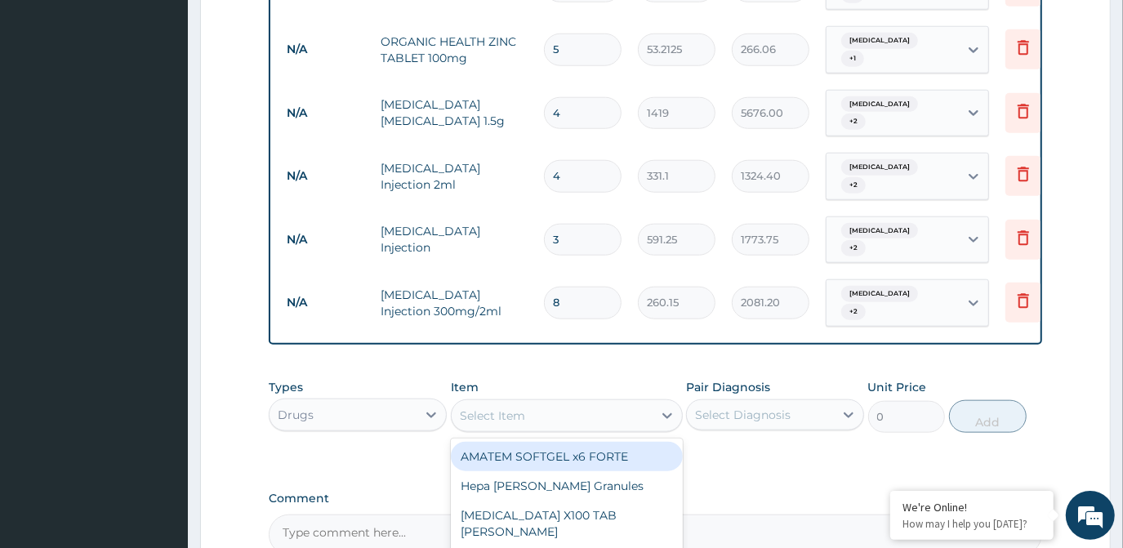
click at [586, 403] on div "Select Item" at bounding box center [552, 416] width 201 height 26
type input "DEXT"
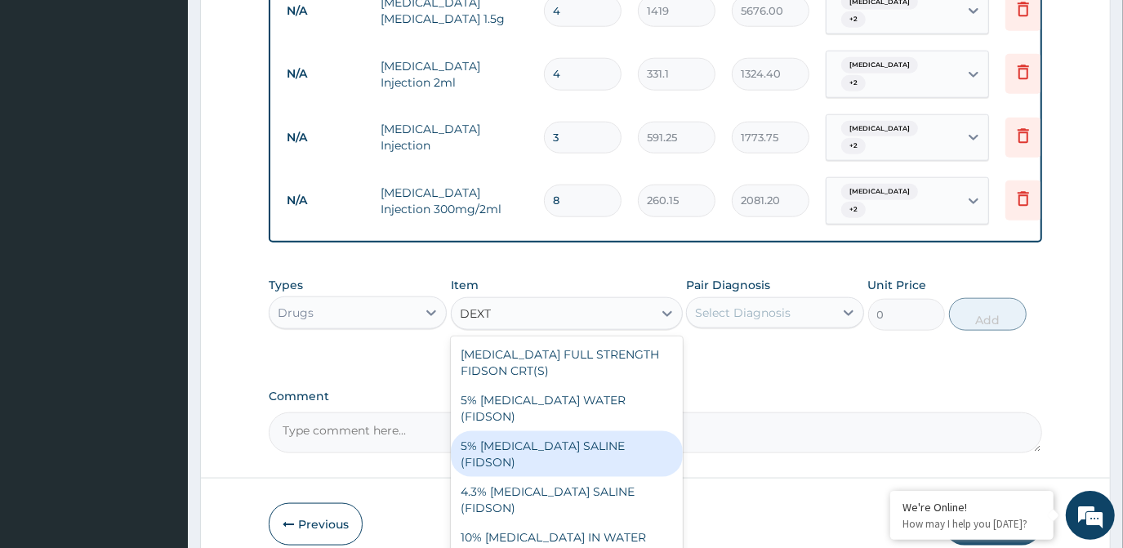
scroll to position [1183, 0]
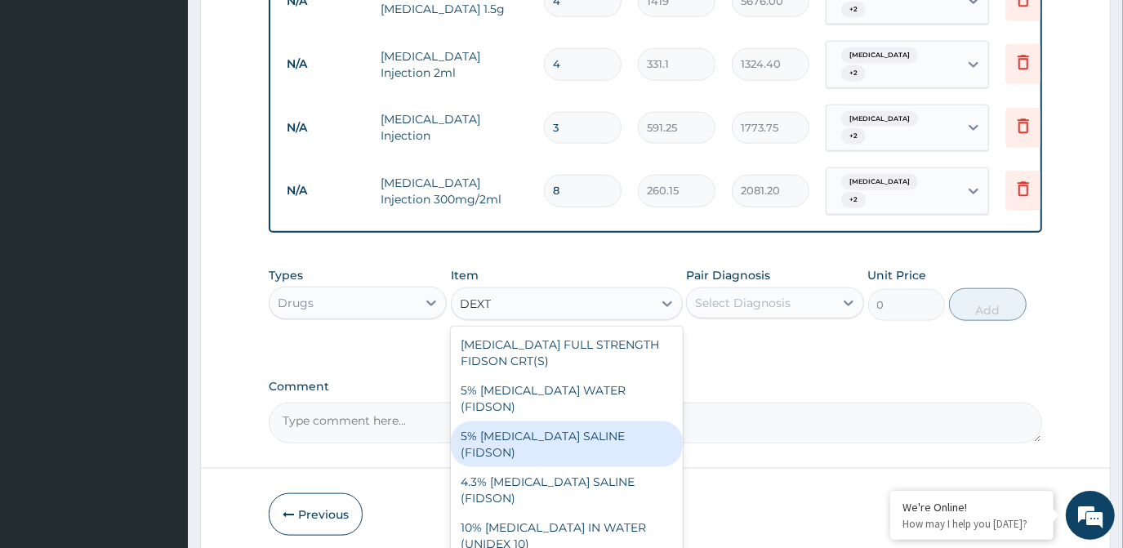
click at [601, 421] on div "5% DEXTROSE SALINE (FIDSON)" at bounding box center [567, 444] width 232 height 46
type input "1773.75"
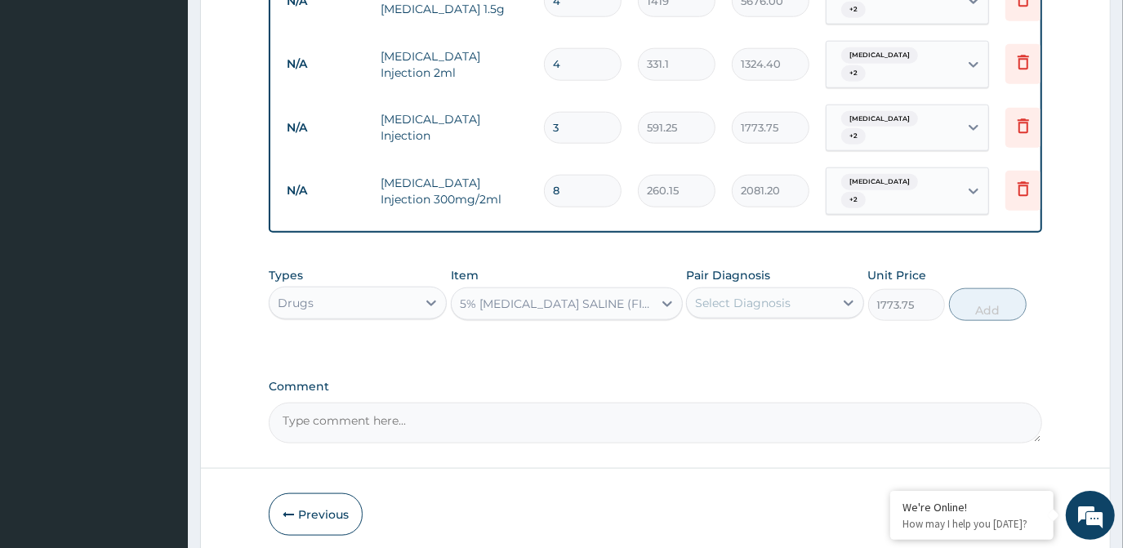
click at [756, 295] on div "Select Diagnosis" at bounding box center [743, 303] width 96 height 16
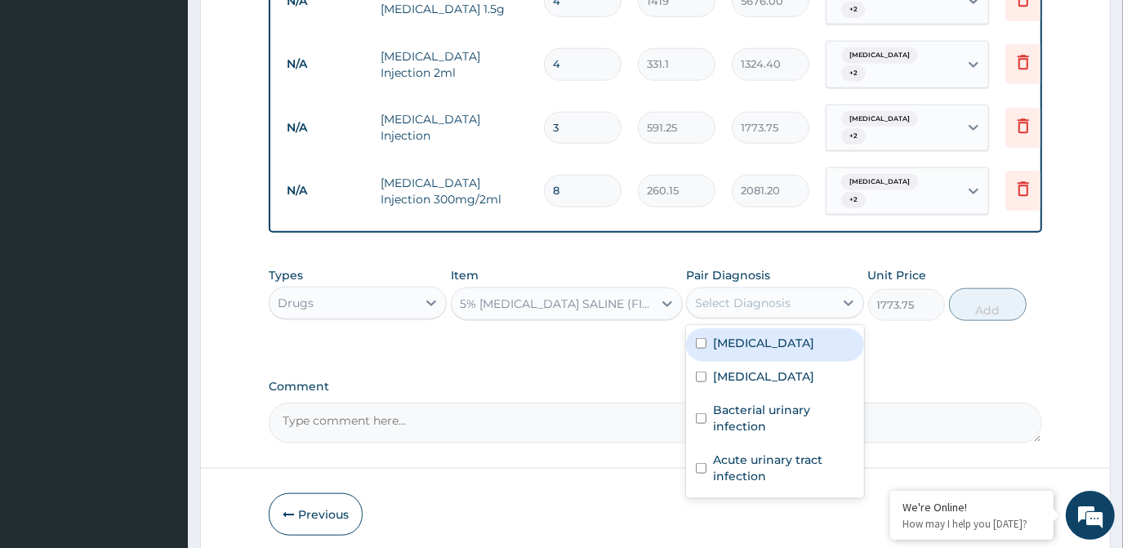
click at [749, 328] on div "Malaria" at bounding box center [775, 344] width 178 height 33
checkbox input "true"
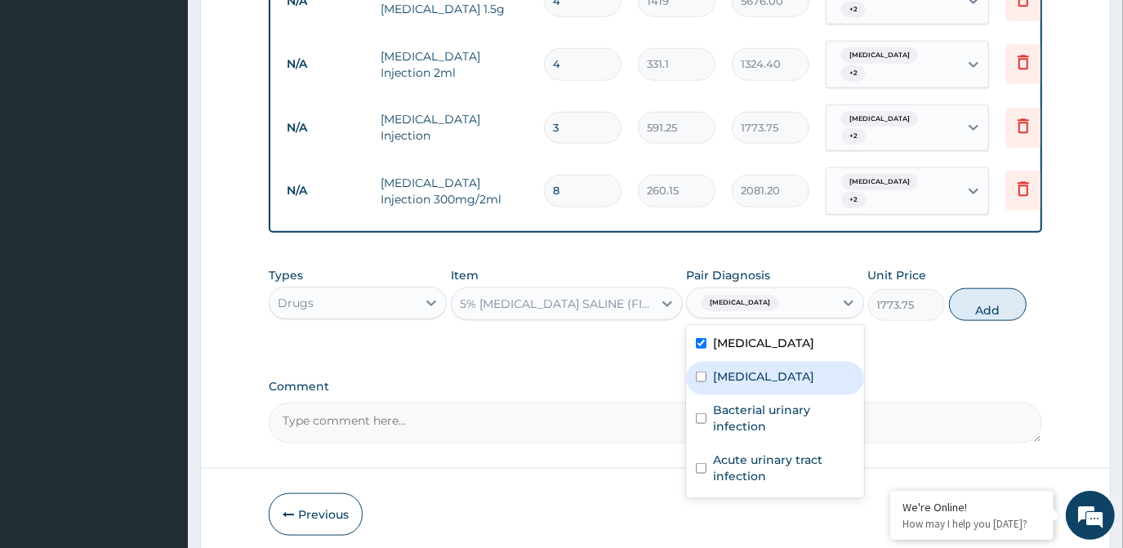
drag, startPoint x: 742, startPoint y: 312, endPoint x: 738, endPoint y: 359, distance: 47.5
click at [740, 368] on label "Sepsis" at bounding box center [763, 376] width 101 height 16
checkbox input "true"
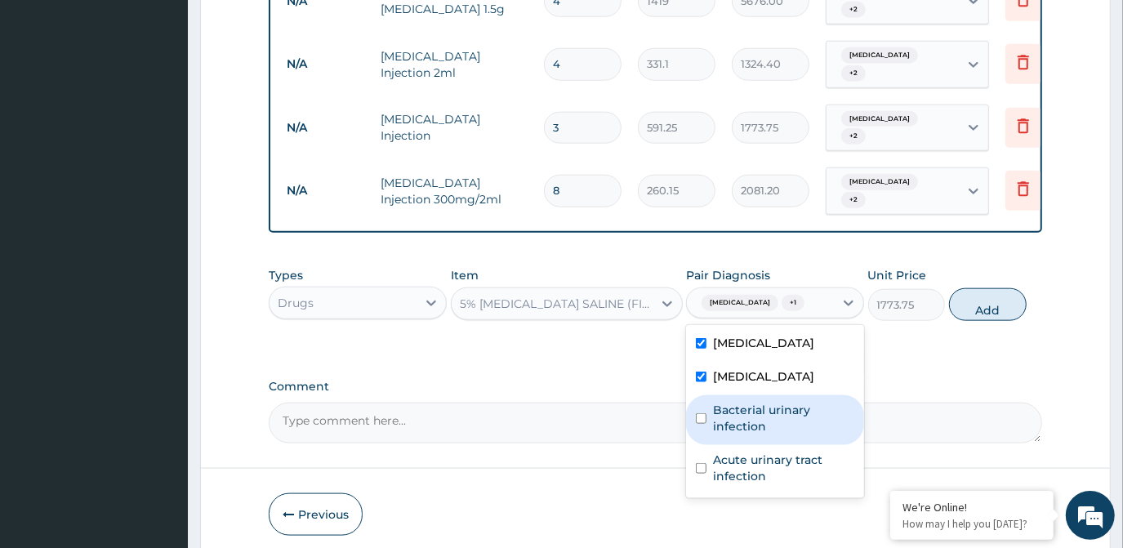
click at [738, 402] on label "Bacterial urinary infection" at bounding box center [783, 418] width 141 height 33
checkbox input "true"
click at [988, 288] on button "Add" at bounding box center [988, 304] width 78 height 33
type input "0"
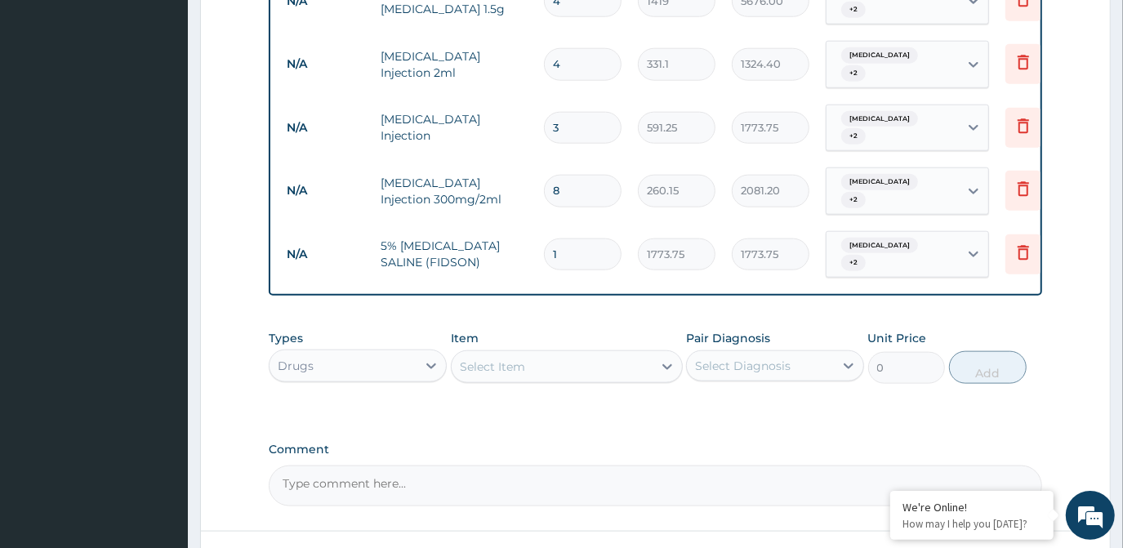
type input "0.00"
type input "3"
type input "5321.25"
type input "3"
click at [511, 354] on div "Select Item" at bounding box center [552, 367] width 201 height 26
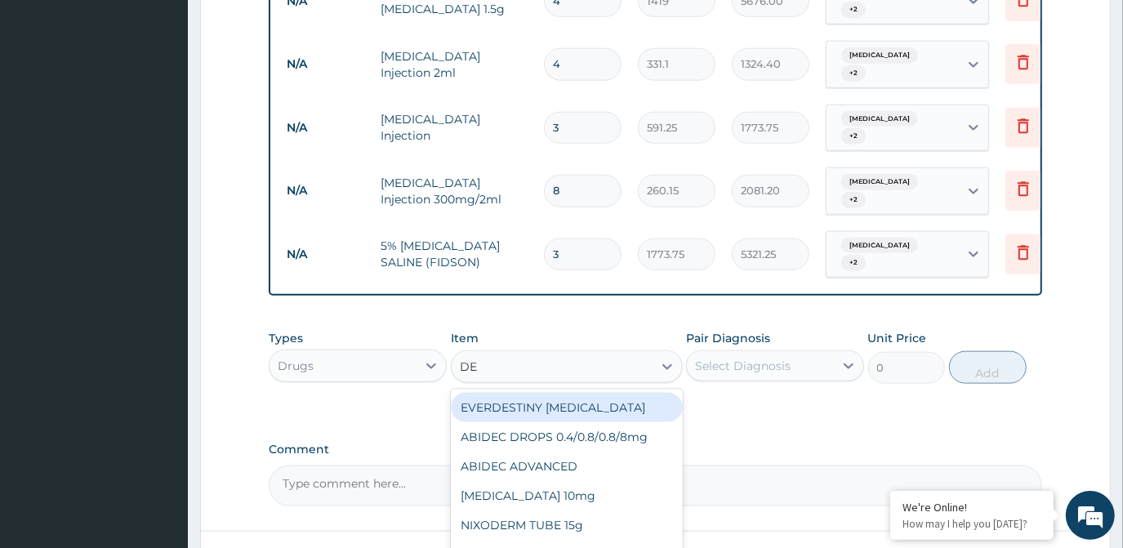
type input "DEX"
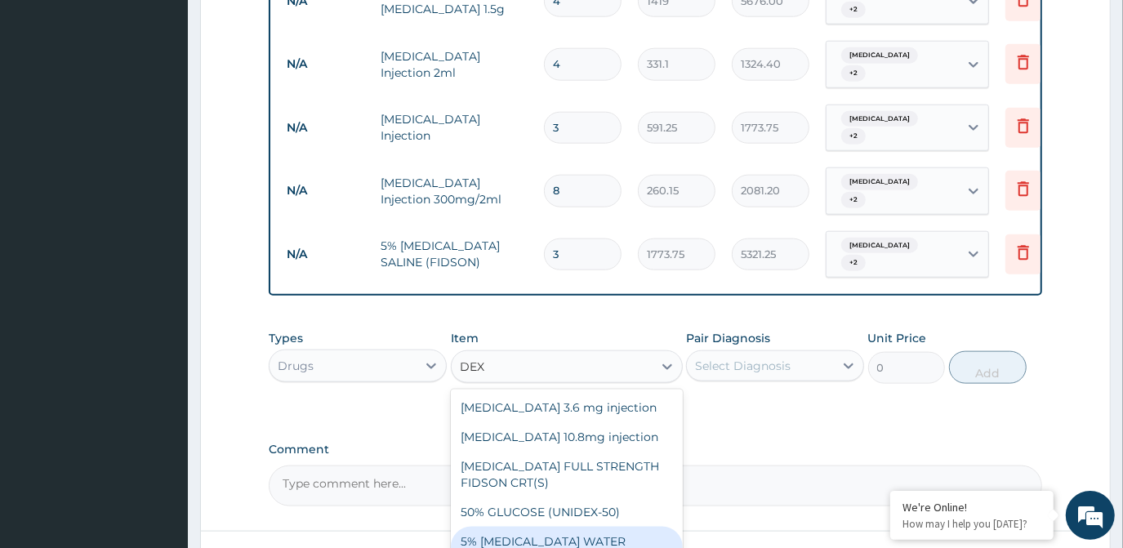
click at [563, 527] on div "5% DEXTROSE WATER (FIDSON)" at bounding box center [567, 550] width 232 height 46
type input "1773.75"
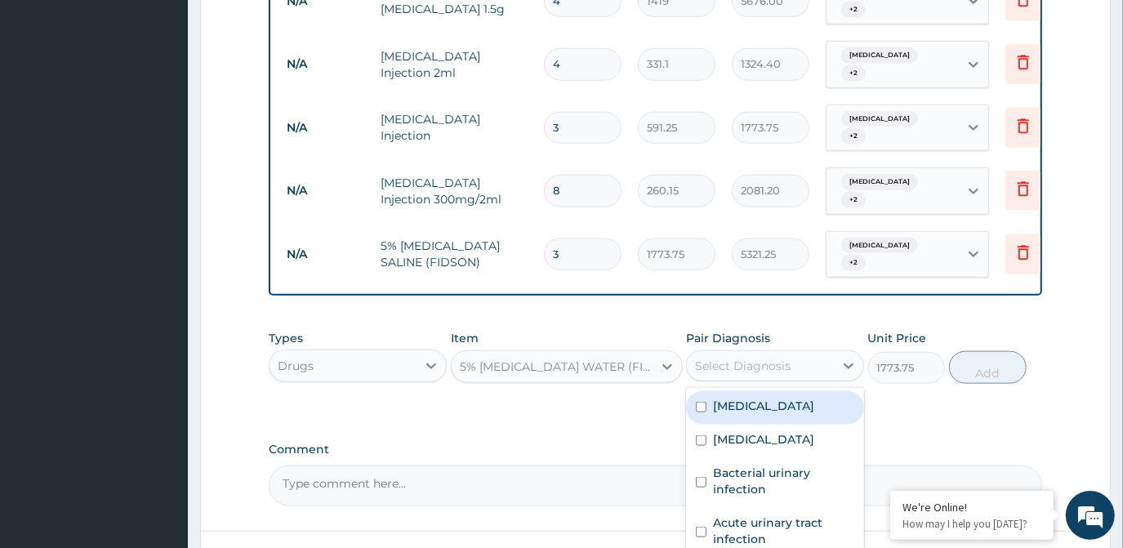
click at [784, 358] on div "Select Diagnosis" at bounding box center [743, 366] width 96 height 16
click at [779, 391] on div "Malaria" at bounding box center [775, 407] width 178 height 33
checkbox input "true"
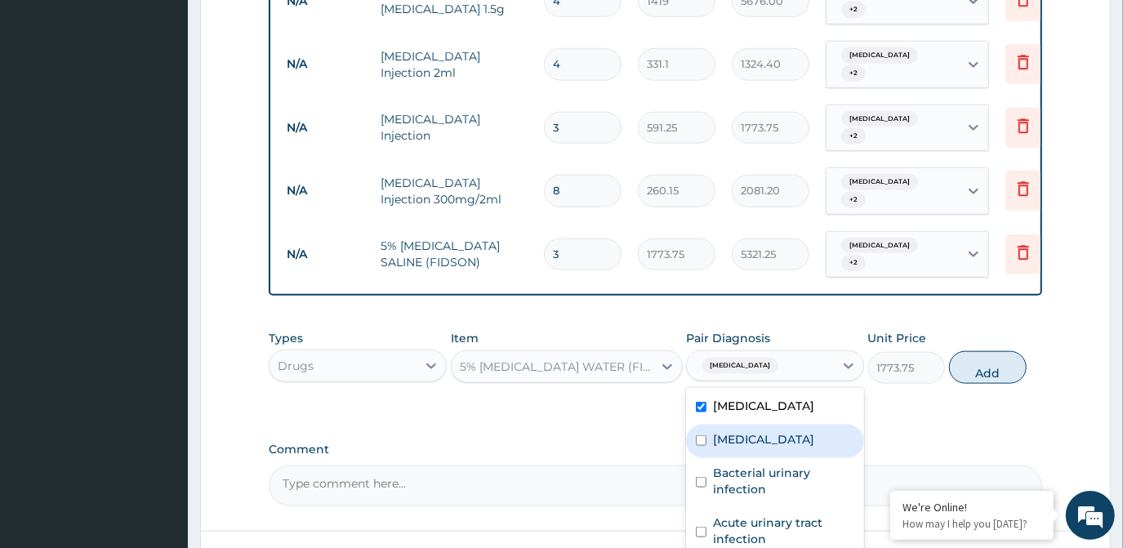
click at [762, 425] on div "Sepsis" at bounding box center [775, 441] width 178 height 33
checkbox input "true"
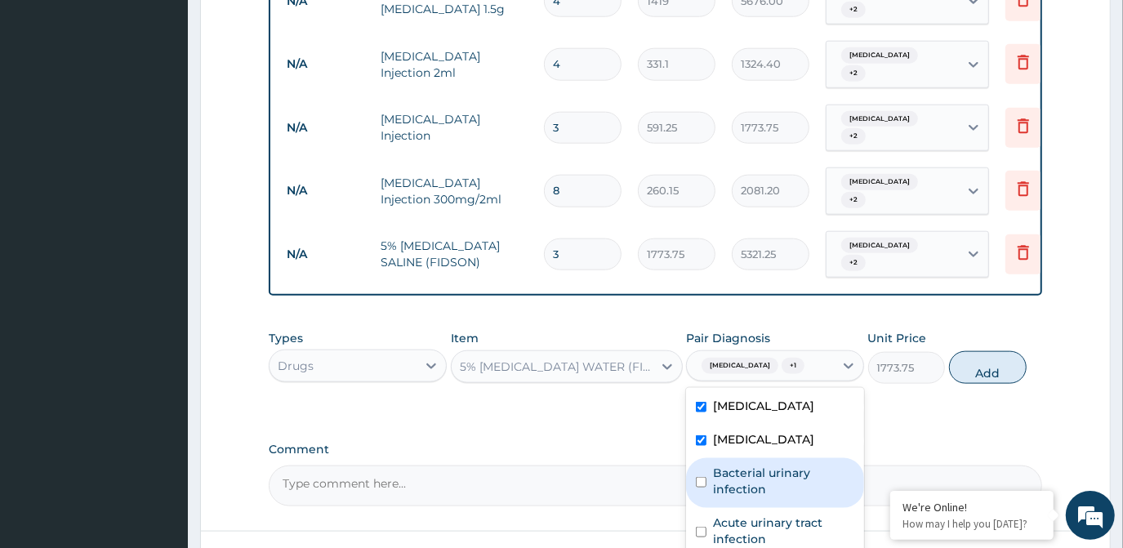
click at [756, 465] on label "Bacterial urinary infection" at bounding box center [783, 481] width 141 height 33
checkbox input "true"
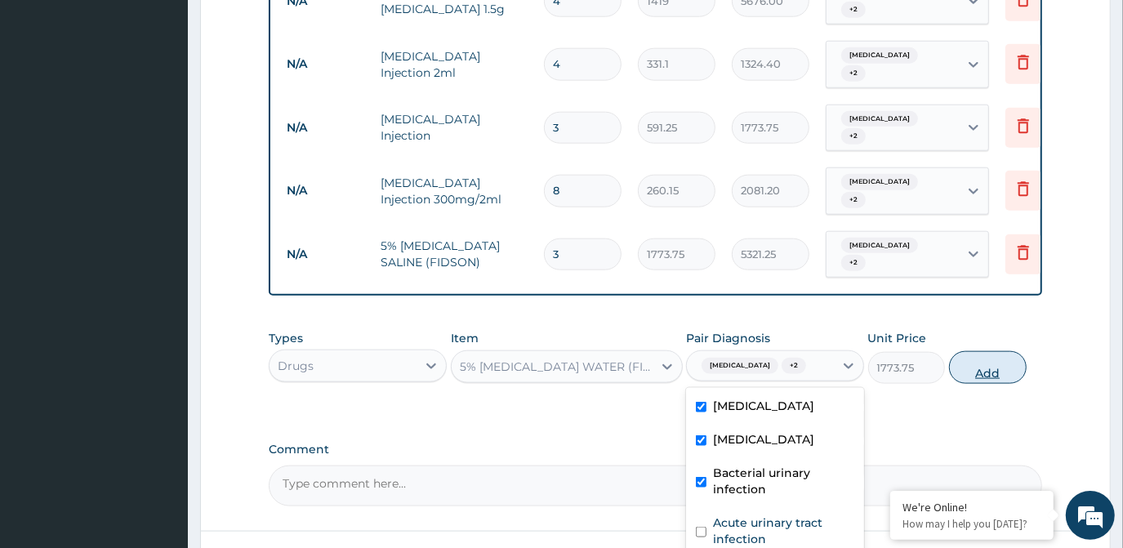
click at [973, 351] on button "Add" at bounding box center [988, 367] width 78 height 33
type input "0"
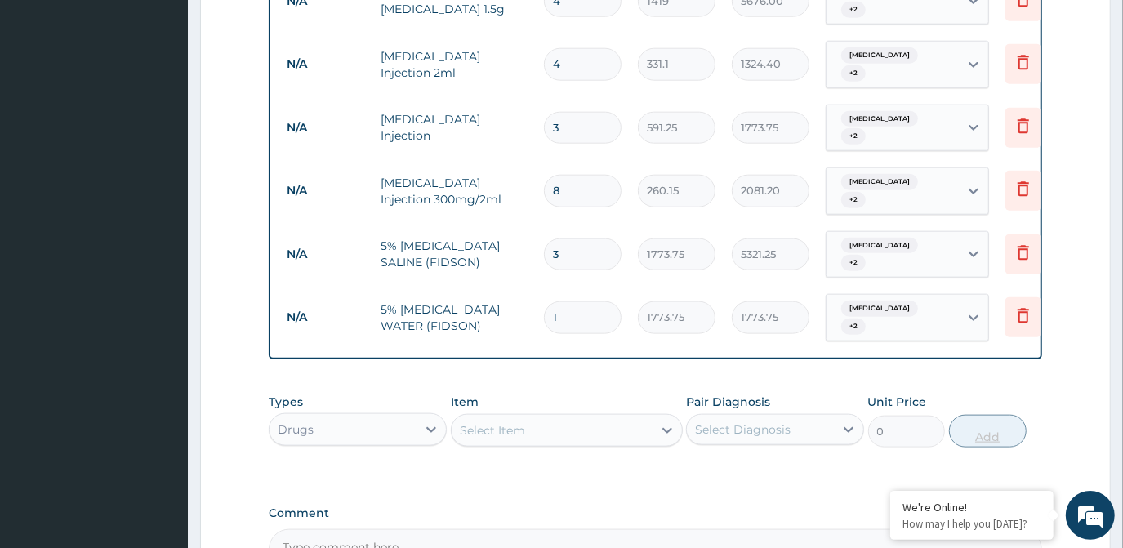
type input "0.00"
type input "3"
type input "5321.25"
type input "3"
click at [515, 422] on div "Select Item" at bounding box center [492, 430] width 65 height 16
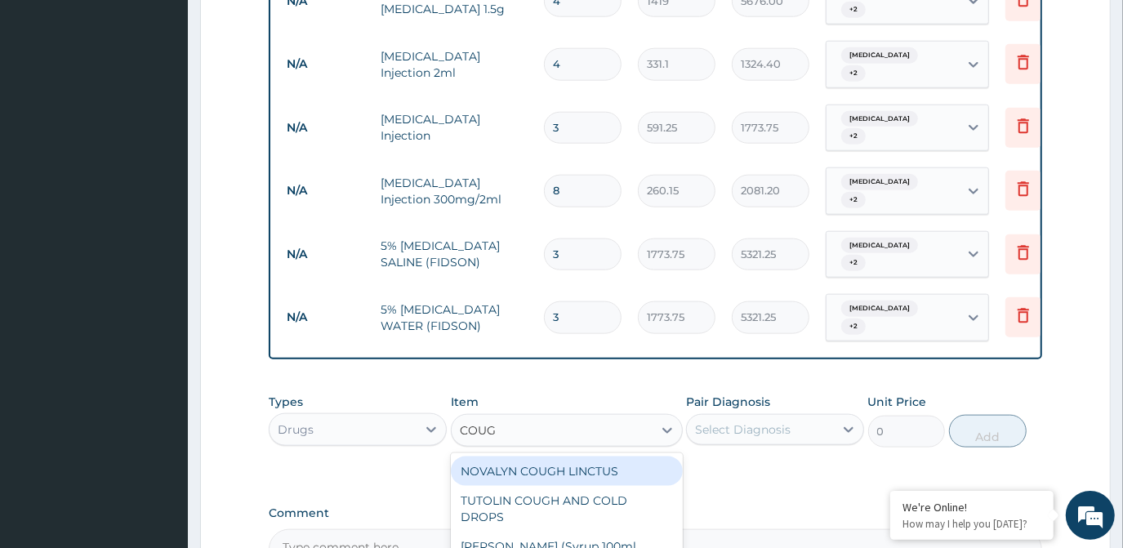
type input "COUGH"
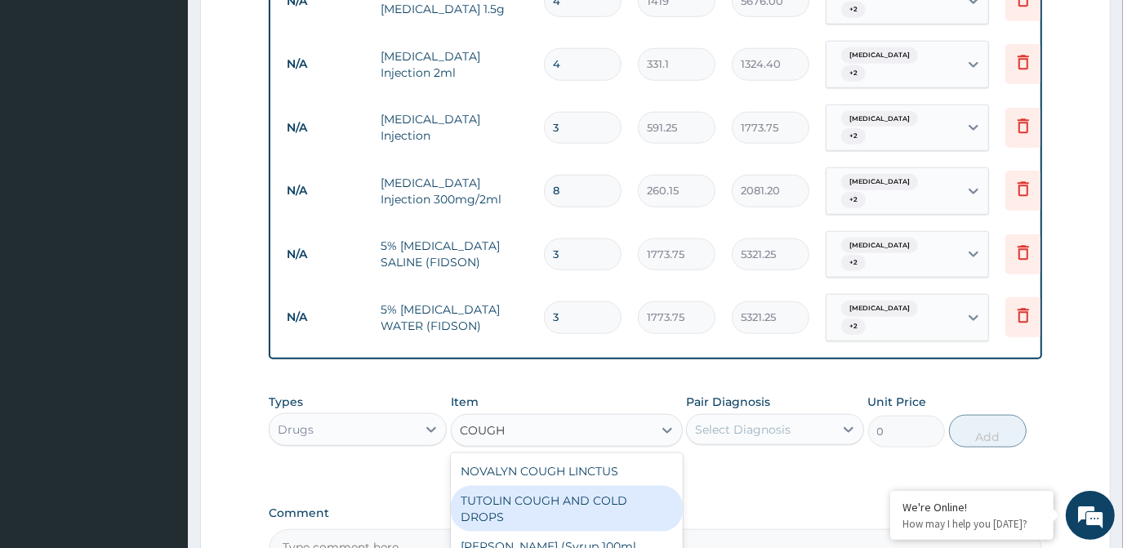
drag, startPoint x: 549, startPoint y: 424, endPoint x: 584, endPoint y: 412, distance: 36.9
click at [555, 486] on div "TUTOLIN COUGH AND COLD DROPS" at bounding box center [567, 509] width 232 height 46
type input "1478.125"
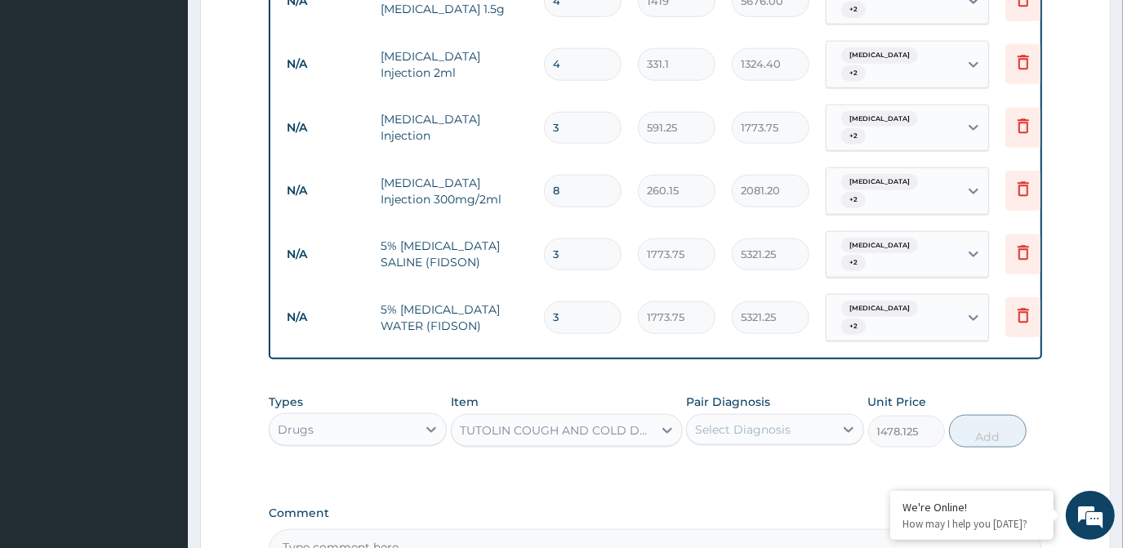
click at [776, 394] on div "Pair Diagnosis Select Diagnosis" at bounding box center [775, 421] width 178 height 54
click at [774, 421] on div "Select Diagnosis" at bounding box center [743, 429] width 96 height 16
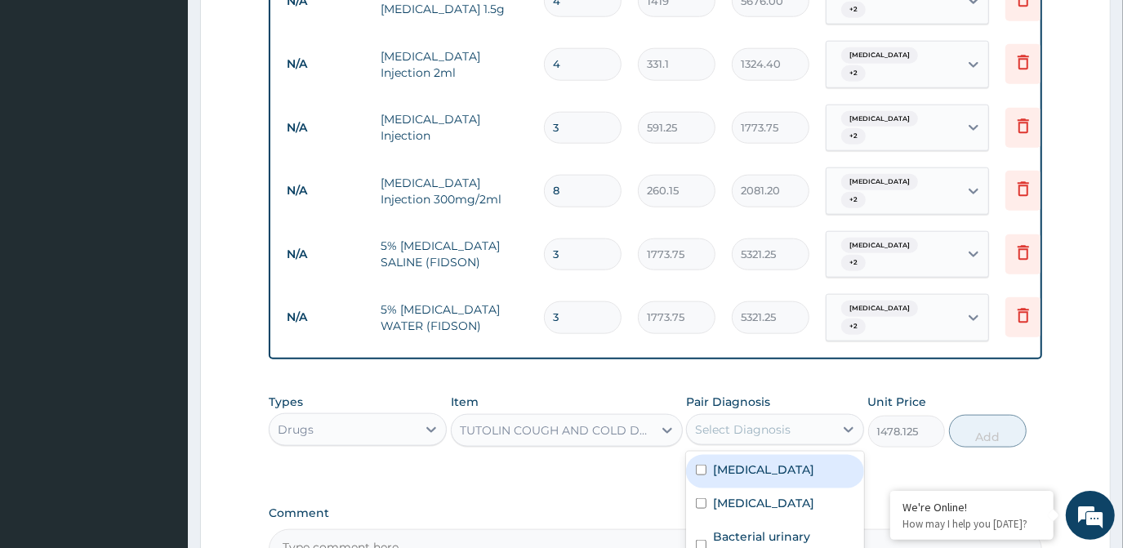
click at [758, 455] on div "Malaria" at bounding box center [775, 471] width 178 height 33
checkbox input "true"
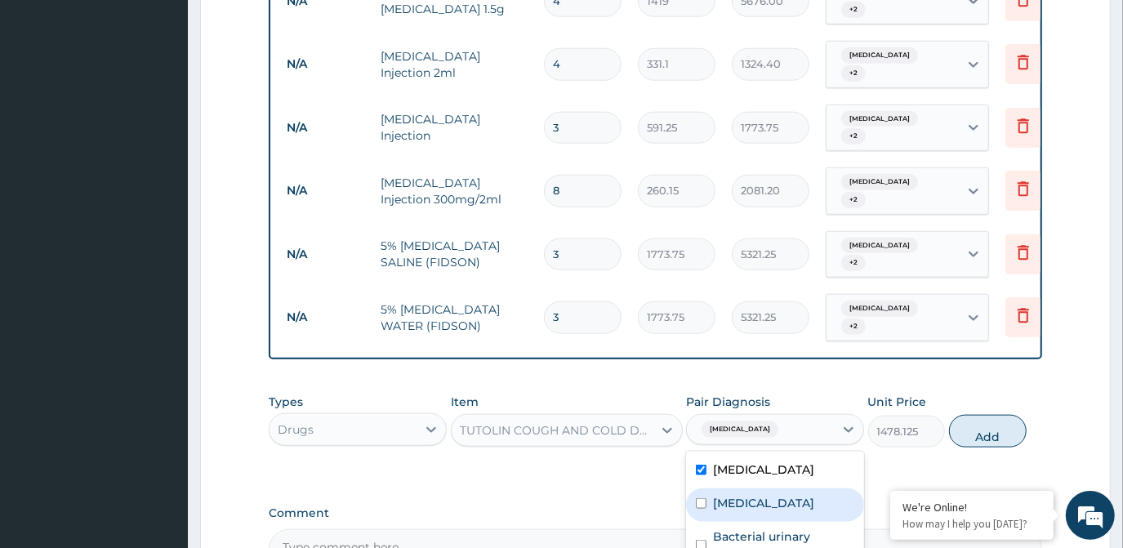
click at [758, 488] on div "Sepsis" at bounding box center [775, 504] width 178 height 33
checkbox input "true"
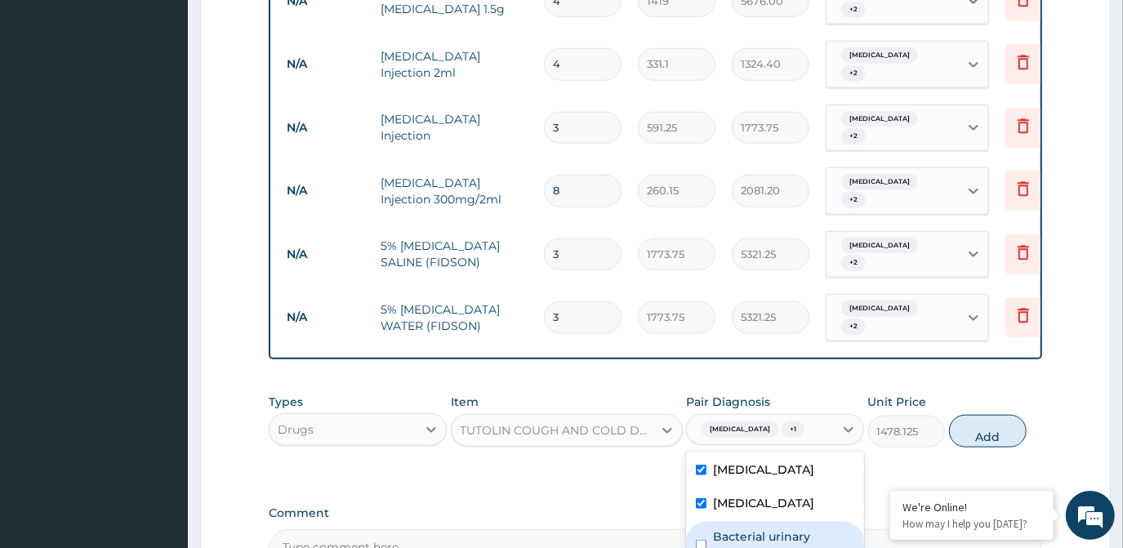
click at [757, 528] on label "Bacterial urinary infection" at bounding box center [783, 544] width 141 height 33
checkbox input "true"
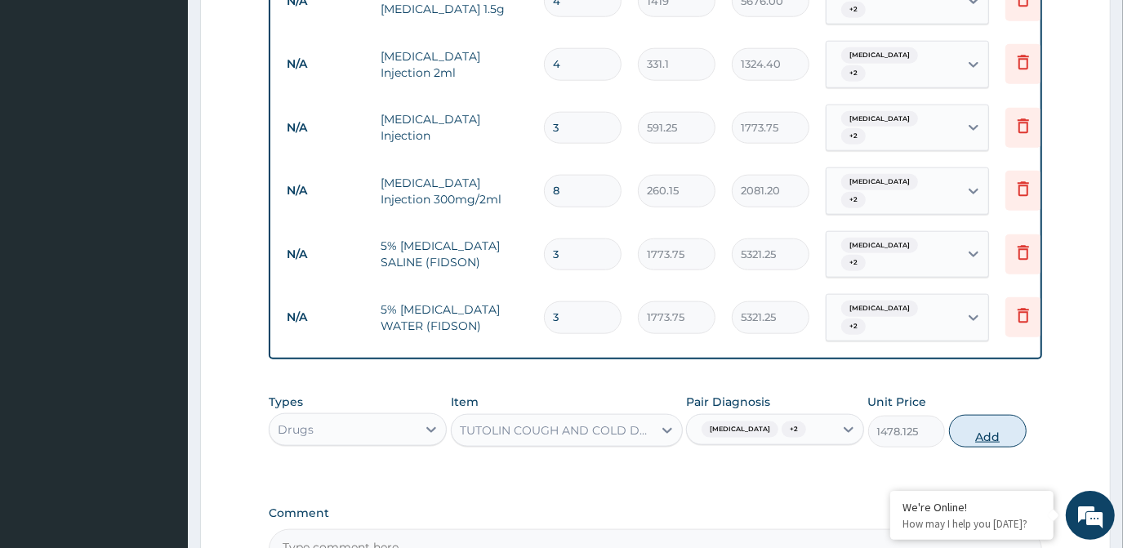
click at [982, 415] on button "Add" at bounding box center [988, 431] width 78 height 33
type input "0"
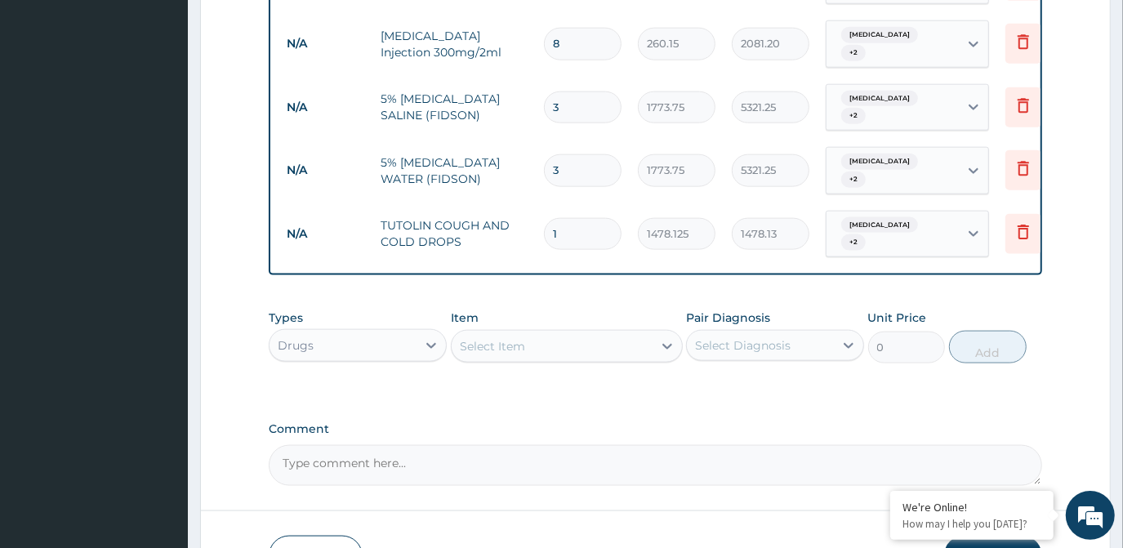
scroll to position [1332, 0]
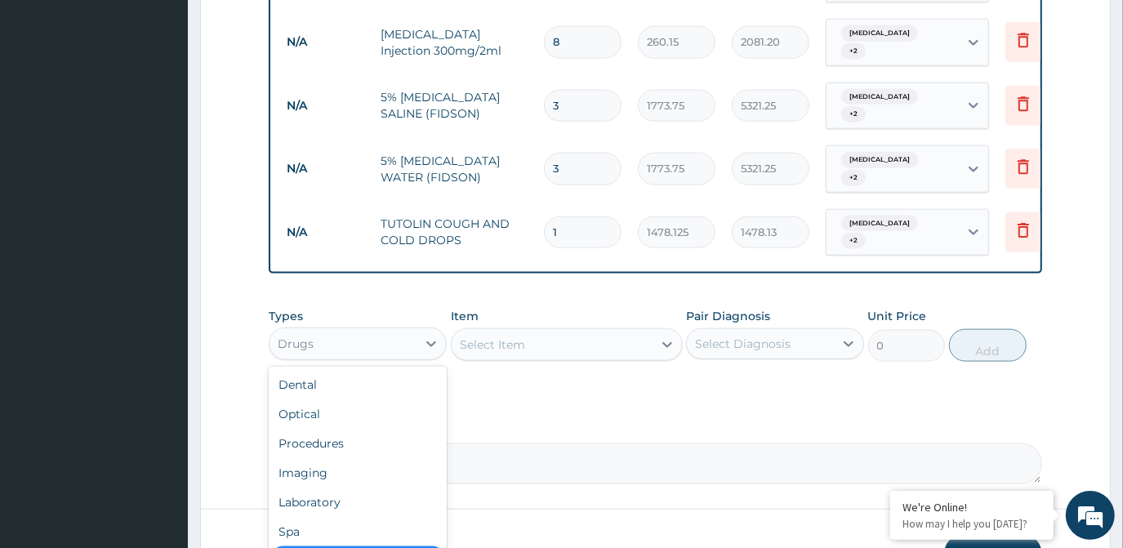
click at [389, 331] on div "Drugs" at bounding box center [343, 344] width 147 height 26
drag, startPoint x: 326, startPoint y: 427, endPoint x: 474, endPoint y: 330, distance: 176.9
click at [325, 488] on div "Laboratory" at bounding box center [358, 502] width 178 height 29
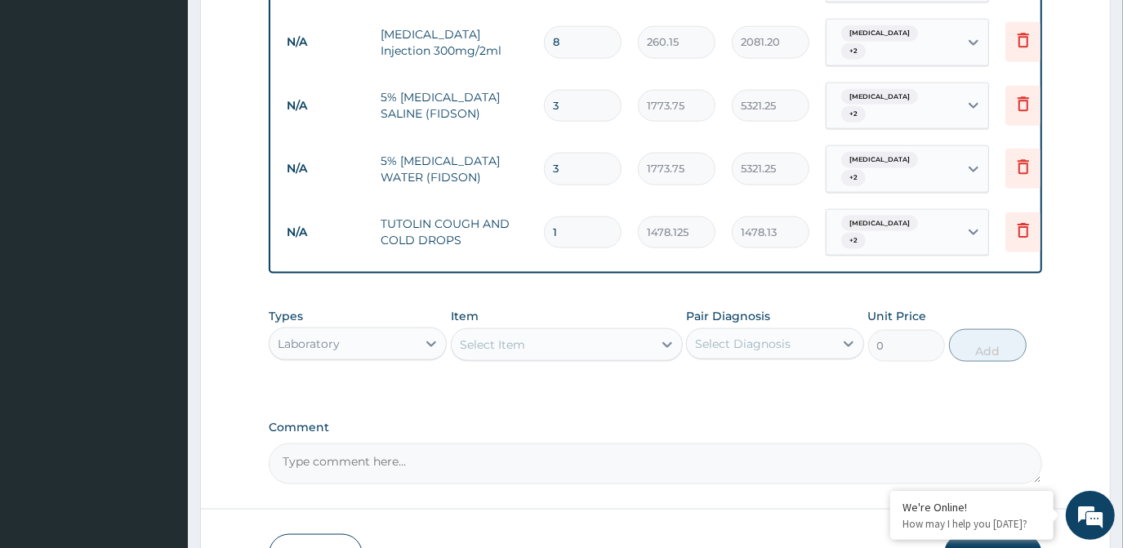
click at [643, 332] on div "Select Item" at bounding box center [552, 345] width 201 height 26
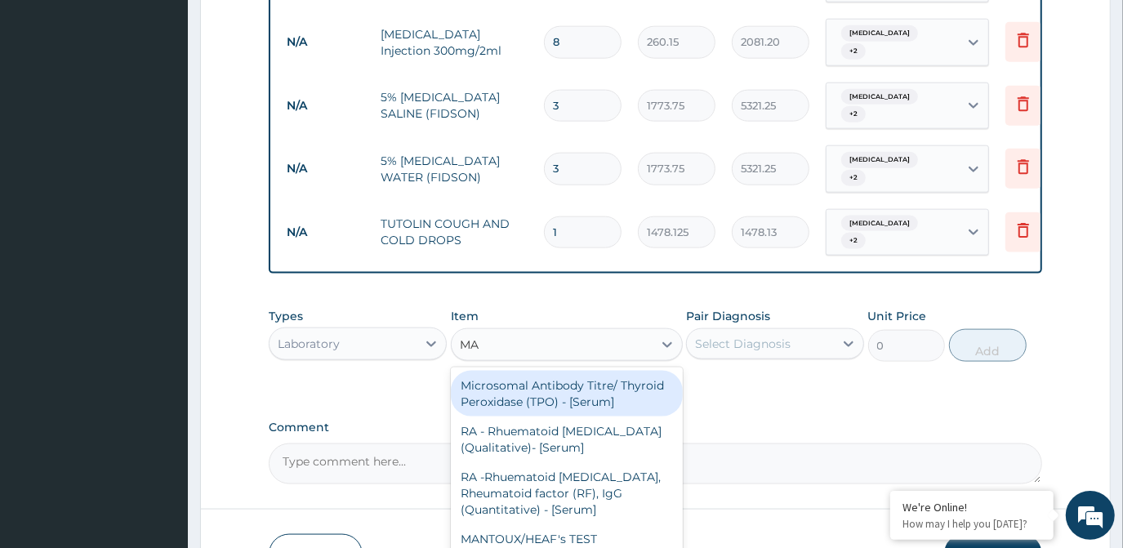
type input "MAL"
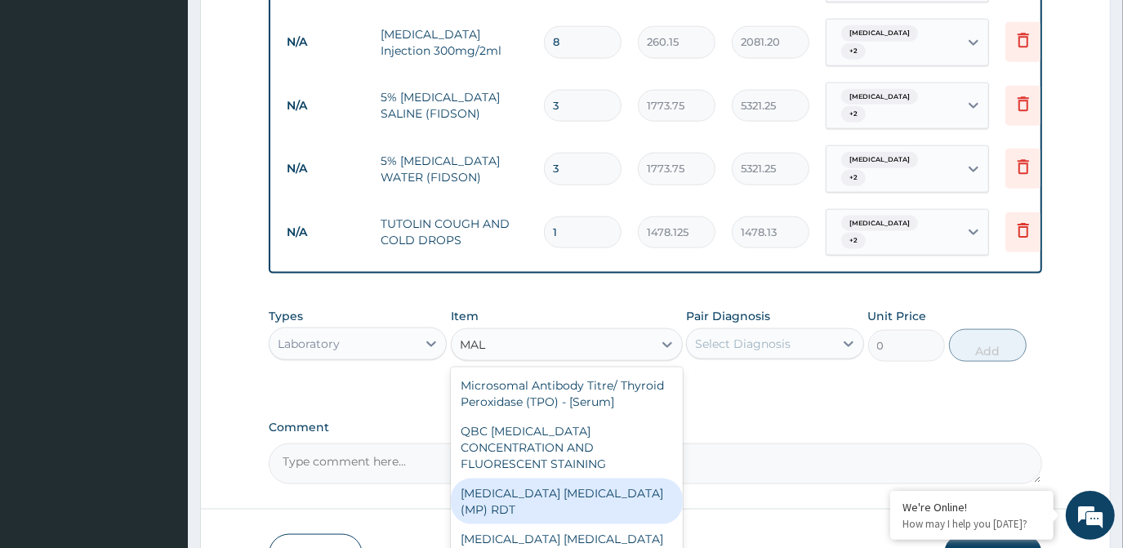
click at [604, 479] on div "MALARIA PARASITE (MP) RDT" at bounding box center [567, 502] width 232 height 46
type input "1612.5"
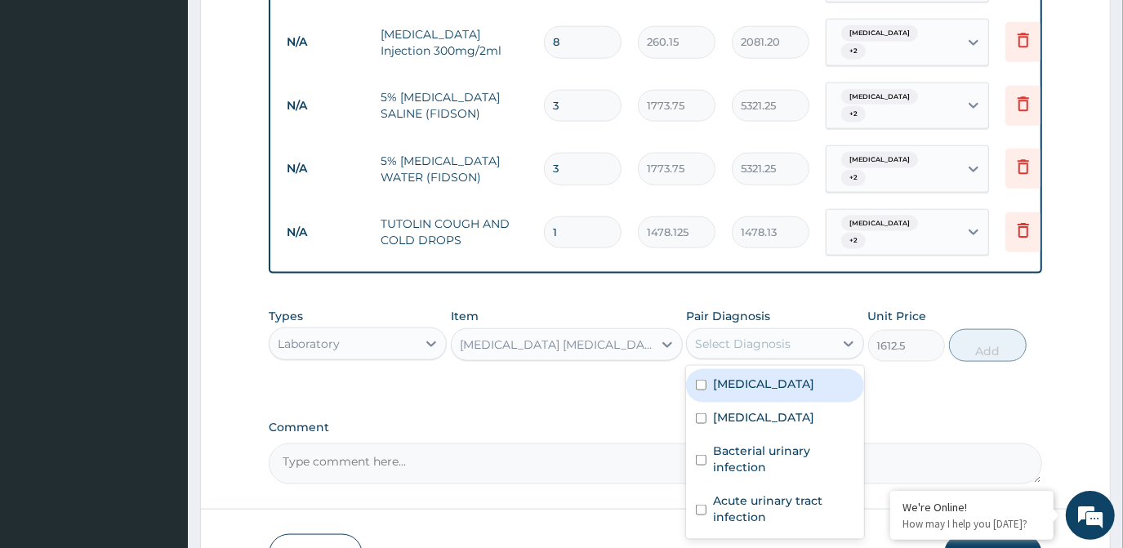
click at [753, 336] on div "Select Diagnosis" at bounding box center [743, 344] width 96 height 16
click at [743, 376] on label "Malaria" at bounding box center [763, 384] width 101 height 16
checkbox input "true"
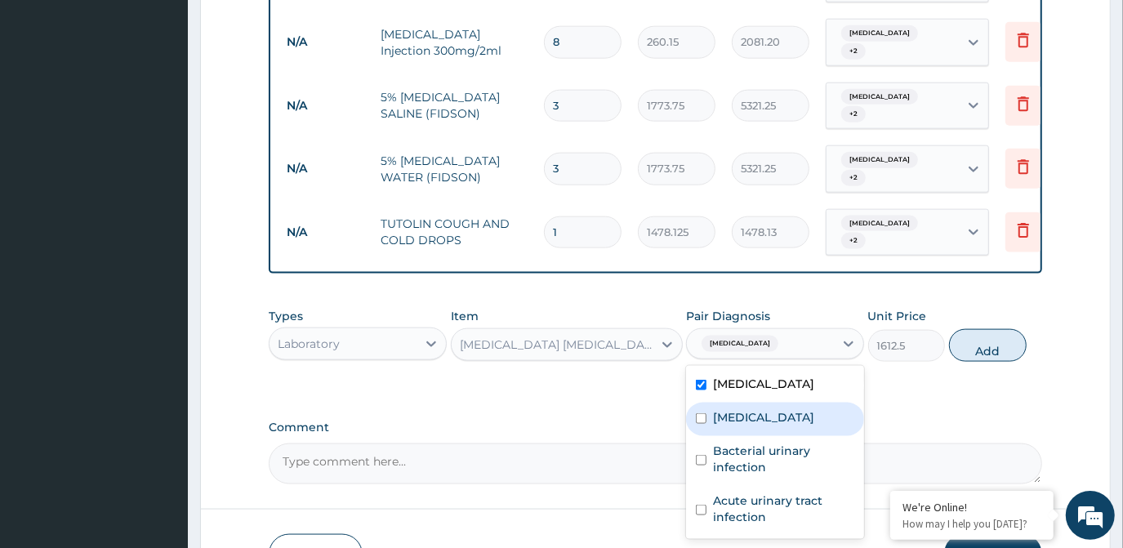
click at [740, 409] on label "Sepsis" at bounding box center [763, 417] width 101 height 16
checkbox input "true"
click at [1000, 329] on button "Add" at bounding box center [988, 345] width 78 height 33
type input "0"
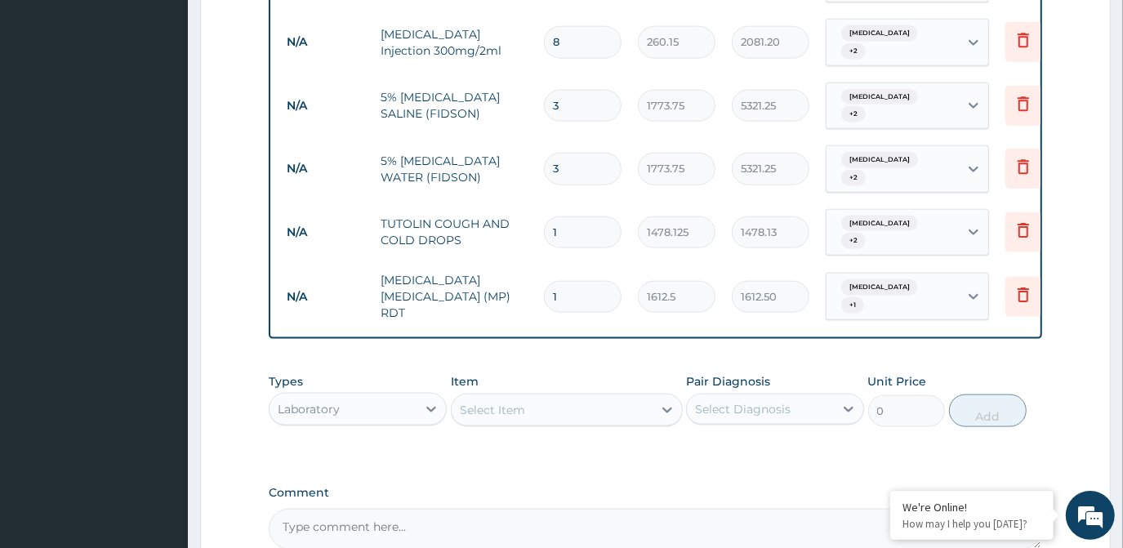
click at [541, 365] on div "Types Laboratory Item Select Item Pair Diagnosis Select Diagnosis Unit Price 0 …" at bounding box center [655, 400] width 773 height 70
click at [516, 402] on div "Select Item" at bounding box center [492, 410] width 65 height 16
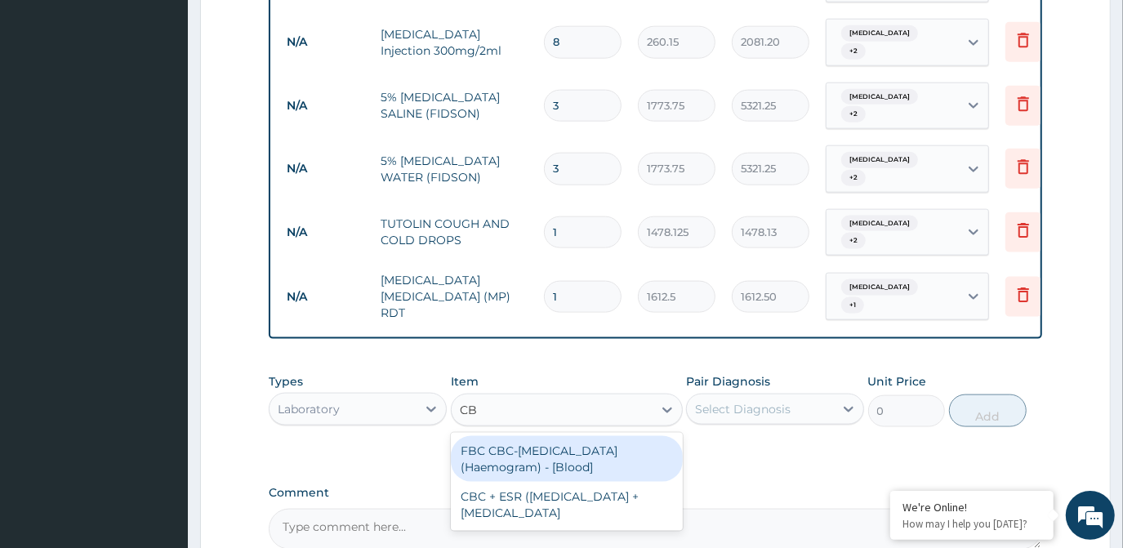
type input "CBC"
drag, startPoint x: 535, startPoint y: 362, endPoint x: 544, endPoint y: 363, distance: 9.0
click at [536, 436] on div "FBC CBC-Complete Blood Count (Haemogram) - [Blood]" at bounding box center [567, 459] width 232 height 46
type input "4300"
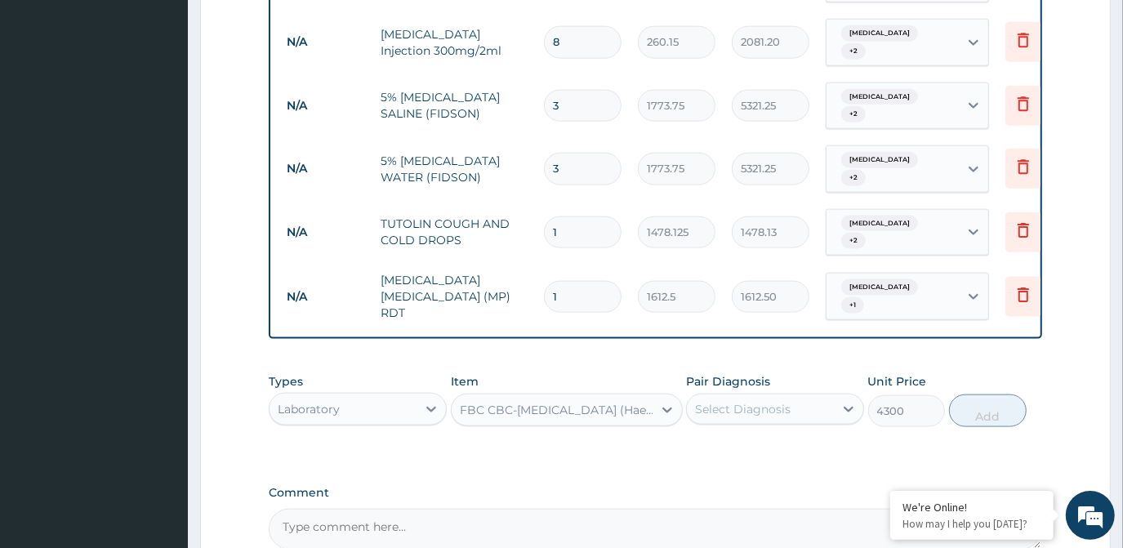
drag, startPoint x: 834, startPoint y: 306, endPoint x: 815, endPoint y: 335, distance: 34.2
click at [834, 394] on div "Select Diagnosis" at bounding box center [775, 409] width 178 height 31
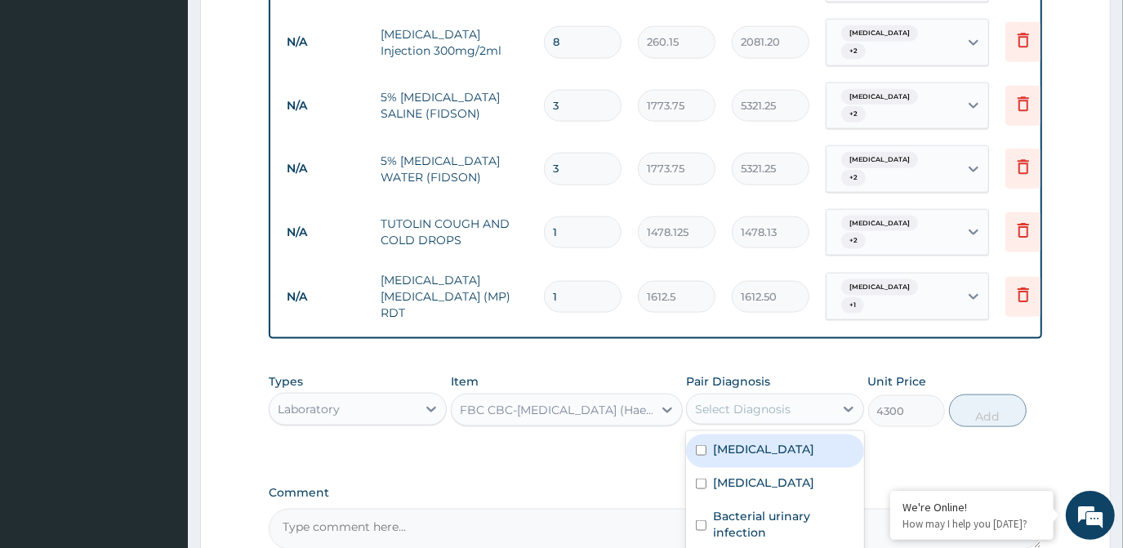
drag, startPoint x: 797, startPoint y: 363, endPoint x: 788, endPoint y: 399, distance: 36.2
click at [795, 434] on div "Malaria" at bounding box center [775, 450] width 178 height 33
checkbox input "true"
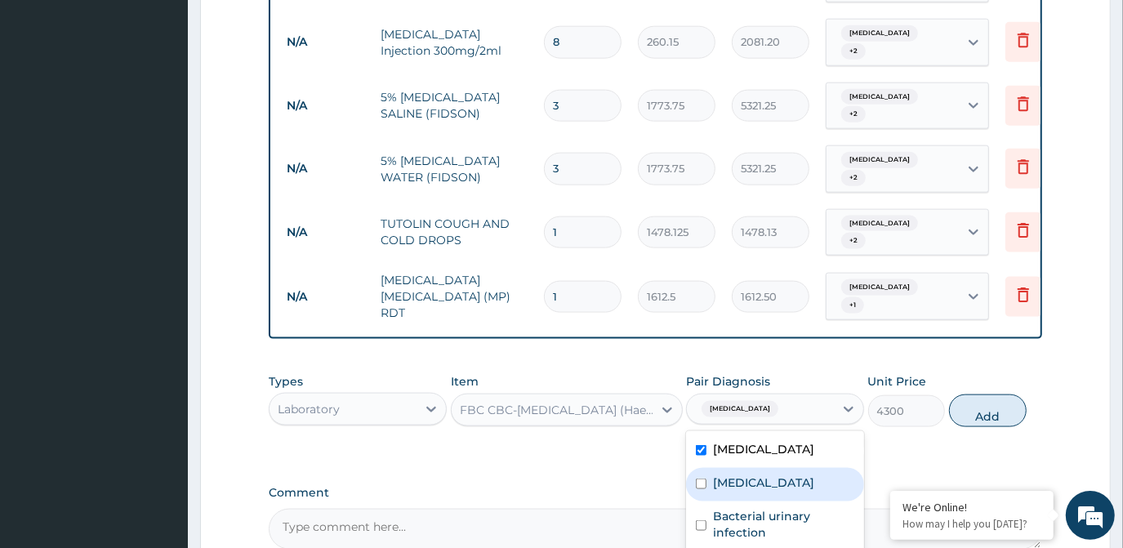
drag, startPoint x: 788, startPoint y: 399, endPoint x: 788, endPoint y: 426, distance: 27.8
click at [788, 468] on div "Sepsis" at bounding box center [775, 484] width 178 height 33
checkbox input "true"
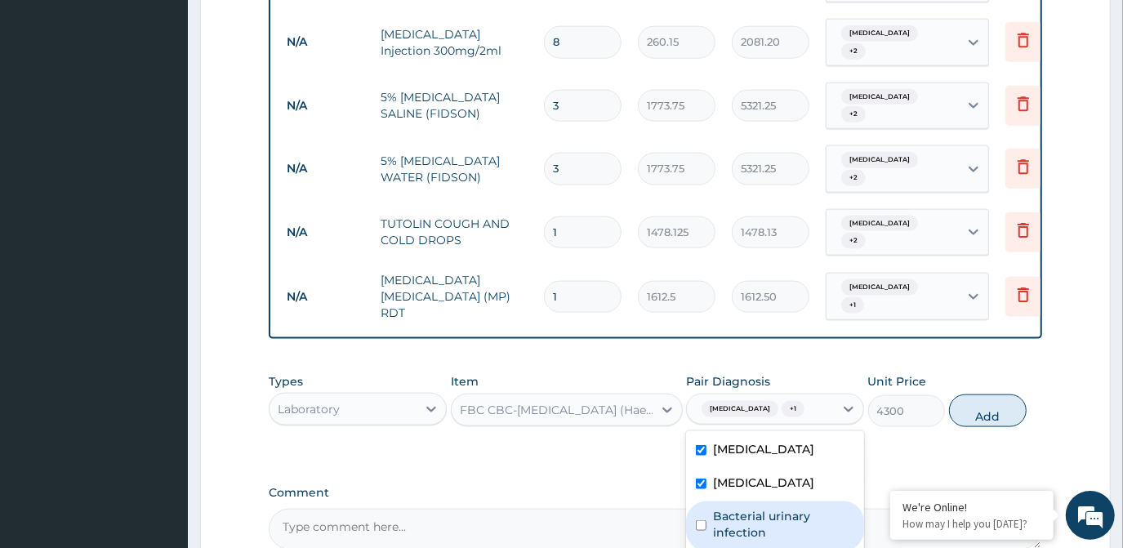
click at [788, 508] on label "Bacterial urinary infection" at bounding box center [783, 524] width 141 height 33
checkbox input "true"
click at [1001, 394] on button "Add" at bounding box center [988, 410] width 78 height 33
type input "0"
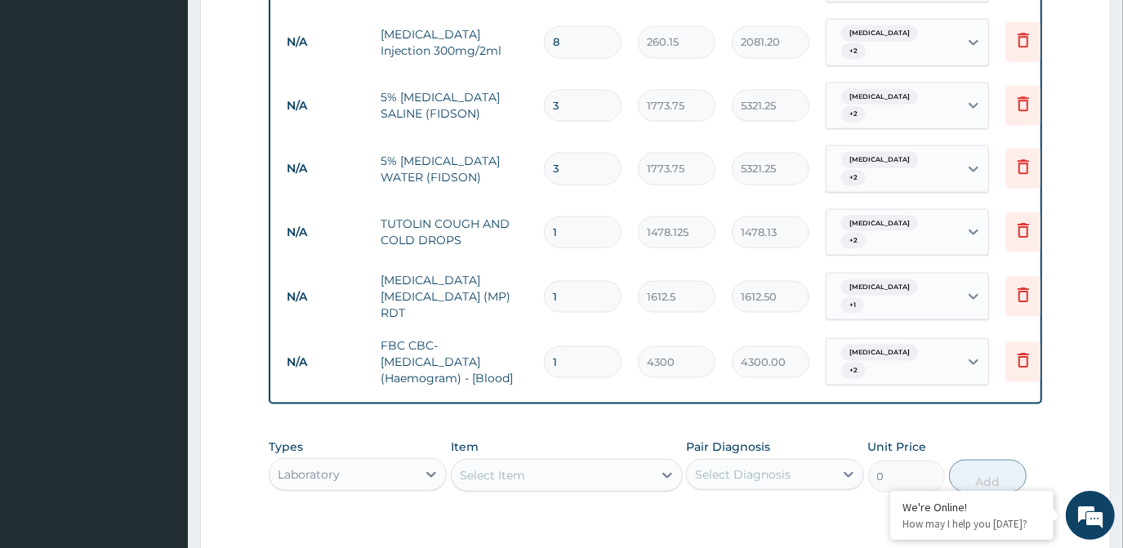
click at [405, 461] on div "Laboratory" at bounding box center [343, 474] width 147 height 26
click at [624, 462] on div "Select Item" at bounding box center [552, 475] width 201 height 26
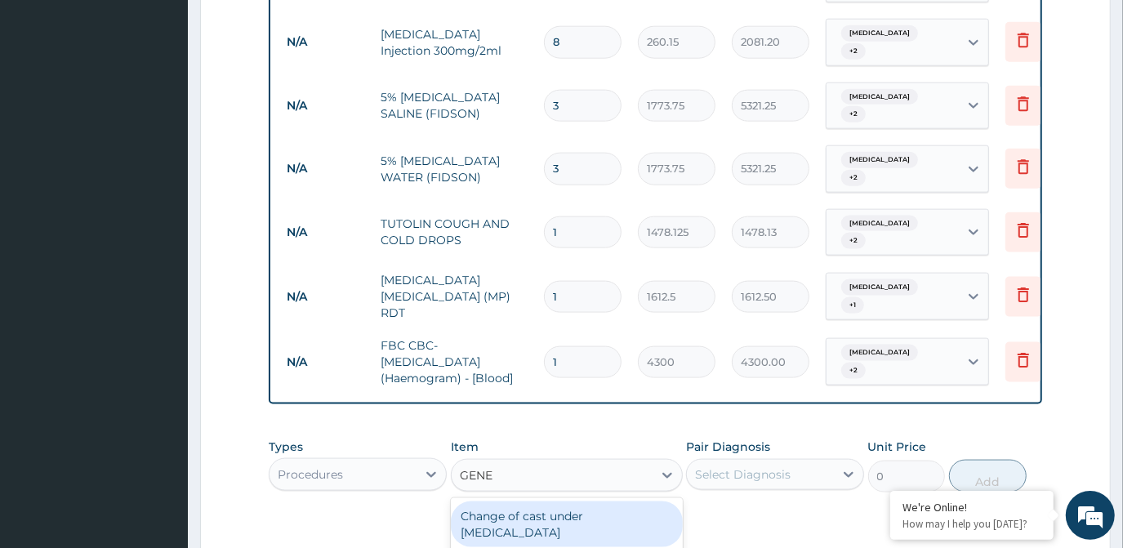
type input "GENER"
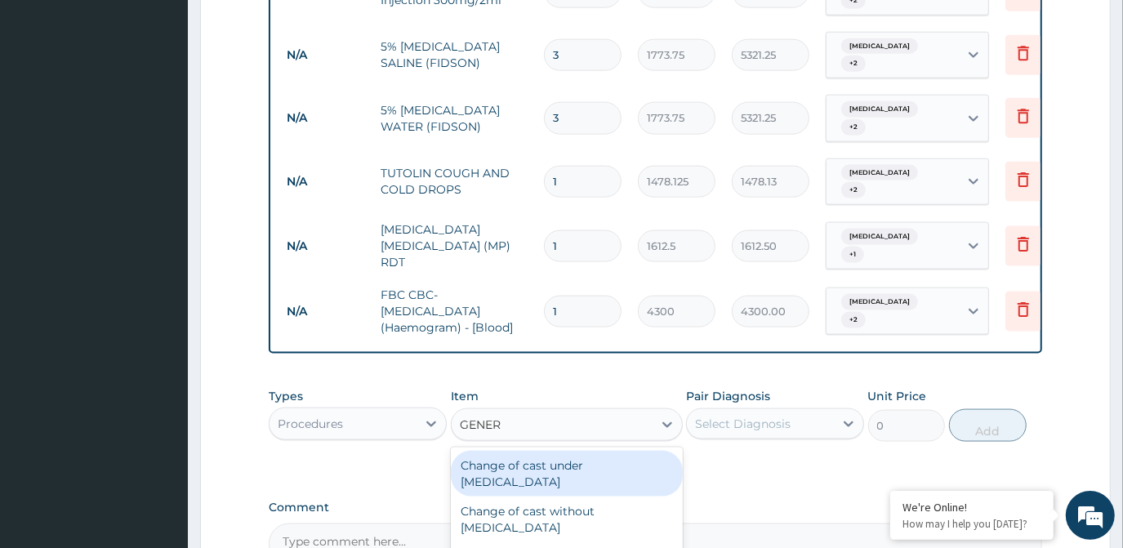
scroll to position [1476, 0]
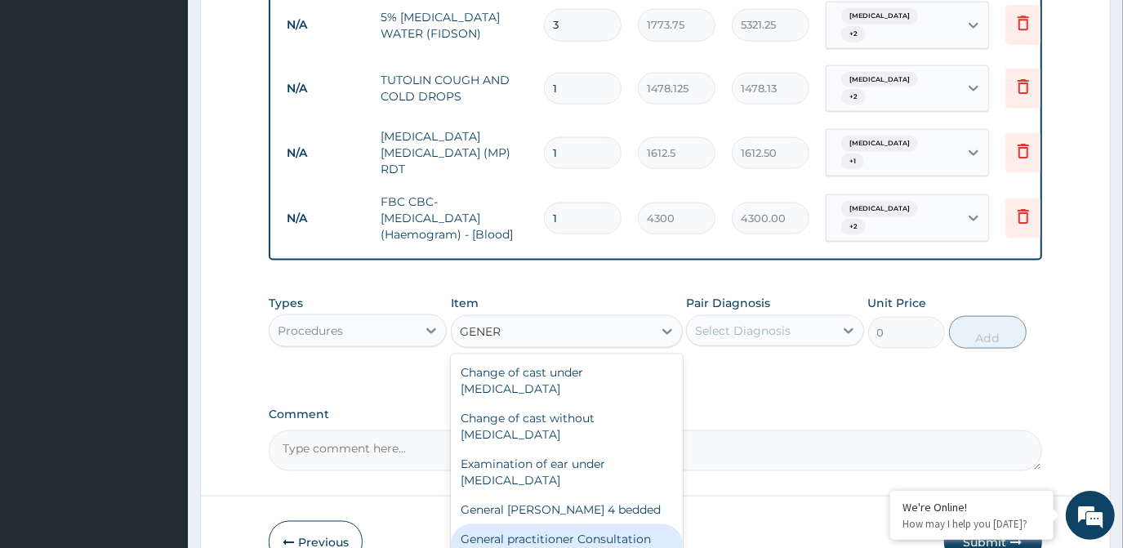
click at [567, 524] on div "General practitioner Consultation first outpatient consultation" at bounding box center [567, 547] width 232 height 46
type input "3547.5"
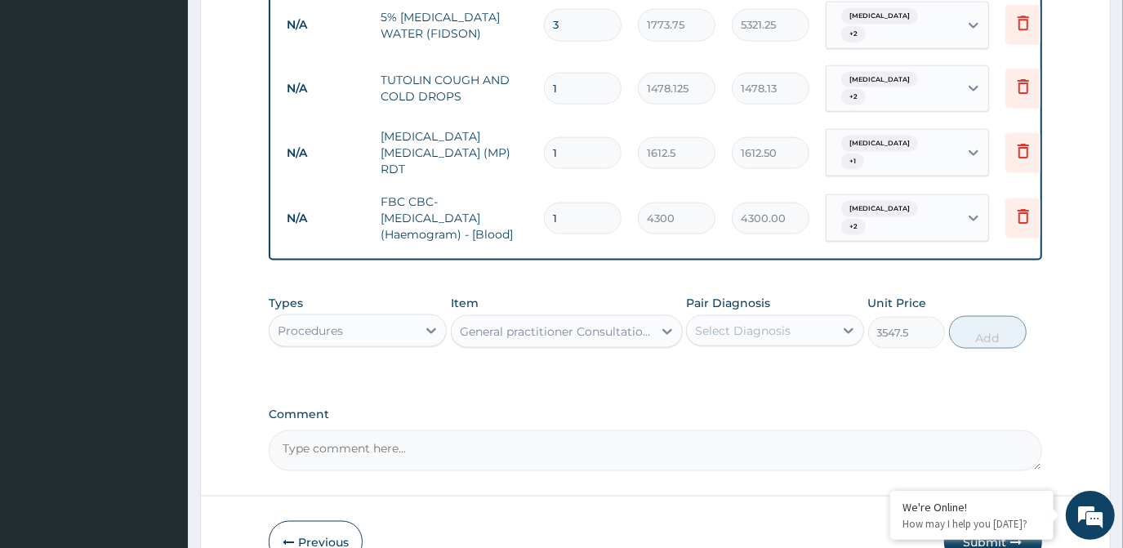
click at [737, 323] on div "Select Diagnosis" at bounding box center [743, 331] width 96 height 16
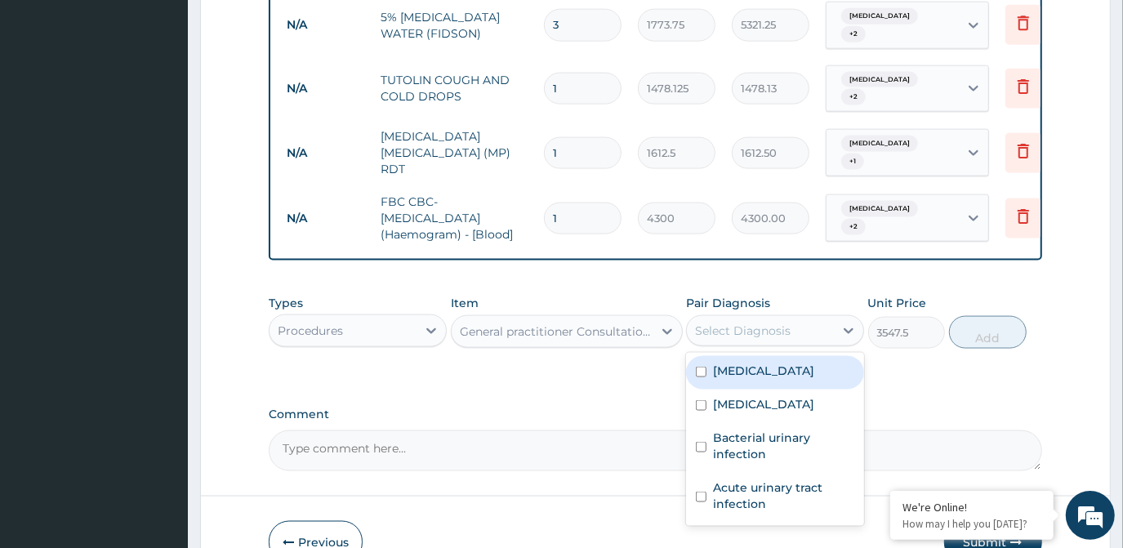
click at [746, 356] on div "Malaria" at bounding box center [775, 372] width 178 height 33
checkbox input "true"
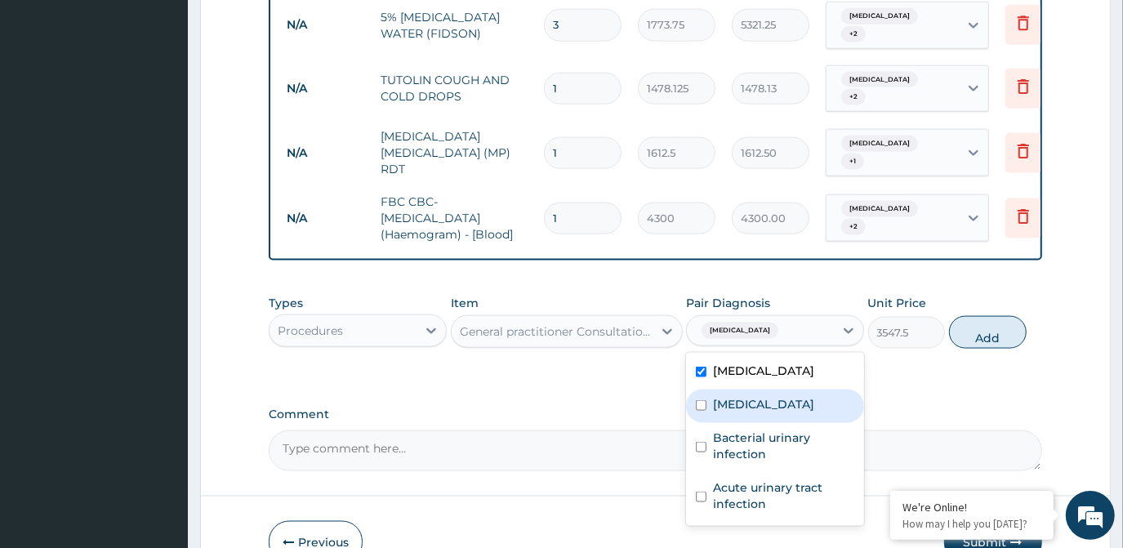
click at [730, 396] on label "Sepsis" at bounding box center [763, 404] width 101 height 16
checkbox input "true"
click at [973, 316] on button "Add" at bounding box center [988, 332] width 78 height 33
type input "0"
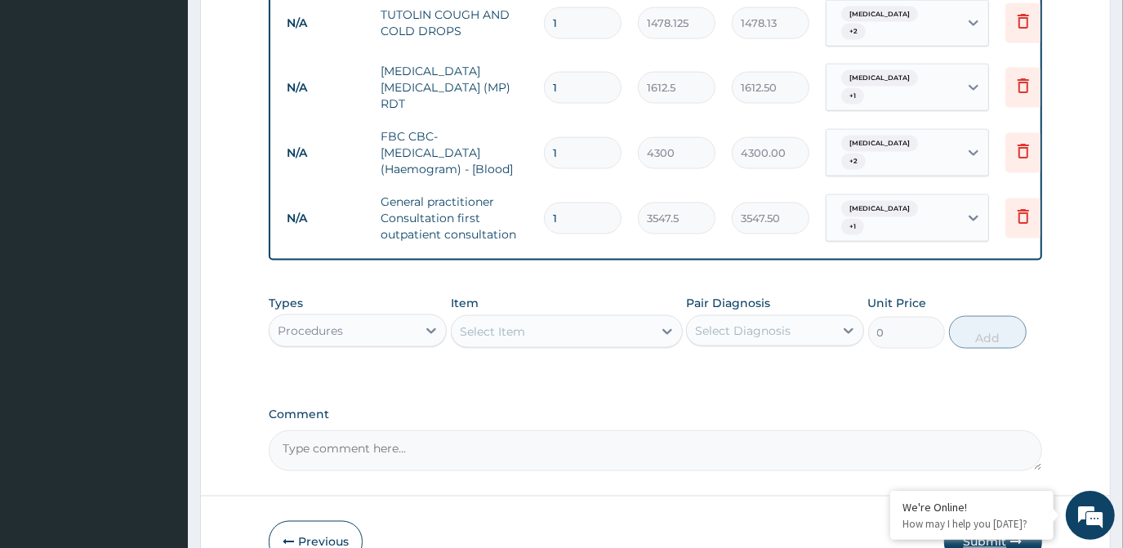
click at [1008, 521] on button "Submit" at bounding box center [993, 542] width 98 height 42
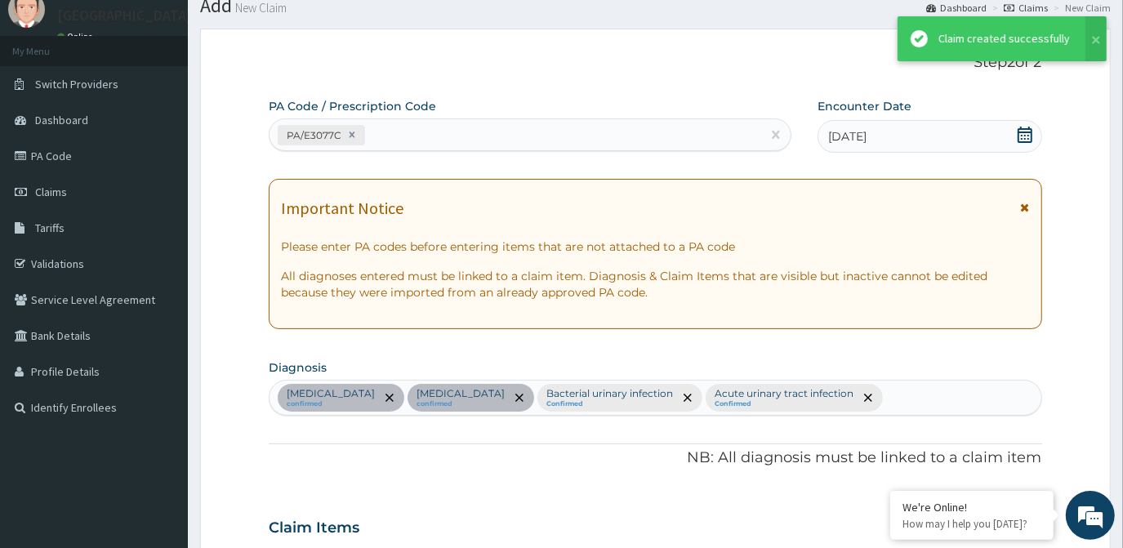
scroll to position [1541, 0]
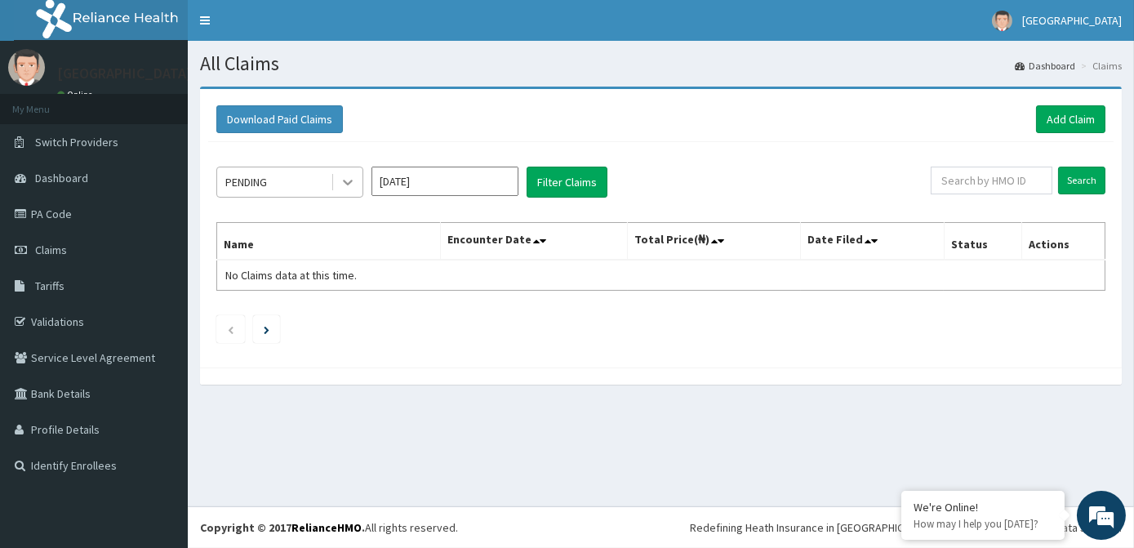
click at [341, 179] on icon at bounding box center [348, 182] width 16 height 16
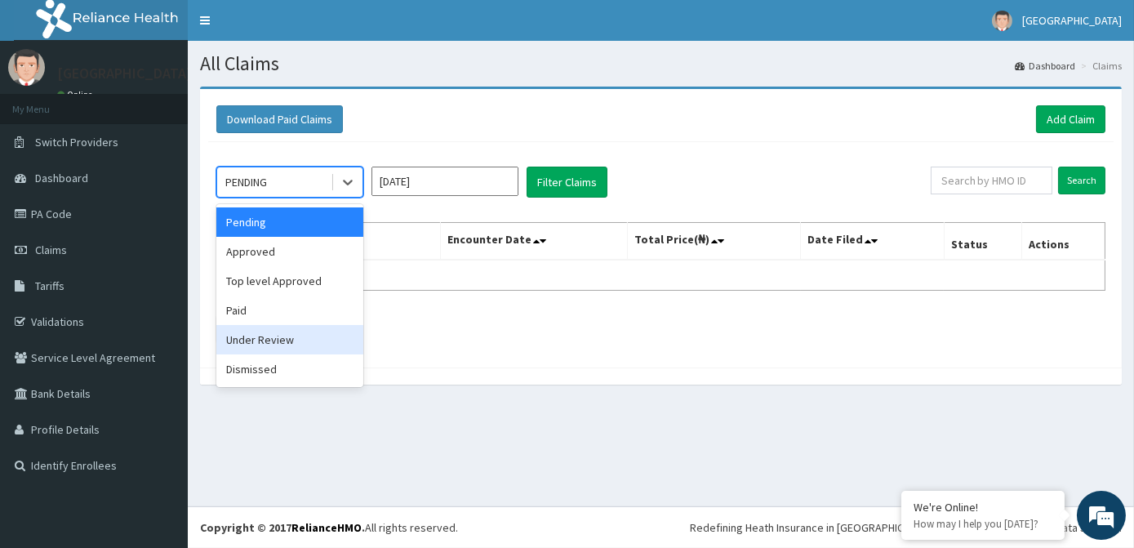
click at [581, 368] on div at bounding box center [661, 376] width 922 height 17
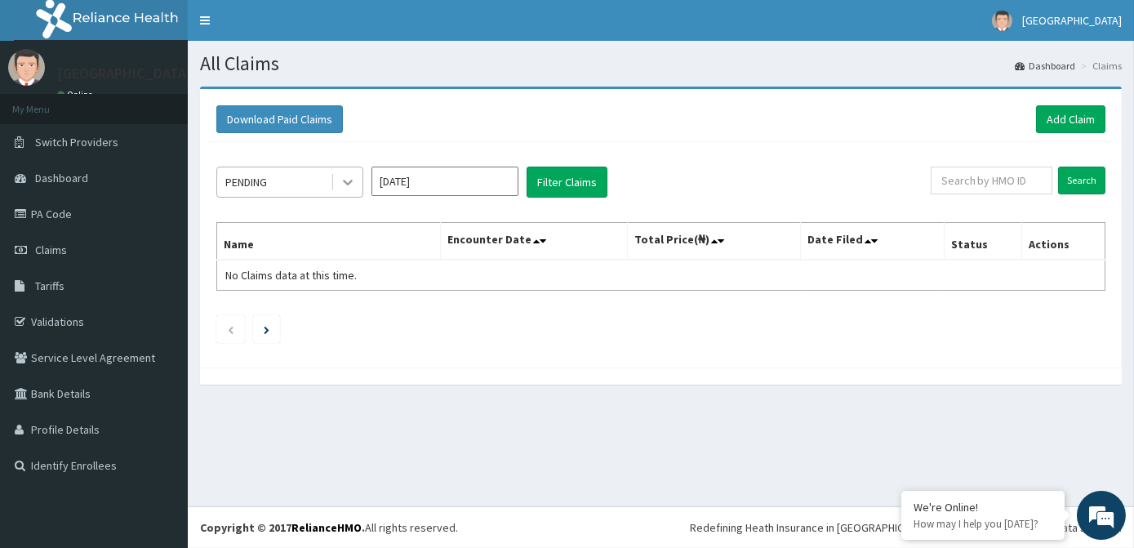
click at [353, 185] on icon at bounding box center [348, 182] width 16 height 16
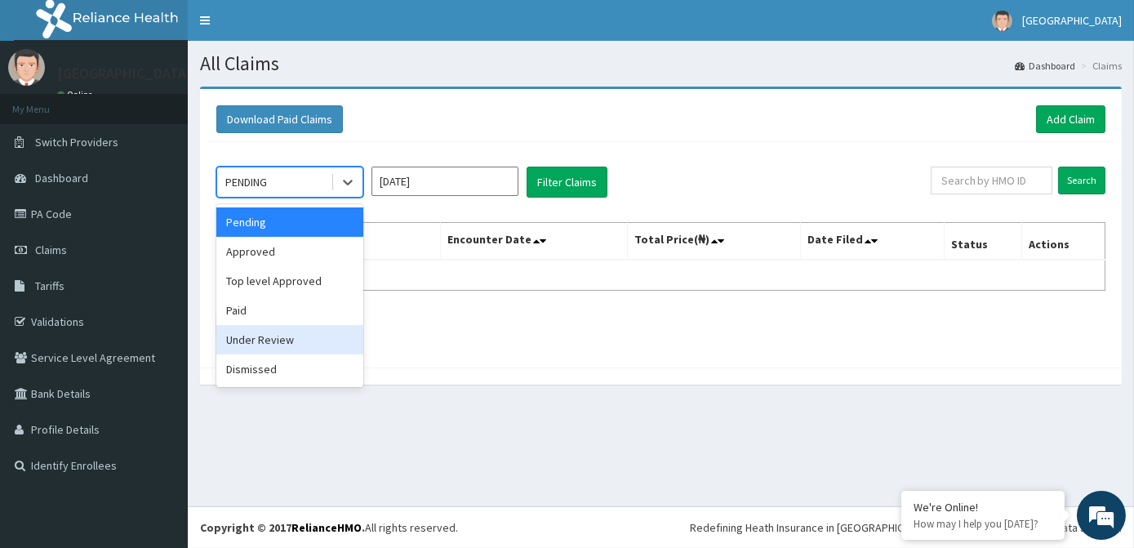
click at [304, 342] on div "Under Review" at bounding box center [289, 339] width 147 height 29
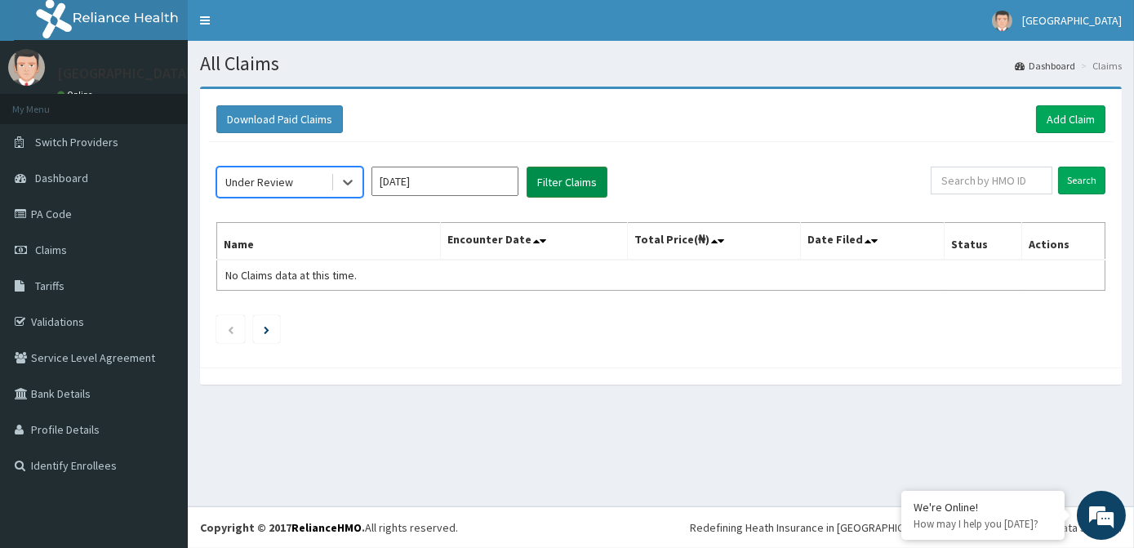
click at [575, 181] on button "Filter Claims" at bounding box center [567, 182] width 81 height 31
click at [585, 170] on button "Filter Claims" at bounding box center [567, 182] width 81 height 31
click at [350, 188] on icon at bounding box center [348, 182] width 16 height 16
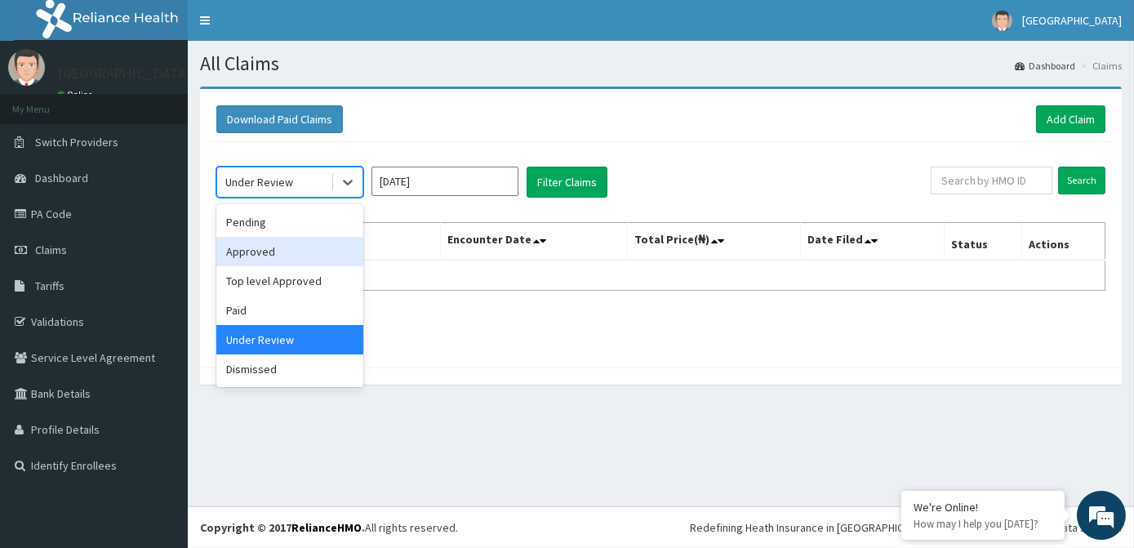
click at [299, 260] on div "Approved" at bounding box center [289, 251] width 147 height 29
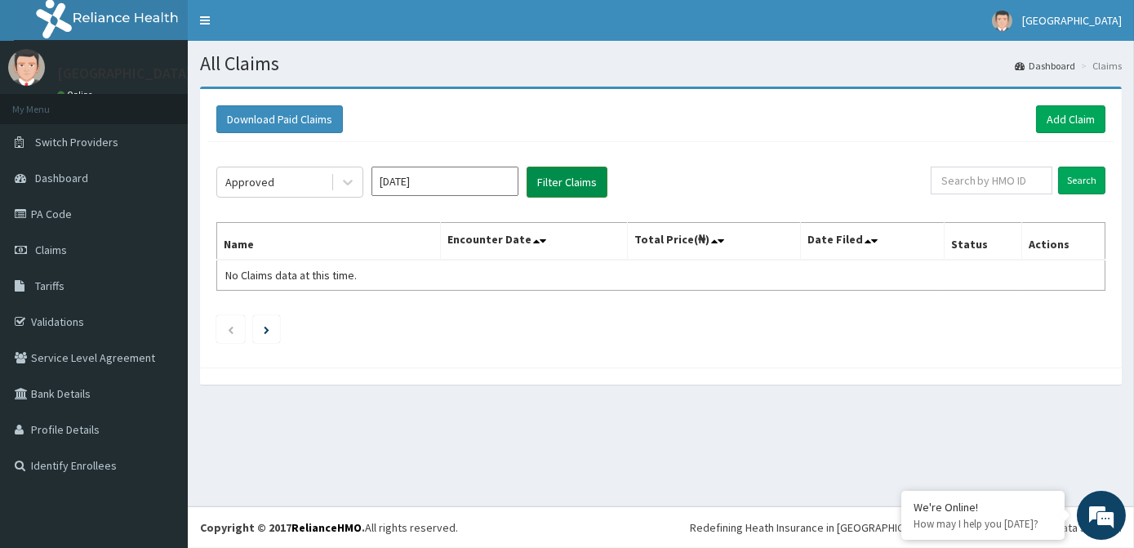
click at [570, 181] on button "Filter Claims" at bounding box center [567, 182] width 81 height 31
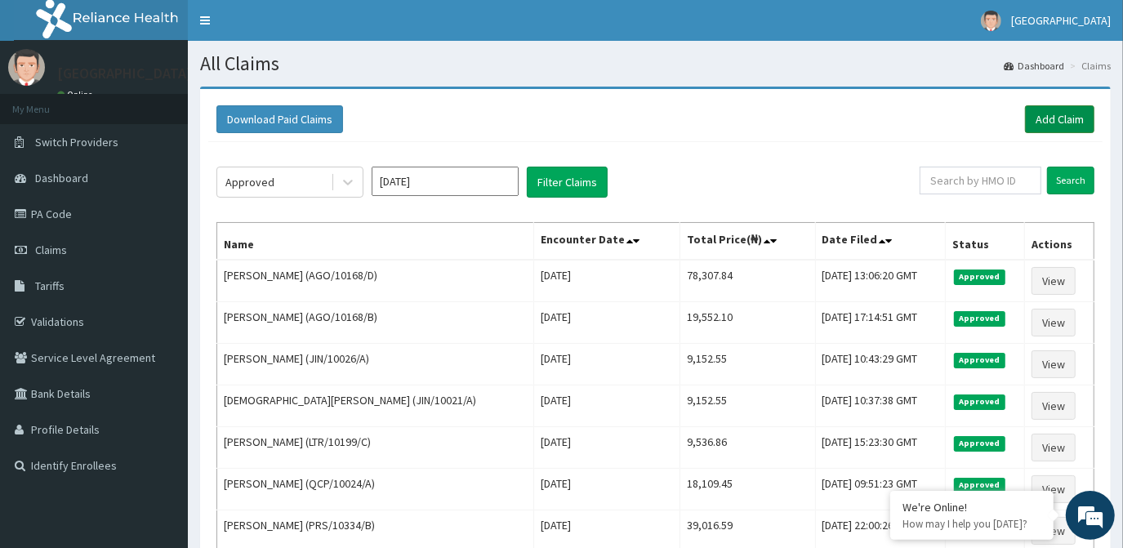
click at [1045, 116] on link "Add Claim" at bounding box center [1059, 119] width 69 height 28
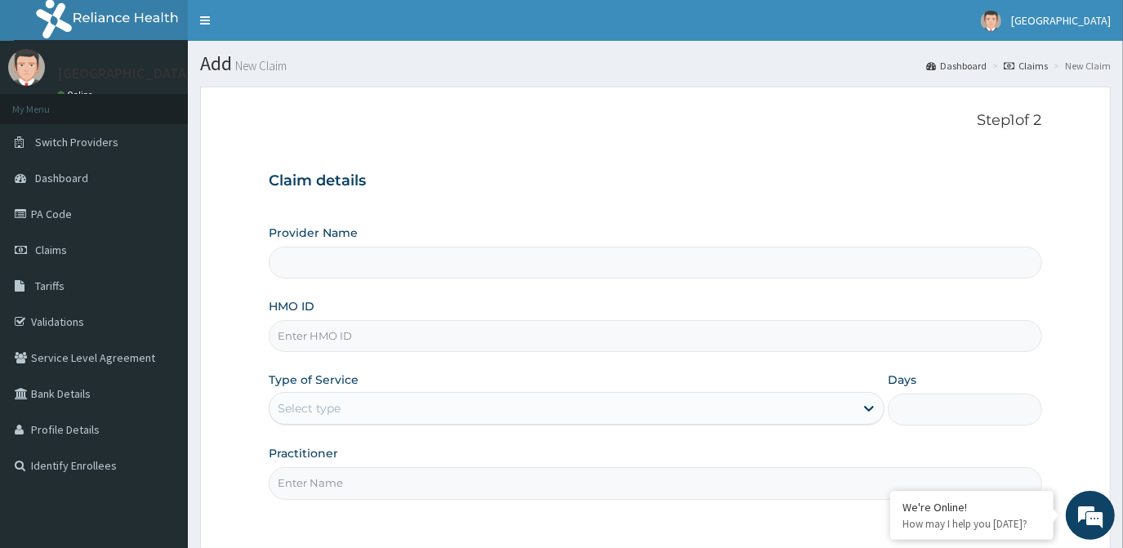
click at [346, 339] on input "HMO ID" at bounding box center [655, 336] width 773 height 32
type input "[GEOGRAPHIC_DATA]"
type input "AGO/10168/C"
drag, startPoint x: 358, startPoint y: 413, endPoint x: 348, endPoint y: 425, distance: 15.7
click at [358, 413] on div "Select type" at bounding box center [562, 408] width 585 height 26
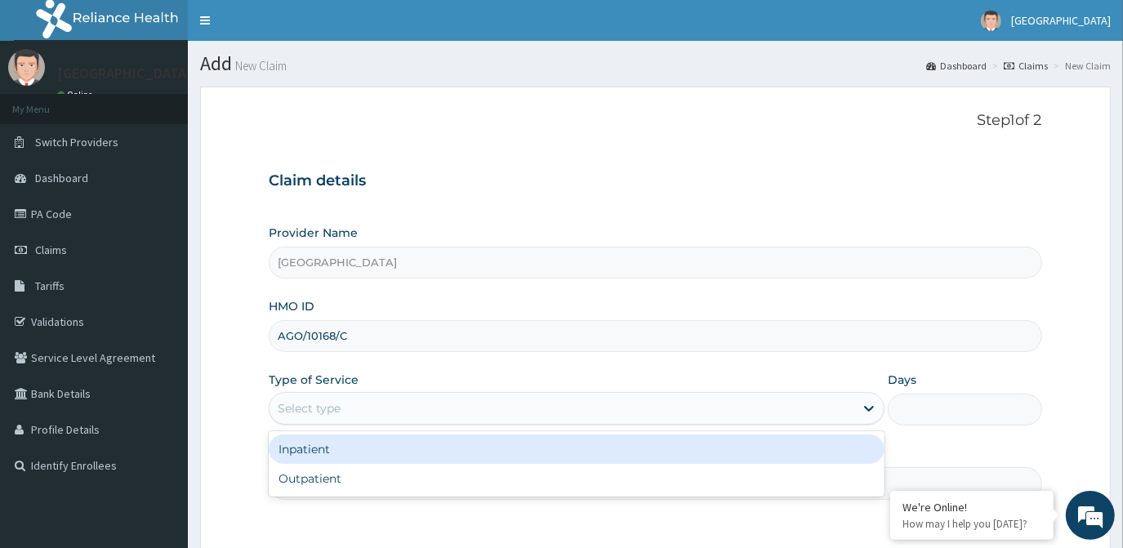
click at [335, 452] on div "Inpatient" at bounding box center [577, 448] width 616 height 29
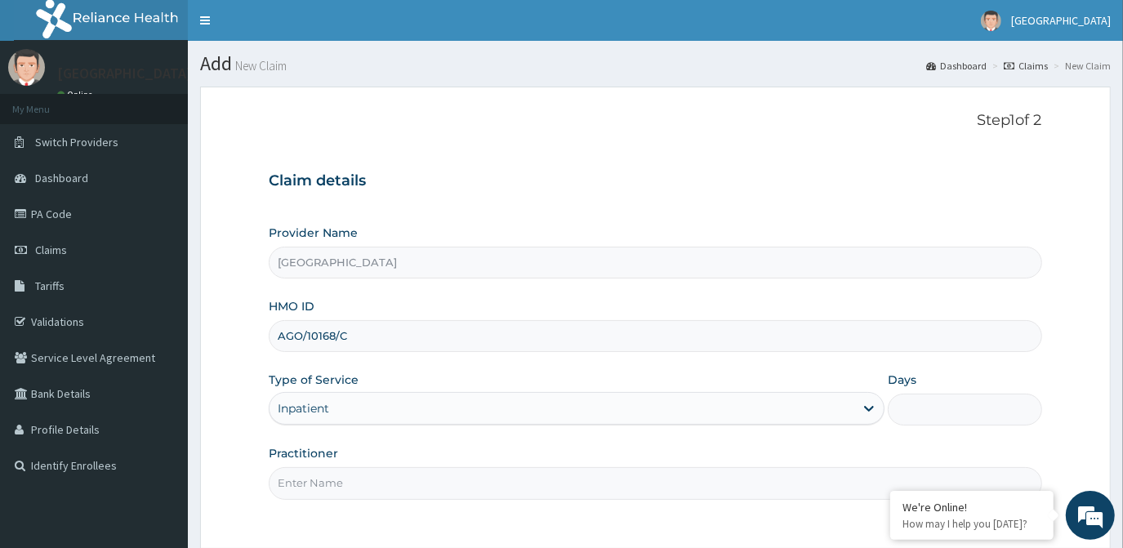
drag, startPoint x: 918, startPoint y: 402, endPoint x: 921, endPoint y: 414, distance: 12.7
click at [918, 402] on input "Days" at bounding box center [965, 410] width 154 height 32
type input "2"
drag, startPoint x: 562, startPoint y: 488, endPoint x: 458, endPoint y: 500, distance: 104.3
click at [562, 488] on input "Practitioner" at bounding box center [655, 483] width 773 height 32
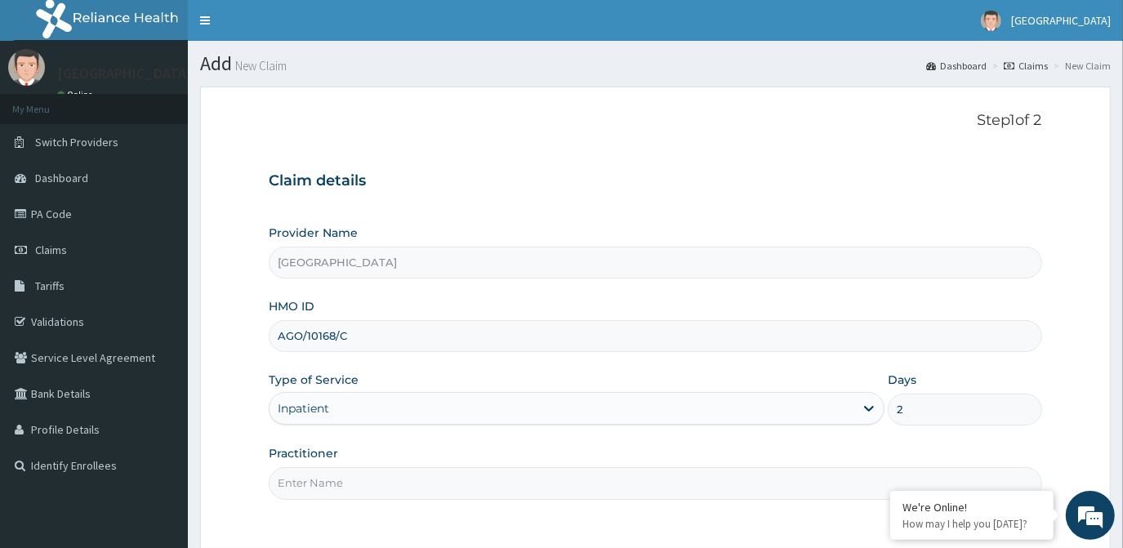
type input "DR. OLA"
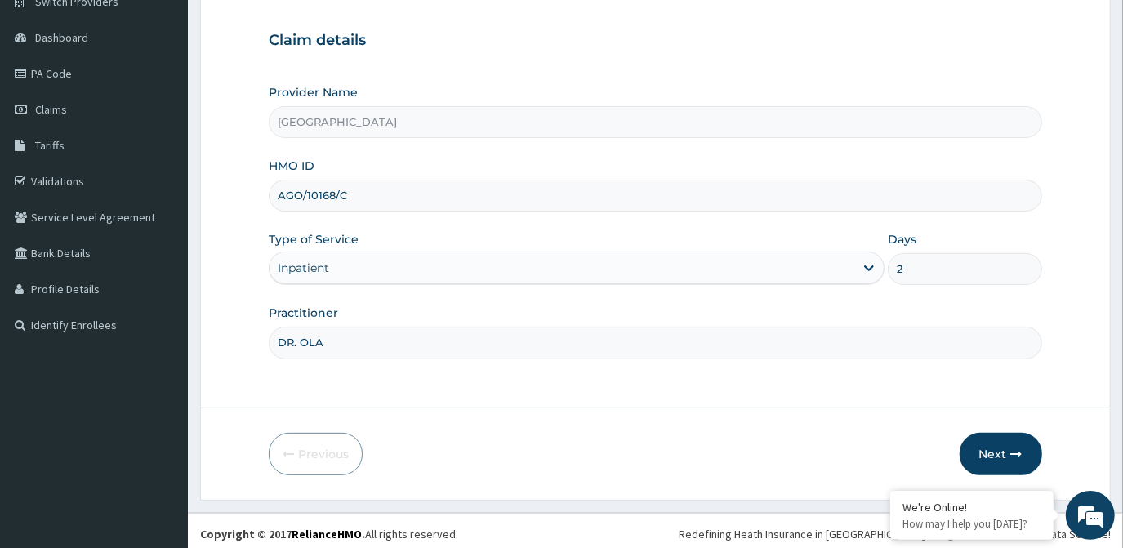
scroll to position [145, 0]
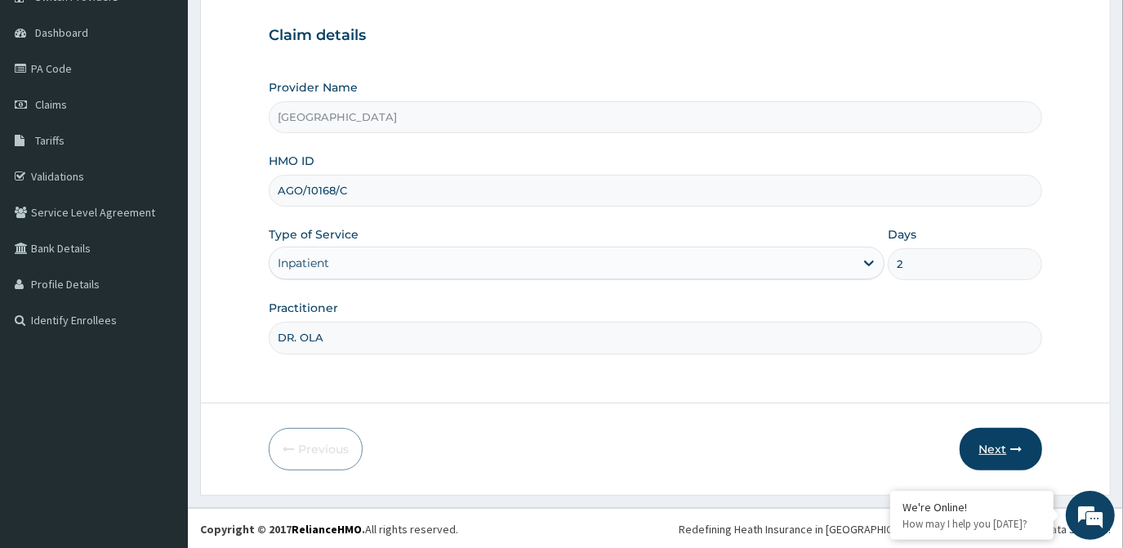
click at [998, 454] on button "Next" at bounding box center [1001, 449] width 82 height 42
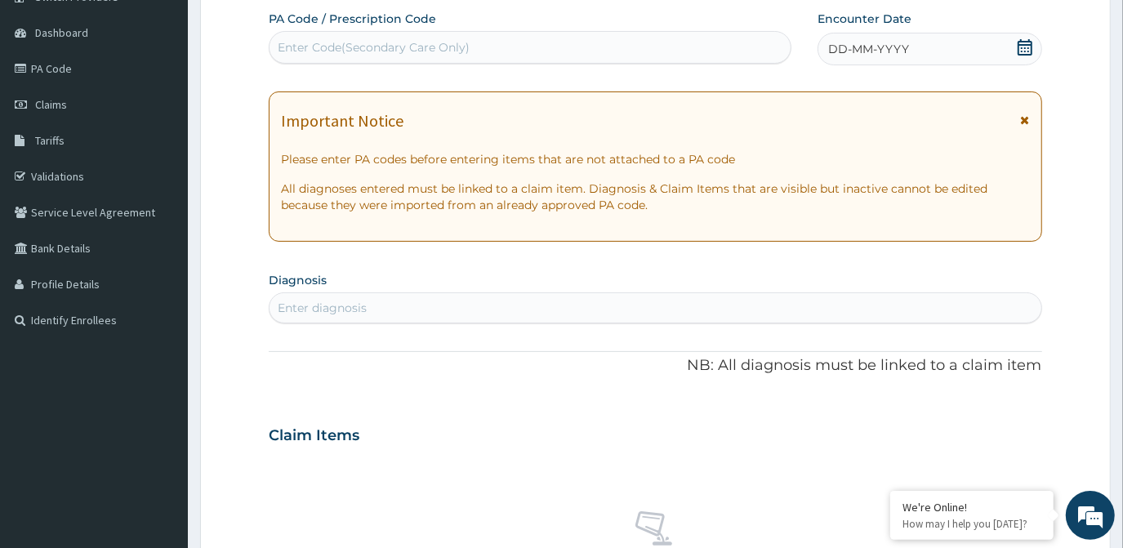
click at [328, 47] on div "Enter Code(Secondary Care Only)" at bounding box center [374, 47] width 192 height 16
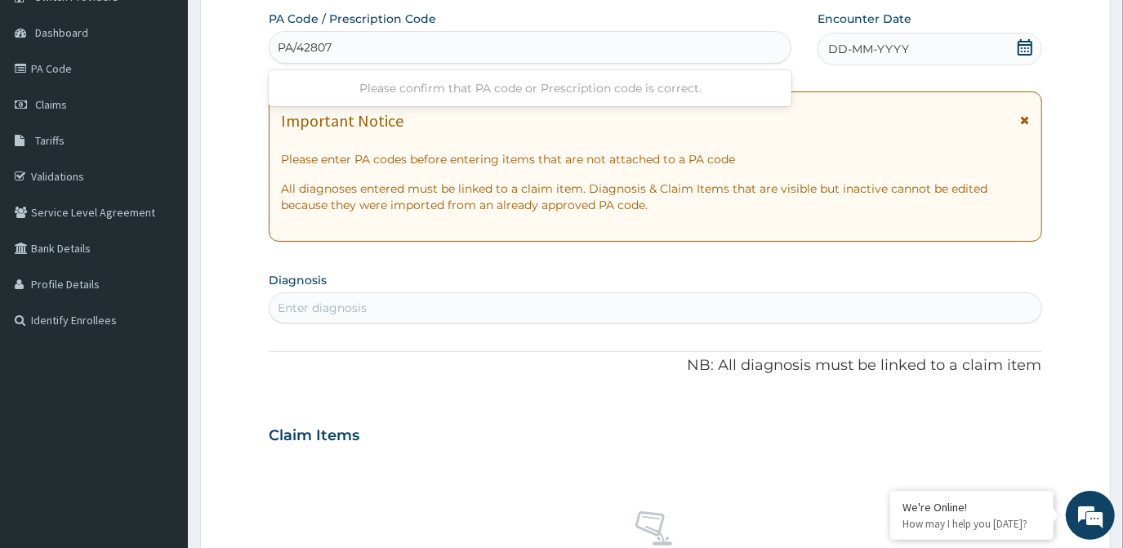
type input "PA/428078"
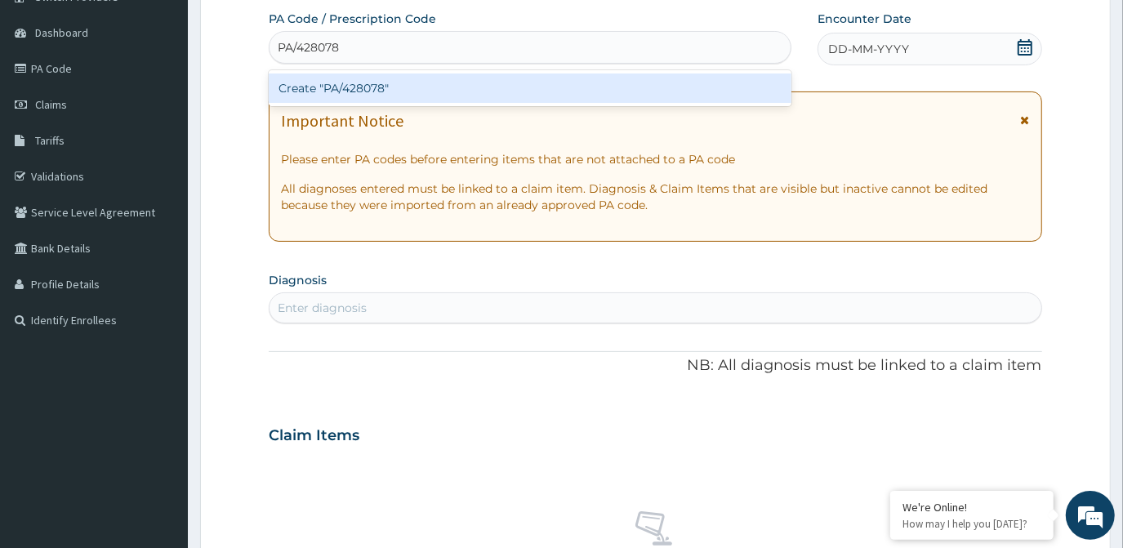
click at [549, 95] on div "Create "PA/428078"" at bounding box center [530, 88] width 523 height 29
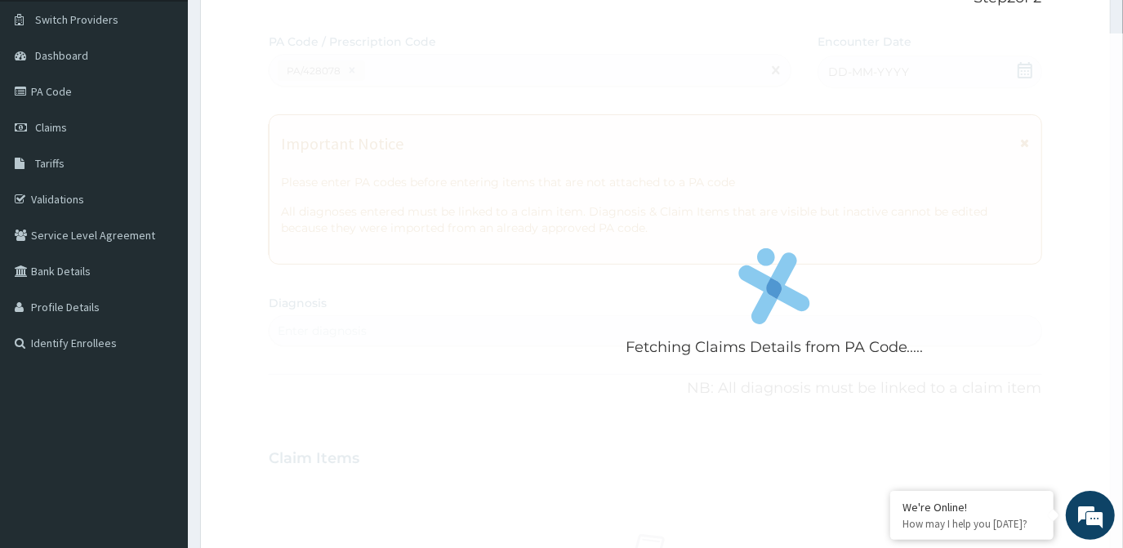
scroll to position [148, 0]
